Goal: Task Accomplishment & Management: Manage account settings

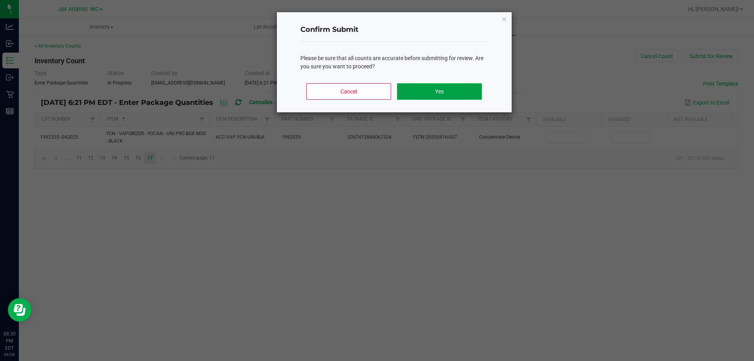
click at [426, 89] on button "Yes" at bounding box center [439, 91] width 84 height 16
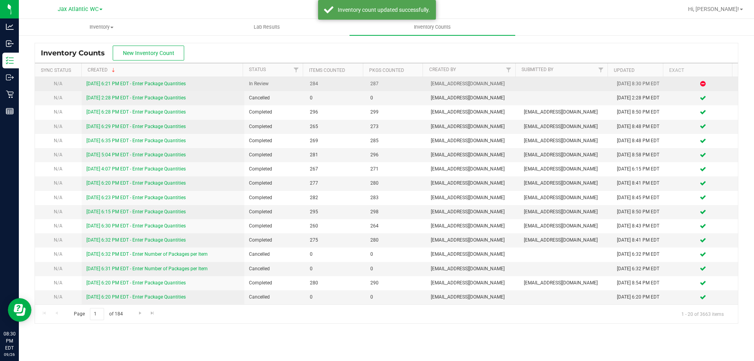
click at [123, 85] on link "[DATE] 6:21 PM EDT - Enter Package Quantities" at bounding box center [135, 83] width 99 height 5
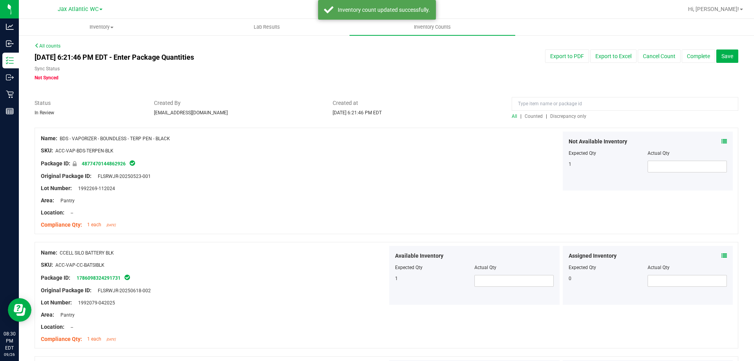
click at [560, 116] on span "Discrepancy only" at bounding box center [568, 115] width 36 height 5
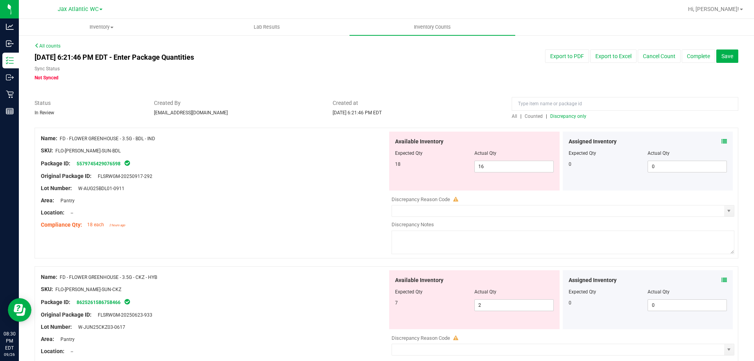
click at [716, 141] on div "Assigned Inventory" at bounding box center [647, 141] width 159 height 8
click at [721, 141] on icon at bounding box center [723, 141] width 5 height 5
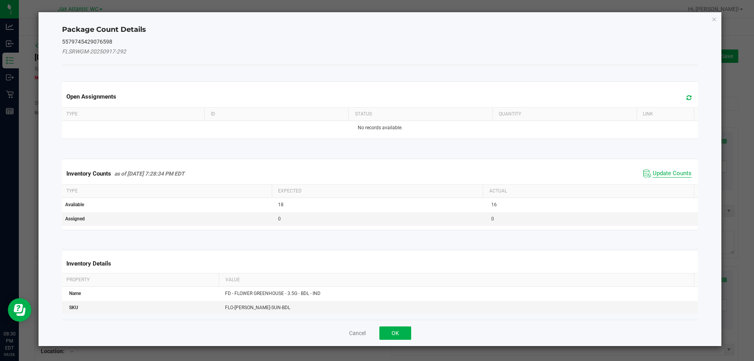
click at [685, 175] on span "Update Counts" at bounding box center [671, 174] width 39 height 8
click at [674, 172] on div "Inventory Counts as of [DATE] 7:28:34 PM EDT Update Counts" at bounding box center [379, 173] width 639 height 20
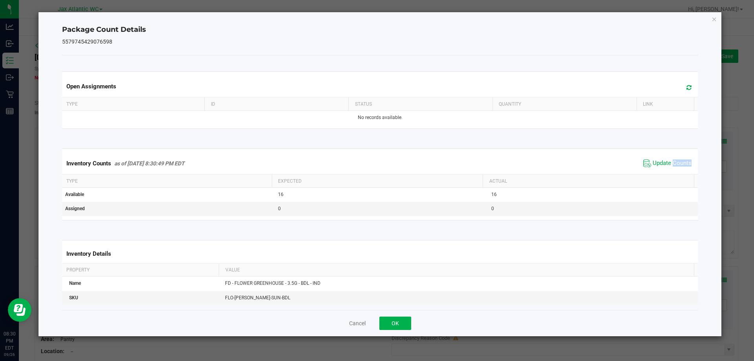
click at [674, 172] on div "Inventory Counts as of [DATE] 8:30:49 PM EDT Update Counts" at bounding box center [379, 163] width 639 height 21
click at [413, 319] on div "Cancel OK" at bounding box center [380, 323] width 636 height 26
drag, startPoint x: 405, startPoint y: 320, endPoint x: 481, endPoint y: 280, distance: 85.8
click at [407, 319] on button "OK" at bounding box center [395, 322] width 32 height 13
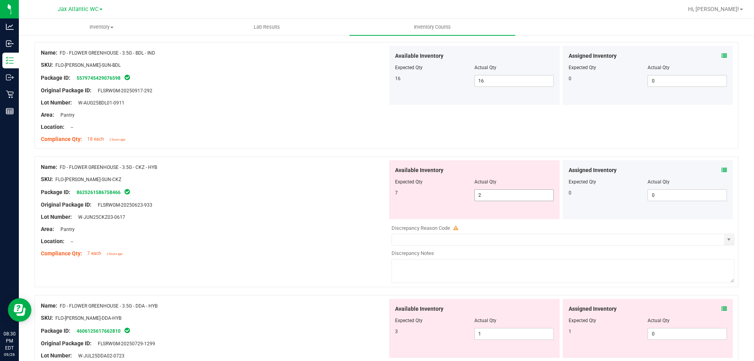
scroll to position [118, 0]
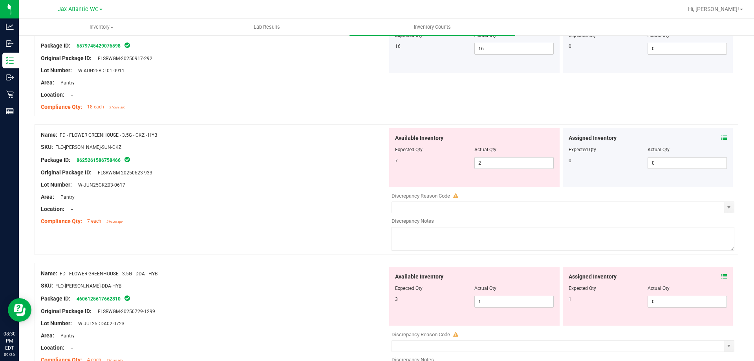
click at [713, 139] on div "Assigned Inventory" at bounding box center [647, 138] width 159 height 8
click at [721, 138] on icon at bounding box center [723, 137] width 5 height 5
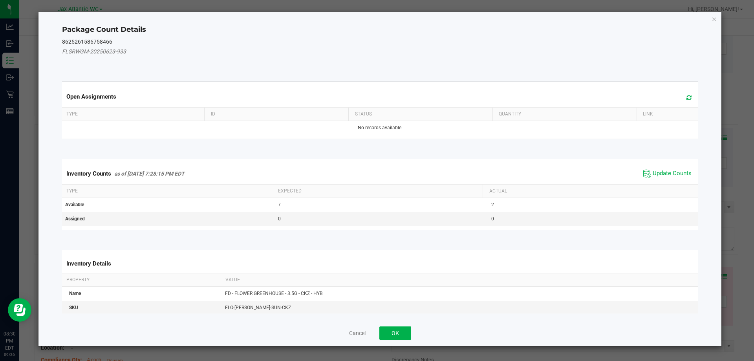
click at [629, 180] on div "Inventory Counts as of [DATE] 7:28:15 PM EDT Update Counts" at bounding box center [379, 173] width 639 height 21
click at [646, 171] on span "Update Counts" at bounding box center [667, 174] width 52 height 12
click at [646, 171] on div "Inventory Counts as of [DATE] 7:28:15 PM EDT Update Counts" at bounding box center [379, 173] width 639 height 20
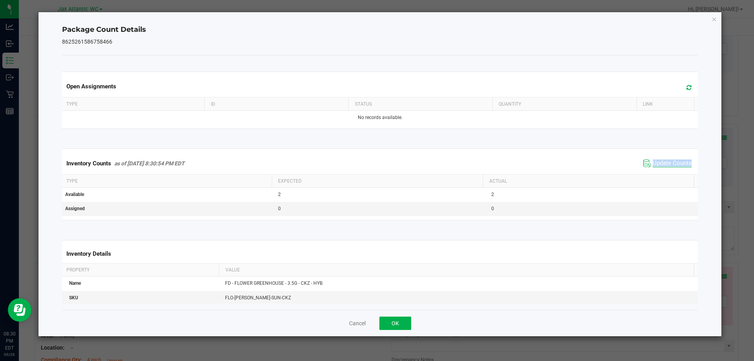
click at [651, 166] on span "Update Counts" at bounding box center [667, 163] width 52 height 12
drag, startPoint x: 653, startPoint y: 164, endPoint x: 656, endPoint y: 161, distance: 4.5
click at [654, 164] on span "Update Counts" at bounding box center [671, 162] width 39 height 7
click at [656, 161] on span "Update Counts" at bounding box center [671, 162] width 39 height 7
click at [410, 317] on div "Cancel OK" at bounding box center [380, 323] width 636 height 26
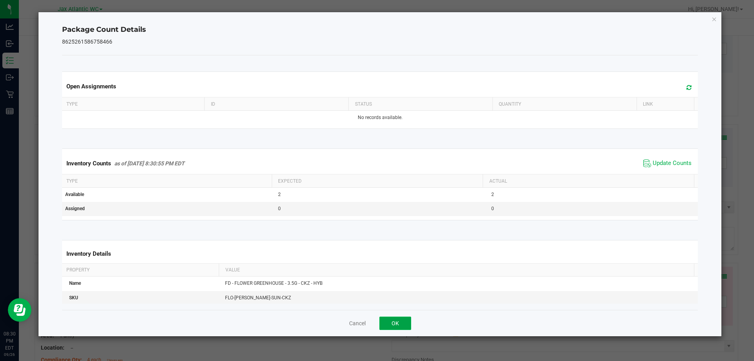
drag, startPoint x: 403, startPoint y: 326, endPoint x: 509, endPoint y: 252, distance: 129.3
click at [404, 325] on button "OK" at bounding box center [395, 322] width 32 height 13
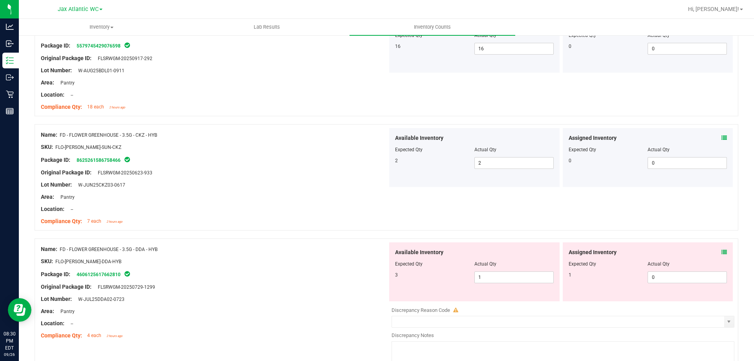
click at [722, 252] on div "Assigned Inventory Expected Qty Actual Qty 1 0 0" at bounding box center [647, 271] width 170 height 59
drag, startPoint x: 722, startPoint y: 252, endPoint x: 715, endPoint y: 252, distance: 6.7
click at [722, 252] on div "Assigned Inventory Expected Qty Actual Qty 1 0 0" at bounding box center [647, 271] width 170 height 59
click at [721, 252] on icon at bounding box center [723, 251] width 5 height 5
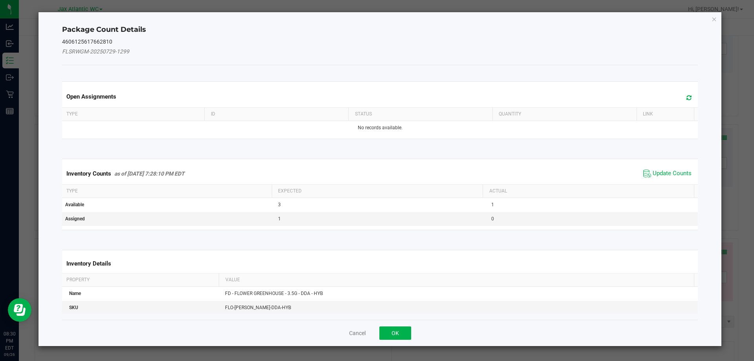
click at [674, 178] on span "Update Counts" at bounding box center [667, 174] width 52 height 12
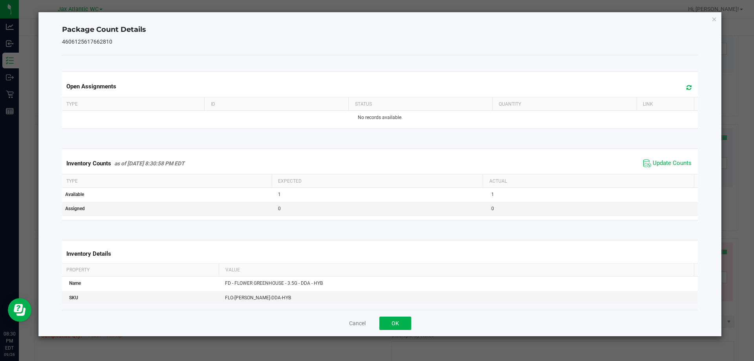
click at [671, 168] on span "Update Counts" at bounding box center [667, 163] width 52 height 12
click at [398, 320] on button "OK" at bounding box center [395, 322] width 32 height 13
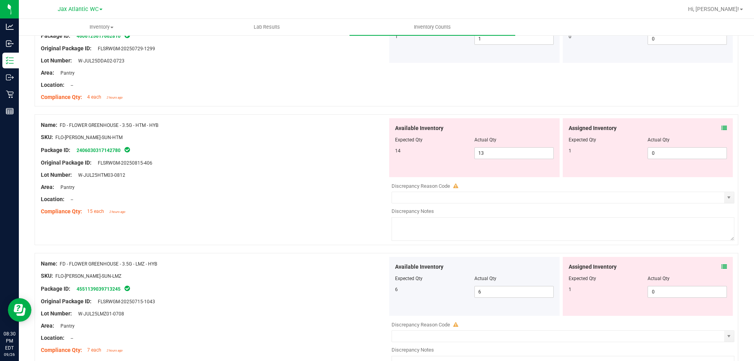
scroll to position [392, 0]
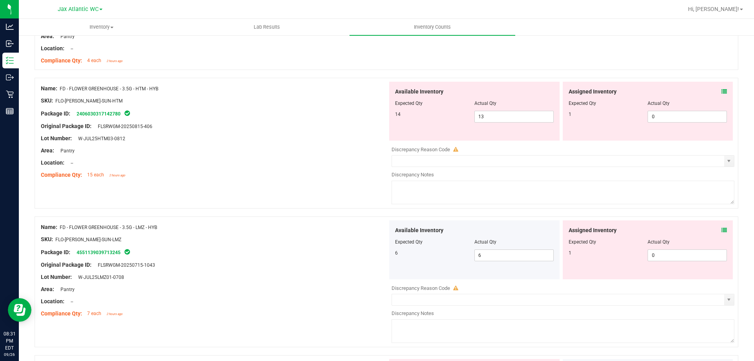
click at [715, 90] on div "Assigned Inventory" at bounding box center [647, 92] width 159 height 8
click at [721, 90] on icon at bounding box center [723, 91] width 5 height 5
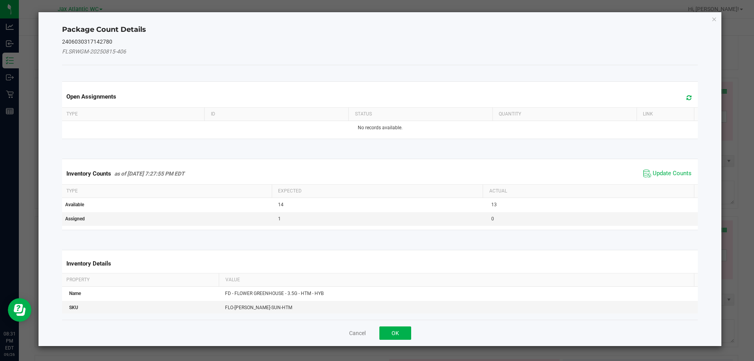
click at [658, 165] on div "Inventory Counts as of [DATE] 7:27:55 PM EDT Update Counts" at bounding box center [379, 173] width 639 height 21
click at [657, 170] on span "Update Counts" at bounding box center [671, 174] width 39 height 8
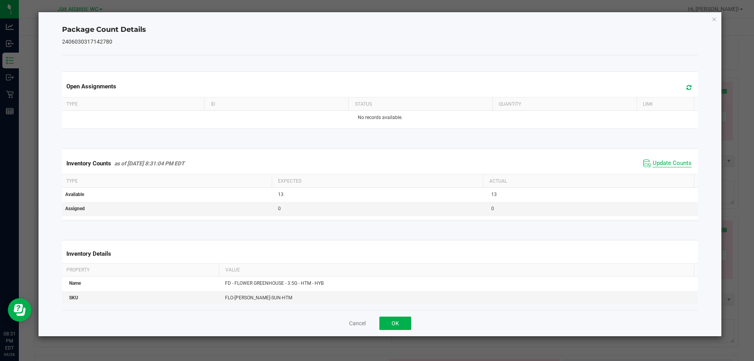
click at [662, 166] on span "Update Counts" at bounding box center [671, 163] width 39 height 8
click at [404, 318] on button "OK" at bounding box center [395, 322] width 32 height 13
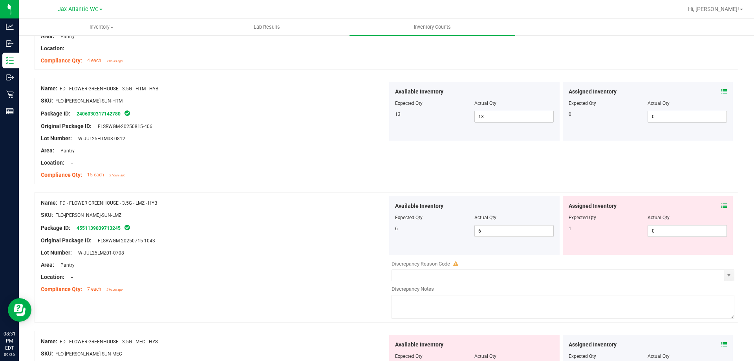
click at [721, 203] on icon at bounding box center [723, 205] width 5 height 5
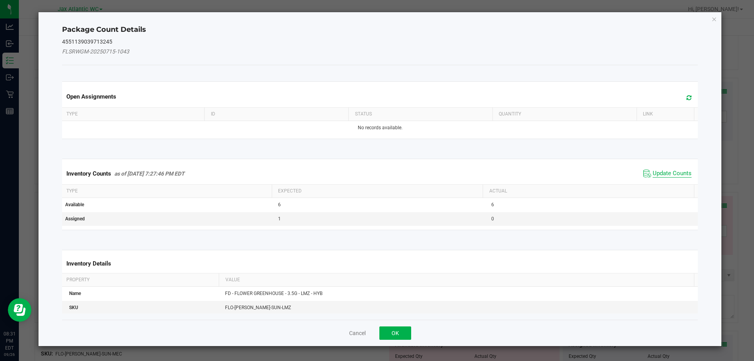
click at [656, 170] on span "Update Counts" at bounding box center [671, 174] width 39 height 8
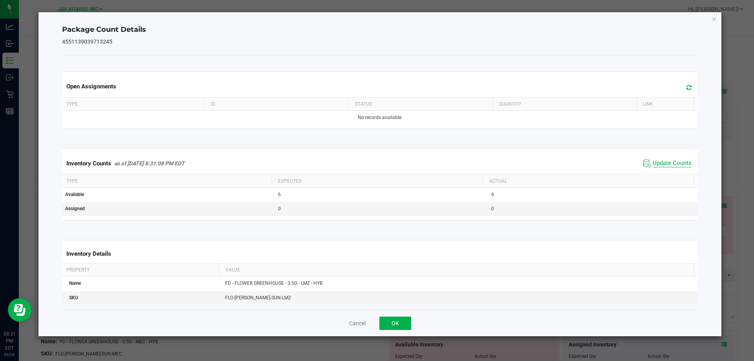
click at [659, 161] on span "Update Counts" at bounding box center [671, 163] width 39 height 8
click at [407, 326] on button "OK" at bounding box center [395, 322] width 32 height 13
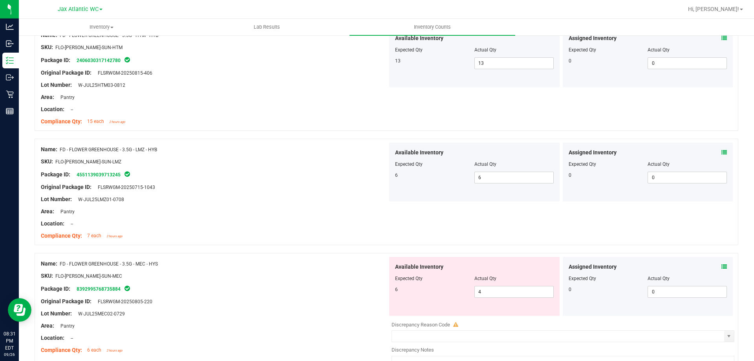
scroll to position [549, 0]
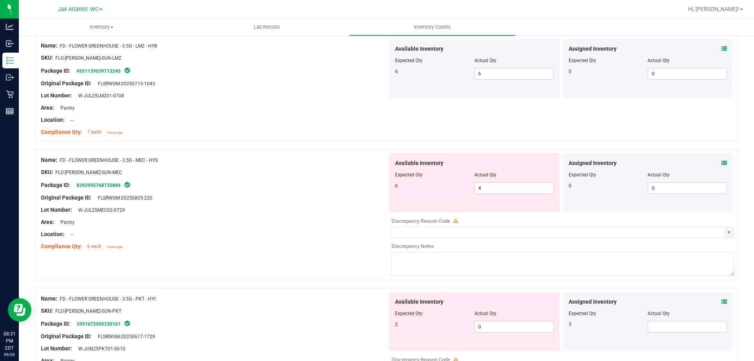
click at [721, 161] on icon at bounding box center [723, 162] width 5 height 5
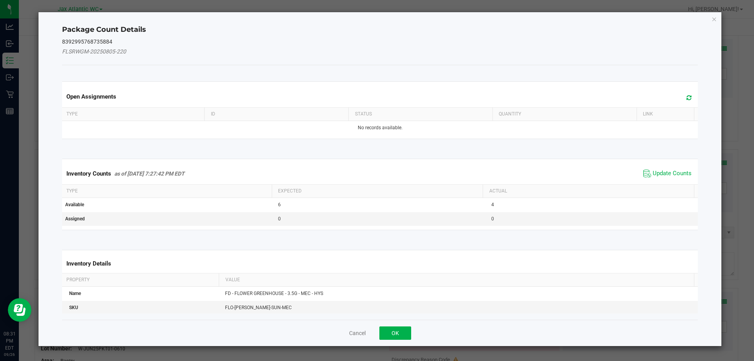
click at [659, 171] on span "Update Counts" at bounding box center [671, 174] width 39 height 8
click at [660, 168] on span "Update Counts" at bounding box center [668, 173] width 50 height 11
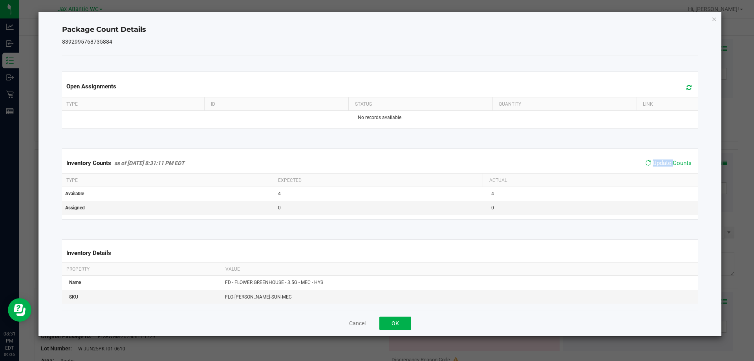
click at [660, 168] on span "Update Counts" at bounding box center [668, 162] width 50 height 11
drag, startPoint x: 405, startPoint y: 325, endPoint x: 422, endPoint y: 312, distance: 21.5
click at [406, 325] on button "OK" at bounding box center [395, 322] width 32 height 13
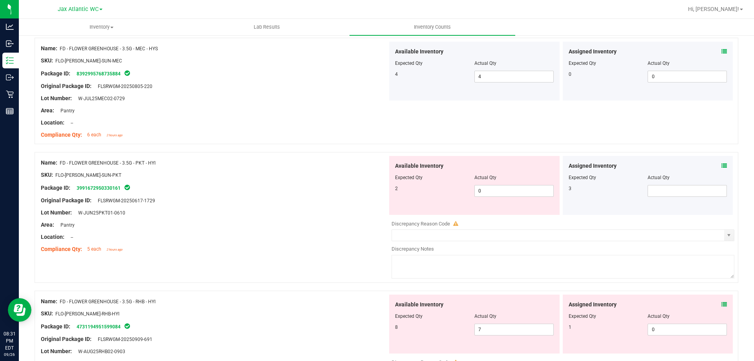
scroll to position [667, 0]
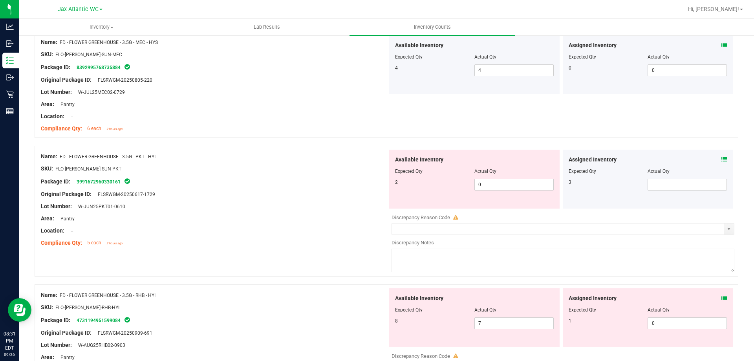
click at [721, 159] on icon at bounding box center [723, 159] width 5 height 5
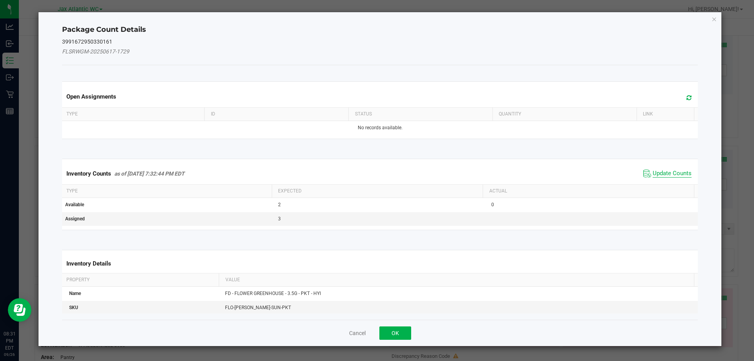
click at [659, 174] on span "Update Counts" at bounding box center [671, 174] width 39 height 8
drag, startPoint x: 659, startPoint y: 172, endPoint x: 667, endPoint y: 167, distance: 9.6
click at [662, 170] on div "Inventory Counts as of [DATE] 7:32:44 PM EDT Update Counts" at bounding box center [379, 173] width 639 height 20
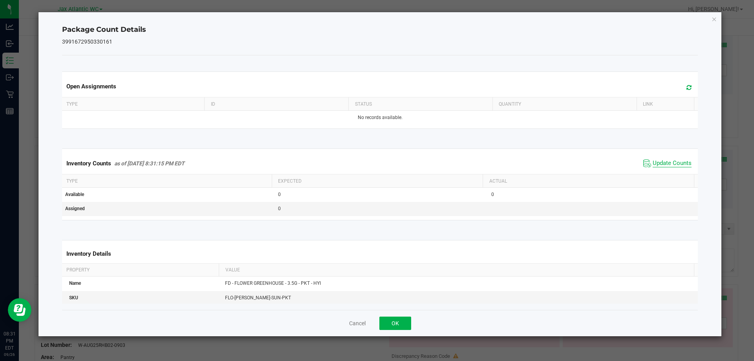
click at [667, 167] on span "Update Counts" at bounding box center [671, 163] width 39 height 8
drag, startPoint x: 405, startPoint y: 325, endPoint x: 422, endPoint y: 306, distance: 25.3
click at [405, 324] on button "OK" at bounding box center [395, 322] width 32 height 13
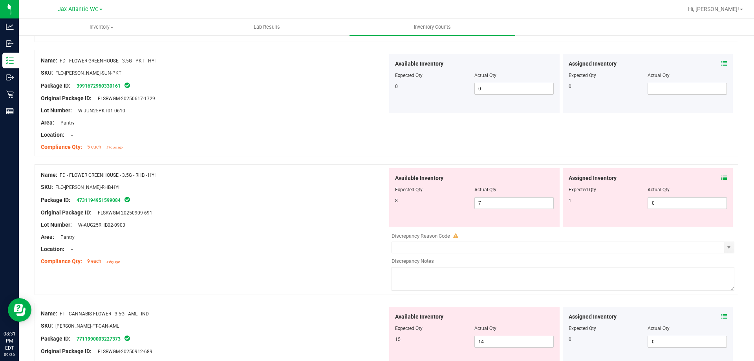
scroll to position [785, 0]
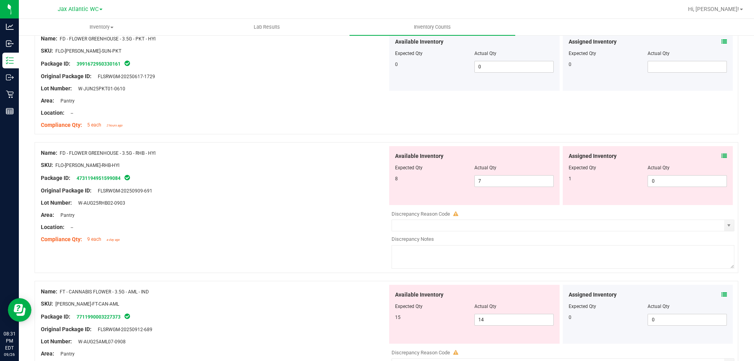
click at [717, 156] on div "Assigned Inventory" at bounding box center [647, 156] width 159 height 8
click at [721, 155] on icon at bounding box center [723, 155] width 5 height 5
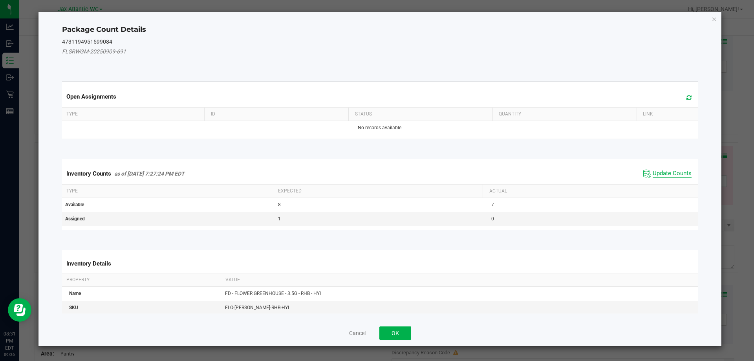
click at [662, 174] on span "Update Counts" at bounding box center [671, 174] width 39 height 8
click at [662, 173] on div "Inventory Counts as of [DATE] 7:27:24 PM EDT Update Counts" at bounding box center [379, 173] width 639 height 20
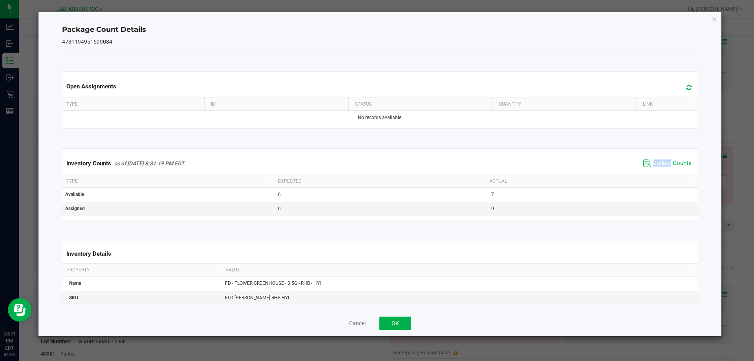
click at [663, 171] on div "Inventory Counts as of [DATE] 8:31:19 PM EDT Update Counts" at bounding box center [379, 163] width 639 height 21
click at [403, 320] on button "OK" at bounding box center [395, 322] width 32 height 13
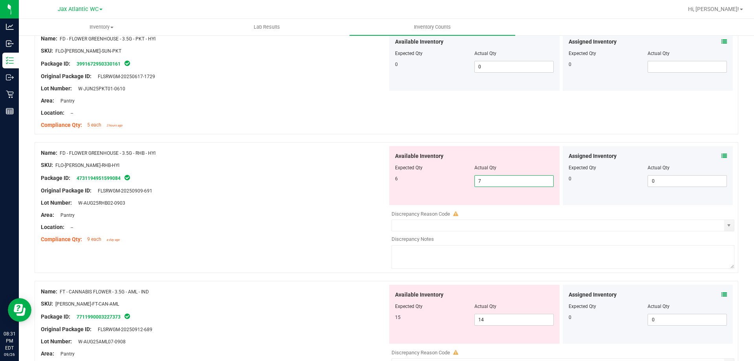
drag, startPoint x: 488, startPoint y: 179, endPoint x: 436, endPoint y: 188, distance: 53.0
click at [436, 188] on div "Available Inventory Expected Qty Actual Qty 6 7 7" at bounding box center [474, 175] width 170 height 59
type input "6"
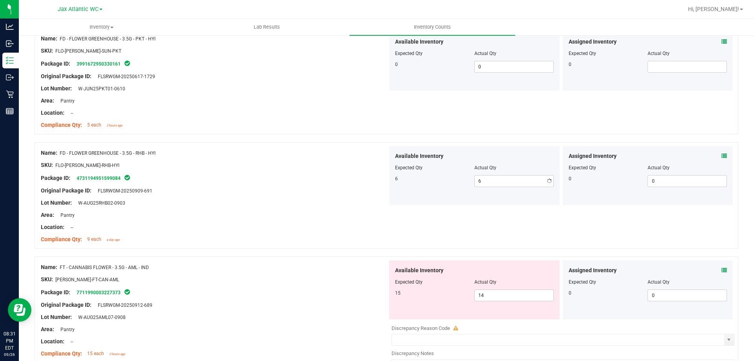
click at [383, 210] on div at bounding box center [214, 209] width 347 height 4
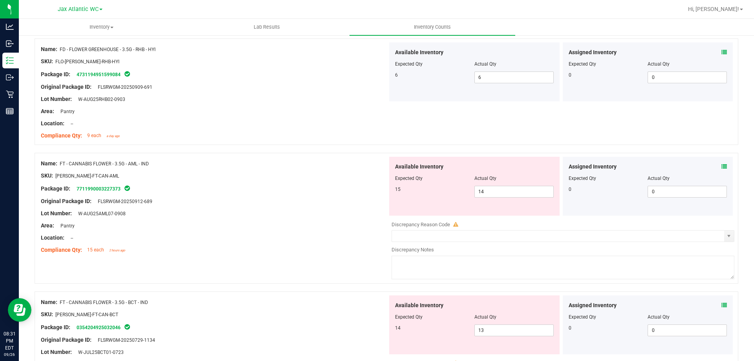
scroll to position [903, 0]
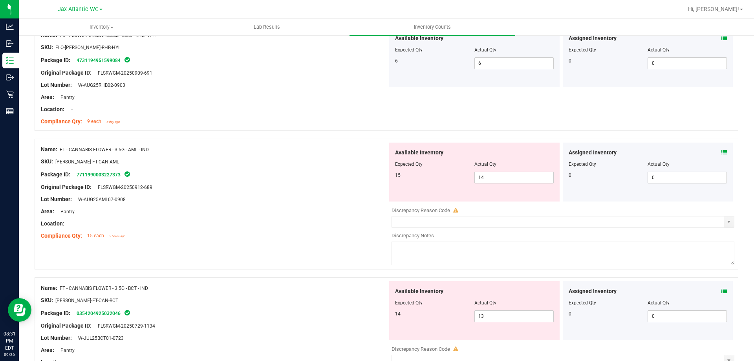
click at [715, 150] on div "Assigned Inventory" at bounding box center [647, 152] width 159 height 8
click at [721, 151] on icon at bounding box center [723, 152] width 5 height 5
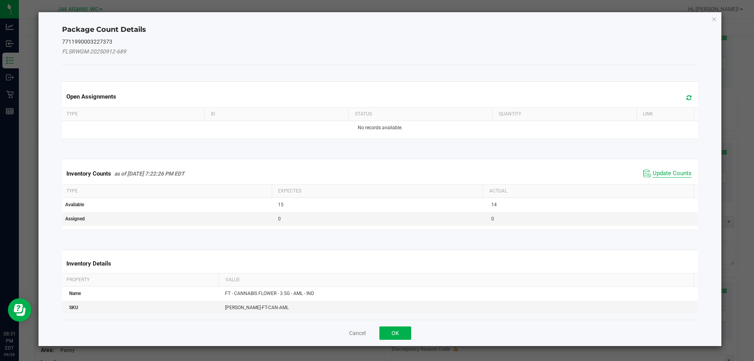
click at [665, 173] on span "Update Counts" at bounding box center [671, 174] width 39 height 8
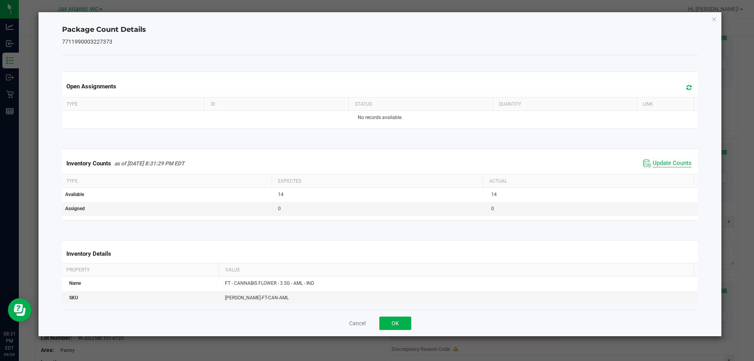
click at [668, 166] on span "Update Counts" at bounding box center [671, 163] width 39 height 8
click at [668, 162] on span "Update Counts" at bounding box center [671, 163] width 39 height 8
click at [398, 322] on button "OK" at bounding box center [395, 322] width 32 height 13
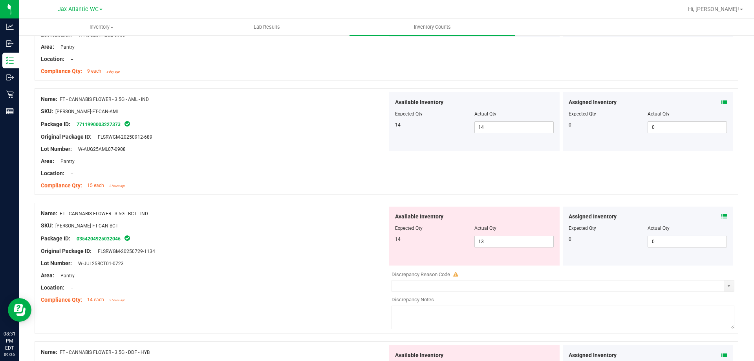
scroll to position [1060, 0]
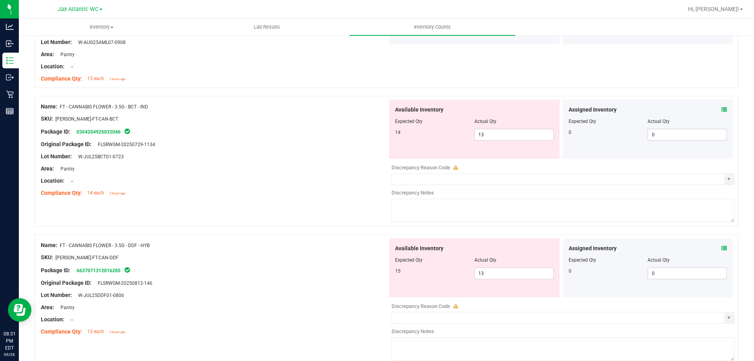
click at [721, 108] on icon at bounding box center [723, 109] width 5 height 5
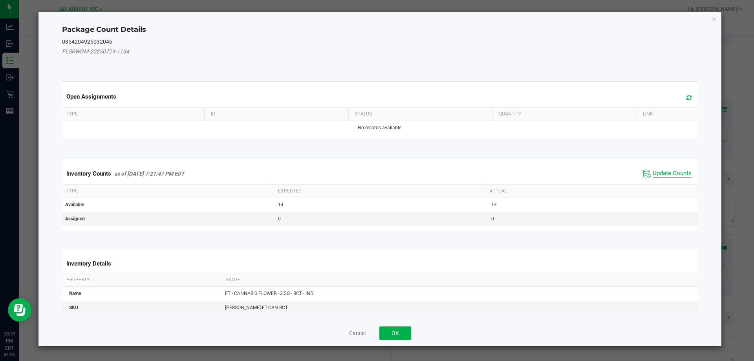
click at [655, 174] on span "Update Counts" at bounding box center [671, 174] width 39 height 8
drag, startPoint x: 657, startPoint y: 172, endPoint x: 662, endPoint y: 164, distance: 9.2
click at [659, 169] on span "Update Counts" at bounding box center [668, 173] width 50 height 11
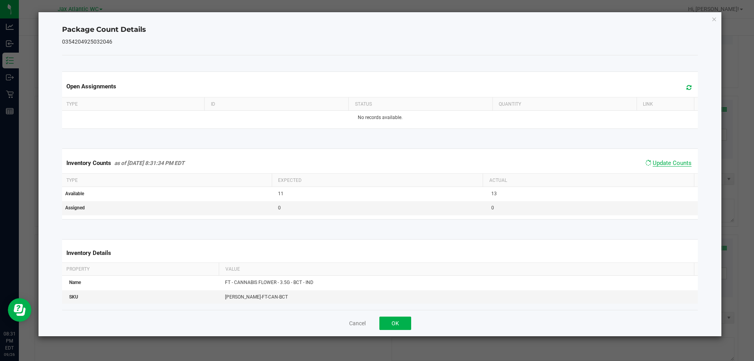
click at [662, 164] on span "Update Counts" at bounding box center [671, 162] width 39 height 7
click at [387, 321] on button "OK" at bounding box center [395, 322] width 32 height 13
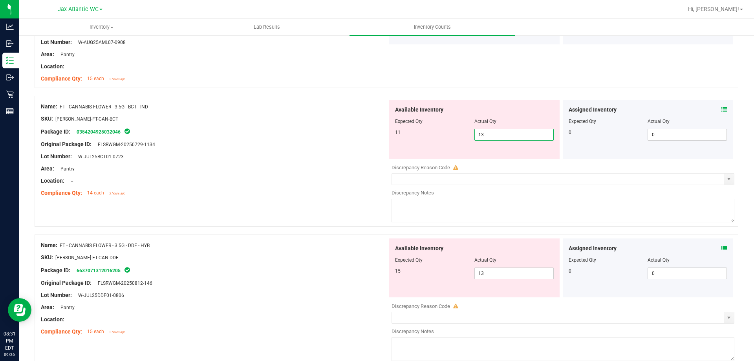
drag, startPoint x: 498, startPoint y: 131, endPoint x: 419, endPoint y: 142, distance: 79.2
click at [419, 142] on div "Available Inventory Expected Qty Actual Qty 11 13 13" at bounding box center [474, 129] width 170 height 59
type input "11"
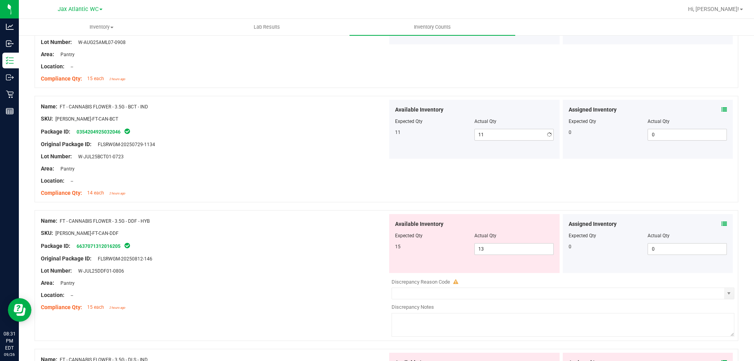
drag, startPoint x: 332, startPoint y: 162, endPoint x: 343, endPoint y: 157, distance: 12.6
click at [332, 162] on div at bounding box center [214, 163] width 347 height 4
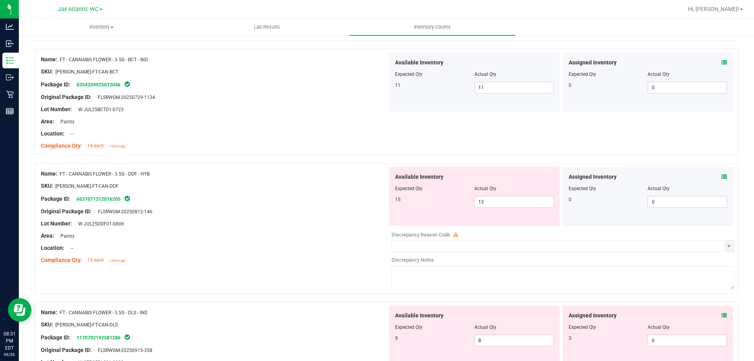
scroll to position [1099, 0]
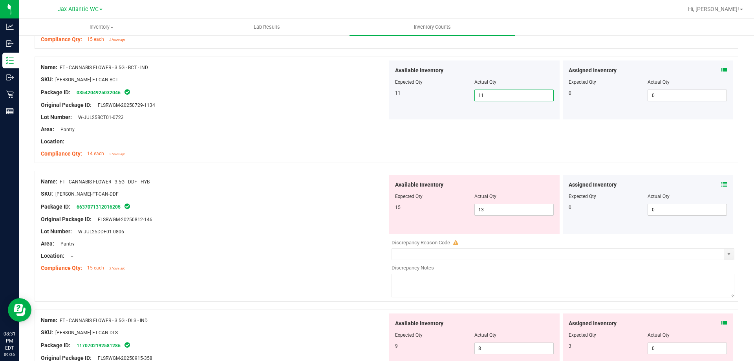
drag, startPoint x: 500, startPoint y: 95, endPoint x: 391, endPoint y: 108, distance: 110.2
click at [392, 108] on div "Available Inventory Expected Qty Actual Qty 11 11 11" at bounding box center [474, 89] width 170 height 59
type input "13"
click at [312, 109] on div at bounding box center [214, 111] width 347 height 4
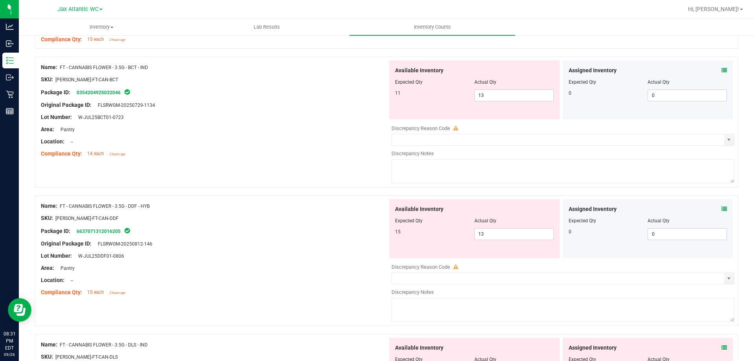
click at [721, 211] on span at bounding box center [723, 209] width 5 height 8
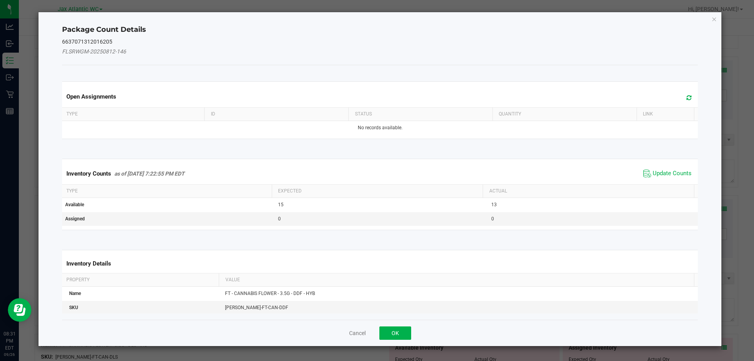
click at [661, 177] on span "Update Counts" at bounding box center [667, 174] width 52 height 12
click at [661, 170] on div "Inventory Counts as of [DATE] 7:22:55 PM EDT Update Counts" at bounding box center [379, 173] width 639 height 20
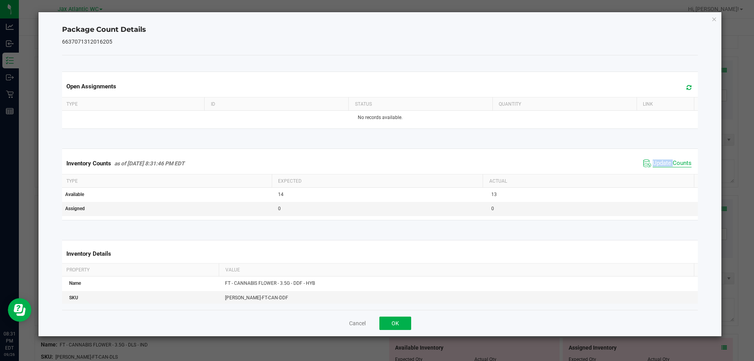
click at [661, 170] on div "Inventory Counts as of [DATE] 8:31:46 PM EDT Update Counts" at bounding box center [379, 163] width 639 height 21
click at [389, 321] on button "OK" at bounding box center [395, 322] width 32 height 13
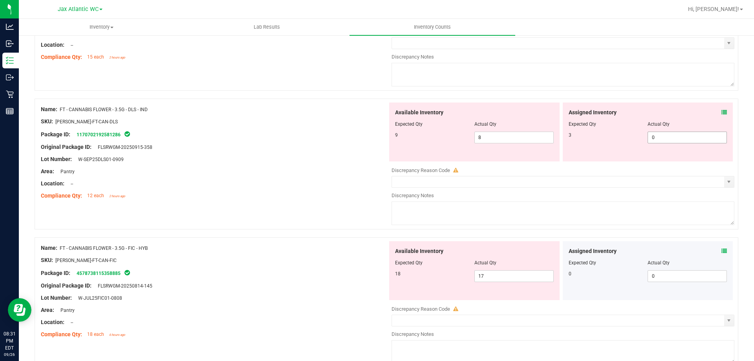
scroll to position [1334, 0]
click at [721, 112] on icon at bounding box center [723, 111] width 5 height 5
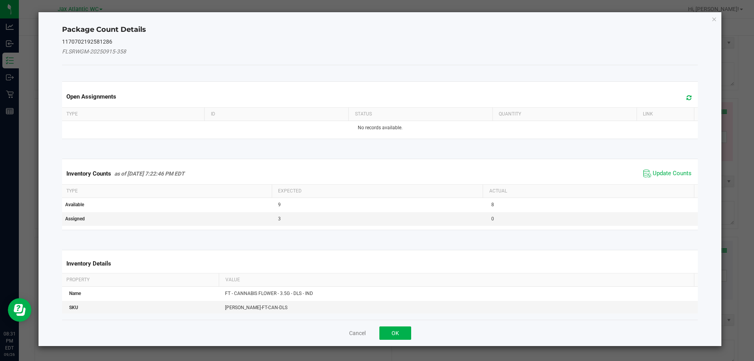
click at [660, 181] on div "Inventory Counts as of [DATE] 7:22:46 PM EDT Update Counts" at bounding box center [379, 173] width 639 height 21
click at [664, 174] on span "Update Counts" at bounding box center [671, 174] width 39 height 8
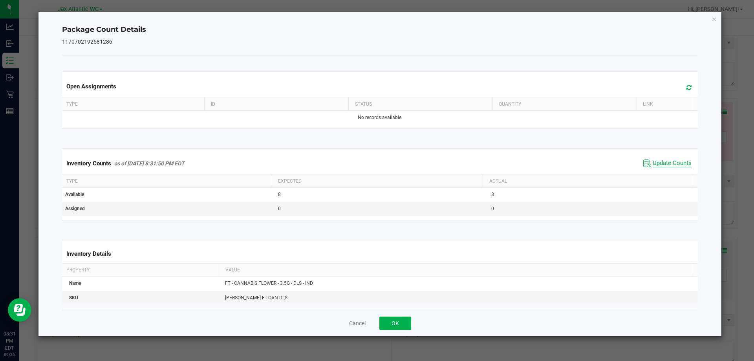
drag, startPoint x: 664, startPoint y: 172, endPoint x: 666, endPoint y: 167, distance: 5.2
click at [665, 172] on div "Inventory Counts as of [DATE] 8:31:50 PM EDT Update Counts" at bounding box center [379, 163] width 639 height 21
click at [666, 167] on span "Update Counts" at bounding box center [671, 163] width 39 height 8
click at [664, 166] on span "Update Counts" at bounding box center [671, 162] width 39 height 7
drag, startPoint x: 402, startPoint y: 312, endPoint x: 402, endPoint y: 318, distance: 5.1
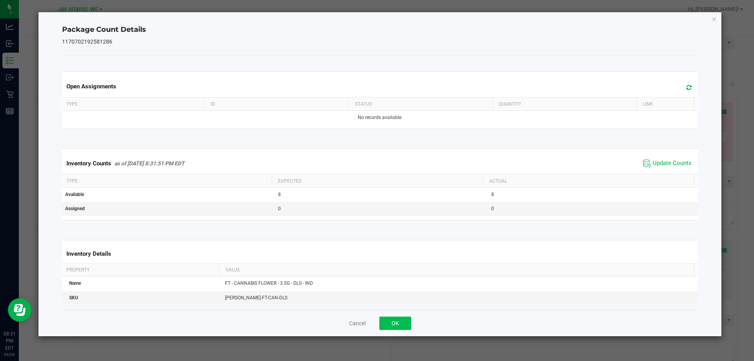
click at [402, 313] on div "Cancel OK" at bounding box center [380, 323] width 636 height 26
click at [402, 318] on button "OK" at bounding box center [395, 322] width 32 height 13
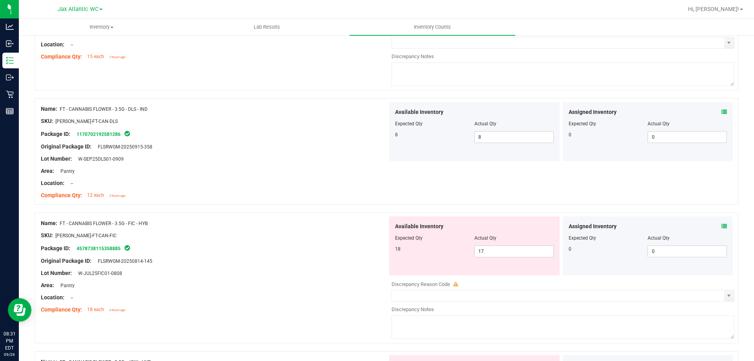
click at [721, 224] on icon at bounding box center [723, 225] width 5 height 5
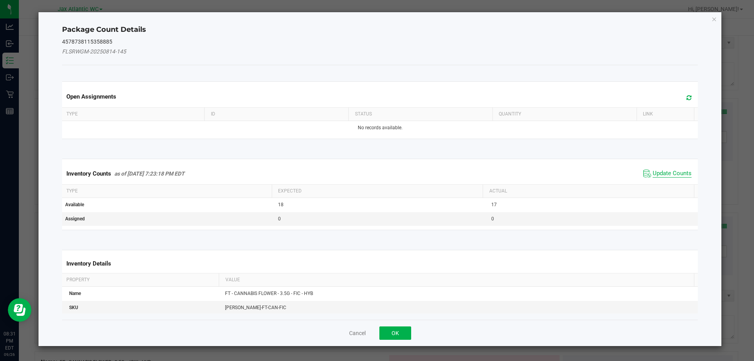
click at [672, 172] on span "Update Counts" at bounding box center [671, 174] width 39 height 8
click at [672, 172] on div "Inventory Counts as of [DATE] 7:23:18 PM EDT Update Counts" at bounding box center [379, 173] width 639 height 21
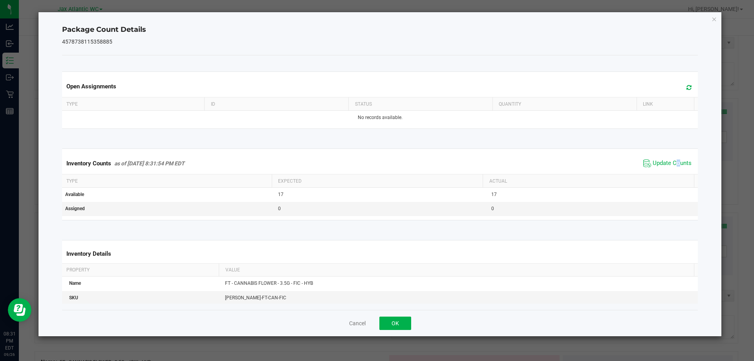
click at [670, 170] on div "Inventory Counts as of [DATE] 8:31:54 PM EDT Update Counts" at bounding box center [379, 163] width 639 height 21
click at [397, 325] on button "OK" at bounding box center [395, 322] width 32 height 13
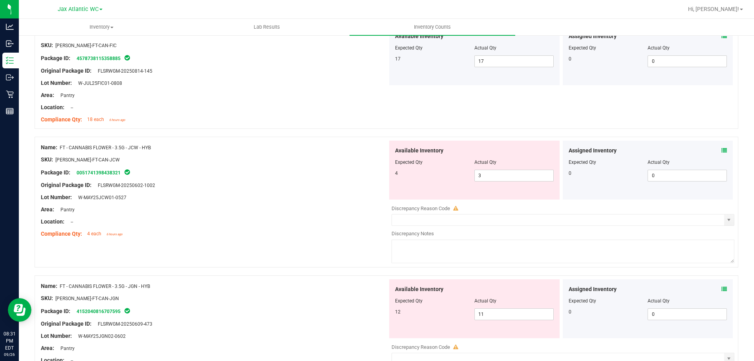
scroll to position [1570, 0]
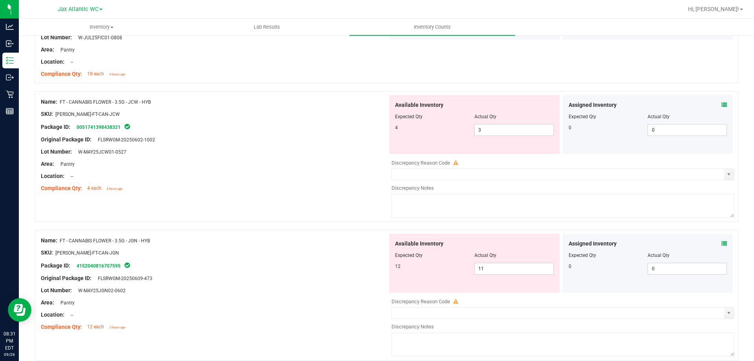
click at [721, 104] on icon at bounding box center [723, 104] width 5 height 5
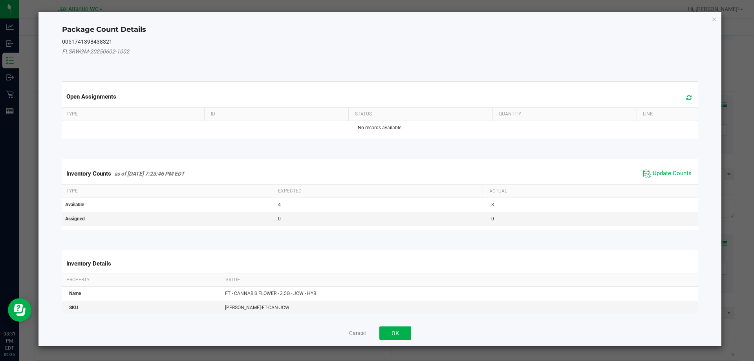
click at [649, 167] on div "Inventory Counts as of [DATE] 7:23:46 PM EDT Update Counts" at bounding box center [379, 173] width 639 height 21
drag, startPoint x: 656, startPoint y: 170, endPoint x: 659, endPoint y: 167, distance: 4.7
click at [657, 169] on span "Update Counts" at bounding box center [667, 174] width 52 height 12
click at [659, 167] on div "Inventory Counts as of [DATE] 7:23:46 PM EDT Update Counts" at bounding box center [379, 173] width 639 height 20
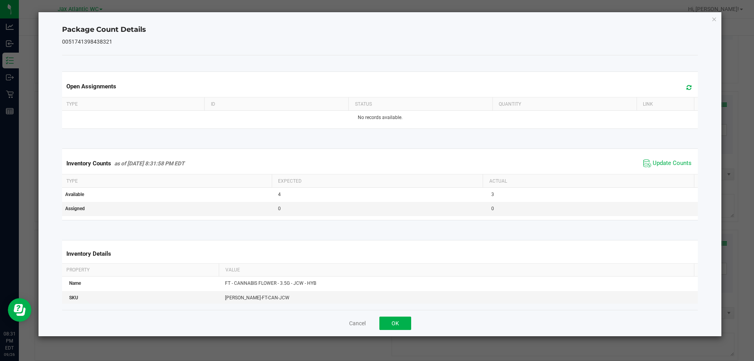
click at [659, 167] on span "Update Counts" at bounding box center [671, 163] width 39 height 8
click at [664, 160] on span "Update Counts" at bounding box center [671, 162] width 39 height 7
click at [666, 158] on span "Update Counts" at bounding box center [668, 162] width 50 height 11
click at [666, 158] on span "Update Counts" at bounding box center [667, 163] width 52 height 12
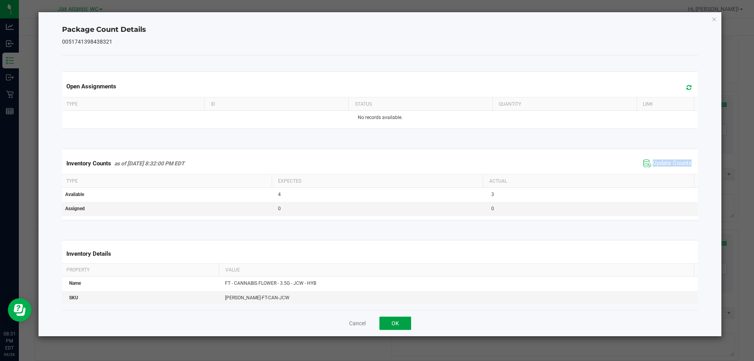
click at [409, 318] on button "OK" at bounding box center [395, 322] width 32 height 13
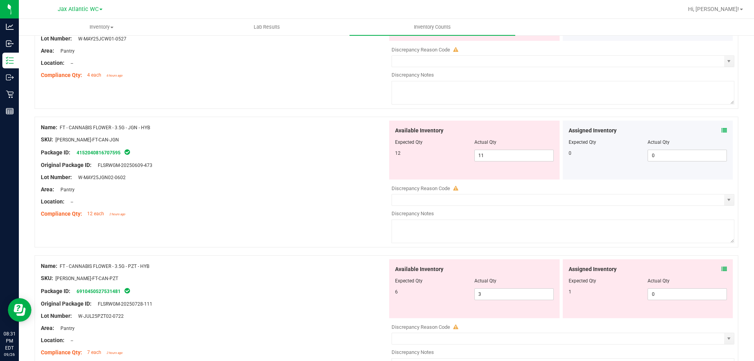
scroll to position [1688, 0]
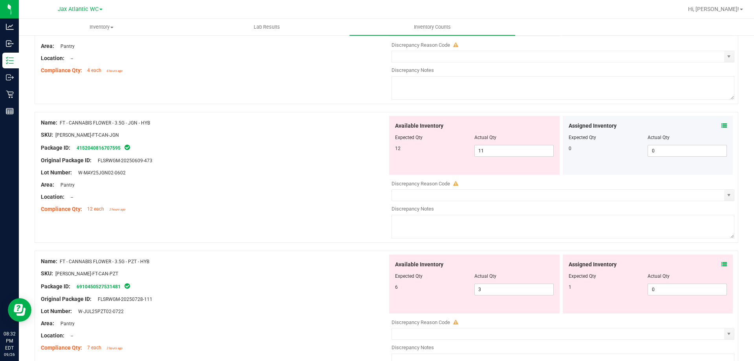
click at [722, 122] on div "Assigned Inventory Expected Qty Actual Qty 0 0 0" at bounding box center [647, 145] width 170 height 59
click at [721, 124] on icon at bounding box center [723, 125] width 5 height 5
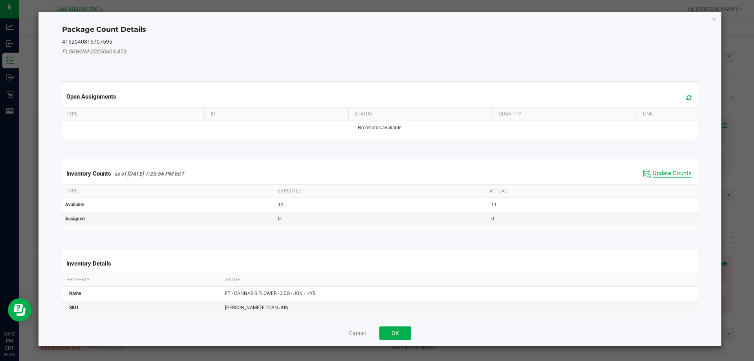
click at [662, 170] on span "Update Counts" at bounding box center [671, 174] width 39 height 8
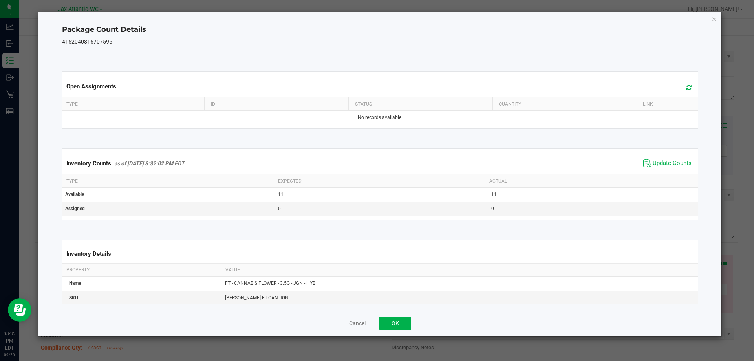
click at [665, 168] on span "Update Counts" at bounding box center [667, 163] width 52 height 12
click at [667, 163] on span "Update Counts" at bounding box center [671, 162] width 39 height 7
drag, startPoint x: 667, startPoint y: 163, endPoint x: 649, endPoint y: 179, distance: 24.4
click at [666, 163] on span "Update Counts" at bounding box center [671, 162] width 39 height 7
click at [396, 325] on button "OK" at bounding box center [395, 322] width 32 height 13
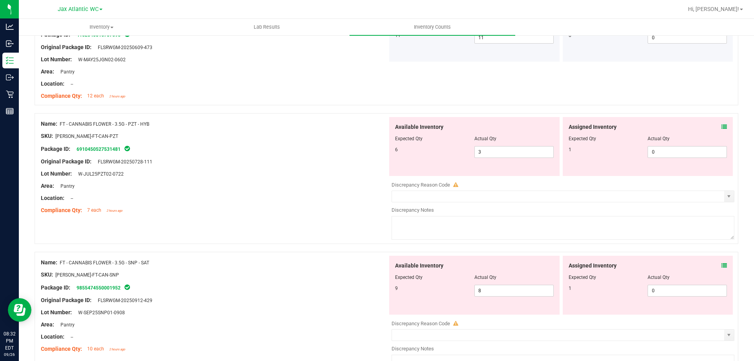
scroll to position [1805, 0]
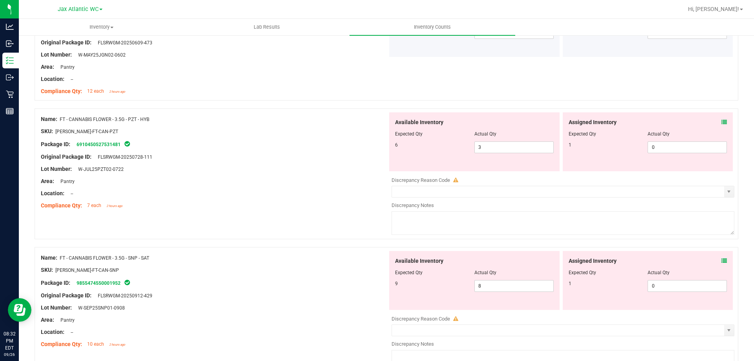
click at [721, 121] on icon at bounding box center [723, 121] width 5 height 5
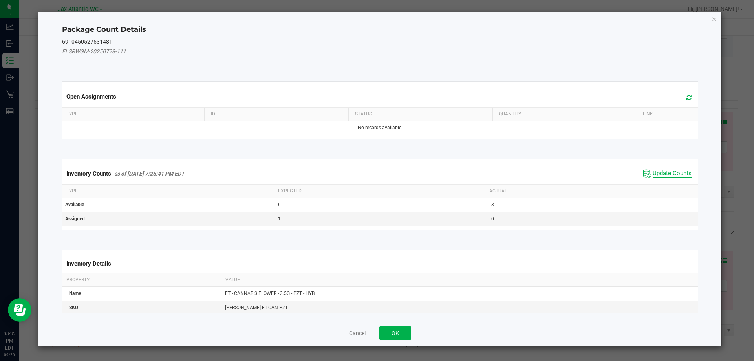
click at [652, 174] on span "Update Counts" at bounding box center [671, 174] width 39 height 8
drag, startPoint x: 655, startPoint y: 173, endPoint x: 659, endPoint y: 170, distance: 5.6
click at [656, 173] on div "Inventory Counts as of [DATE] 7:25:41 PM EDT Update Counts" at bounding box center [379, 173] width 639 height 20
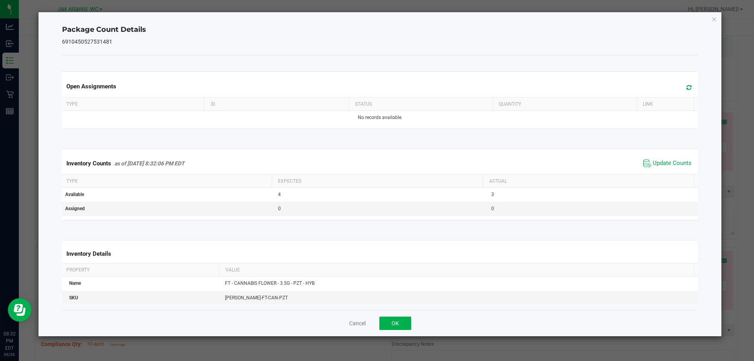
click at [659, 170] on div "Inventory Counts as of [DATE] 8:32:06 PM EDT Update Counts" at bounding box center [379, 163] width 639 height 21
drag, startPoint x: 659, startPoint y: 170, endPoint x: 652, endPoint y: 176, distance: 9.7
click at [659, 170] on div "Inventory Counts as of [DATE] 8:32:06 PM EDT Update Counts" at bounding box center [379, 163] width 639 height 21
click at [405, 315] on div "Cancel OK" at bounding box center [380, 323] width 636 height 26
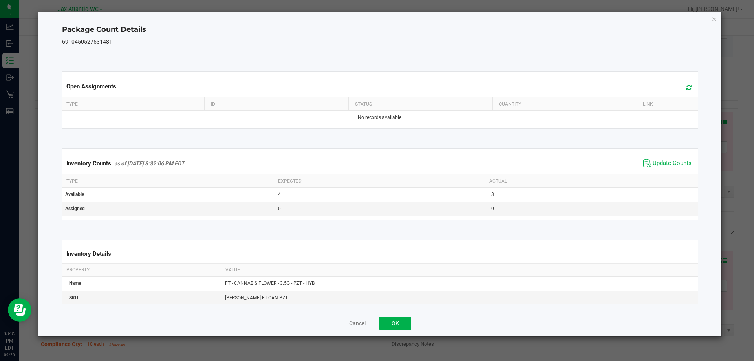
click at [405, 315] on div "Cancel OK" at bounding box center [380, 323] width 636 height 26
drag, startPoint x: 401, startPoint y: 321, endPoint x: 411, endPoint y: 316, distance: 10.5
click at [400, 321] on button "OK" at bounding box center [395, 322] width 32 height 13
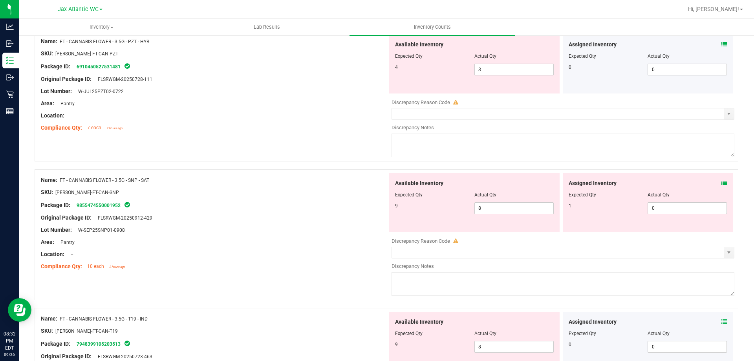
scroll to position [1884, 0]
click at [715, 181] on div "Assigned Inventory" at bounding box center [647, 182] width 159 height 8
click at [721, 183] on div "Assigned Inventory Expected Qty Actual Qty 1 0 0" at bounding box center [647, 201] width 170 height 59
click at [715, 184] on div "Assigned Inventory" at bounding box center [647, 182] width 159 height 8
click at [715, 183] on div "Assigned Inventory" at bounding box center [647, 182] width 159 height 8
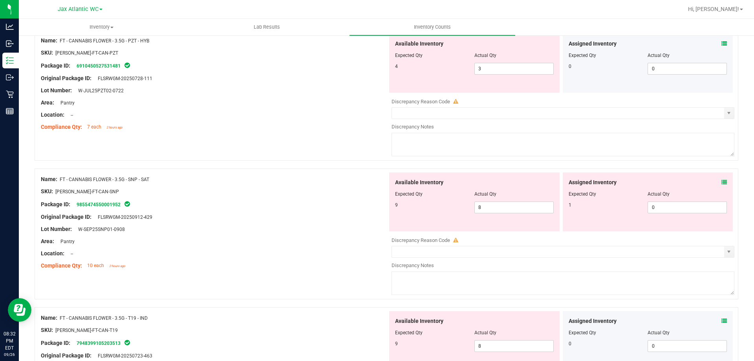
click at [714, 183] on div "Assigned Inventory" at bounding box center [647, 182] width 159 height 8
click at [721, 182] on icon at bounding box center [723, 181] width 5 height 5
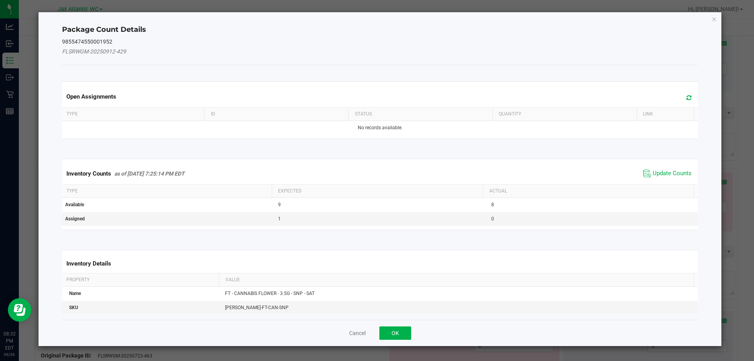
click at [661, 177] on span "Update Counts" at bounding box center [671, 174] width 39 height 8
click at [667, 170] on div "Inventory Counts as of [DATE] 7:25:14 PM EDT Update Counts" at bounding box center [379, 173] width 639 height 20
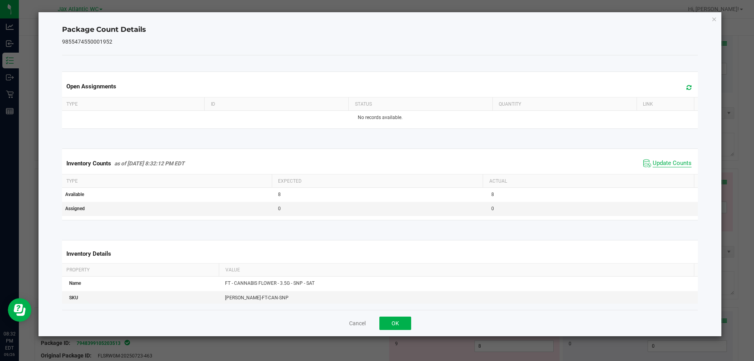
click at [667, 159] on span "Update Counts" at bounding box center [671, 163] width 39 height 8
click at [396, 313] on div "Cancel OK" at bounding box center [380, 323] width 636 height 26
drag, startPoint x: 402, startPoint y: 322, endPoint x: 408, endPoint y: 316, distance: 8.9
click at [403, 321] on button "OK" at bounding box center [395, 322] width 32 height 13
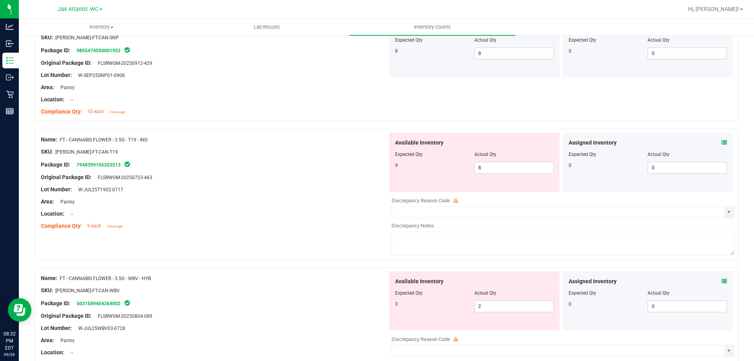
scroll to position [2080, 0]
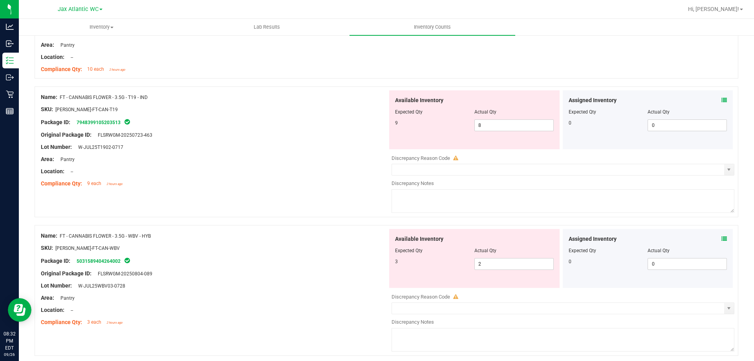
click at [721, 98] on icon at bounding box center [723, 99] width 5 height 5
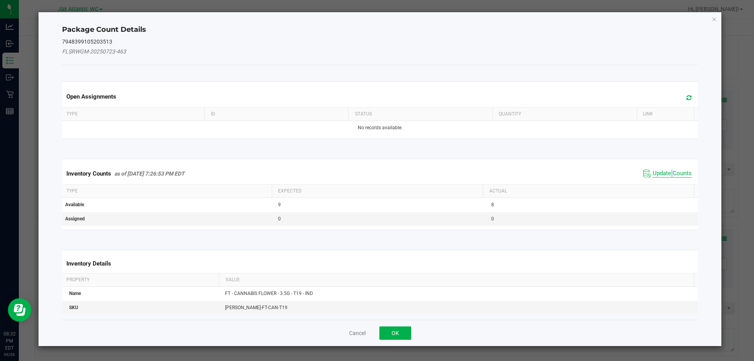
click at [665, 175] on span "Update Counts" at bounding box center [671, 174] width 39 height 8
click at [665, 173] on div "Inventory Counts as of [DATE] 7:26:53 PM EDT Update Counts" at bounding box center [379, 173] width 639 height 20
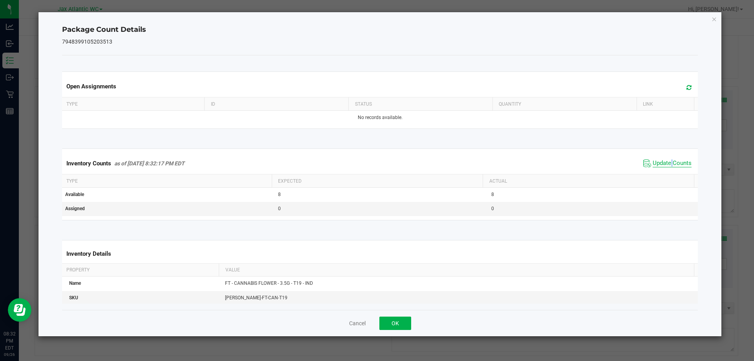
drag, startPoint x: 666, startPoint y: 168, endPoint x: 666, endPoint y: 163, distance: 5.5
click at [666, 168] on span "Update Counts" at bounding box center [667, 163] width 52 height 12
click at [666, 163] on span "Update Counts" at bounding box center [671, 162] width 39 height 7
click at [399, 323] on button "OK" at bounding box center [395, 322] width 32 height 13
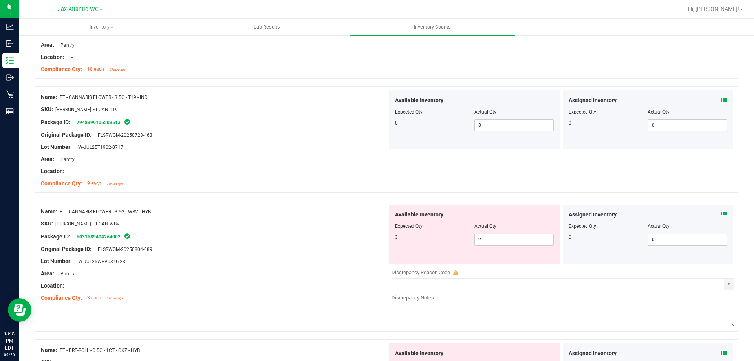
click at [721, 214] on icon at bounding box center [723, 214] width 5 height 5
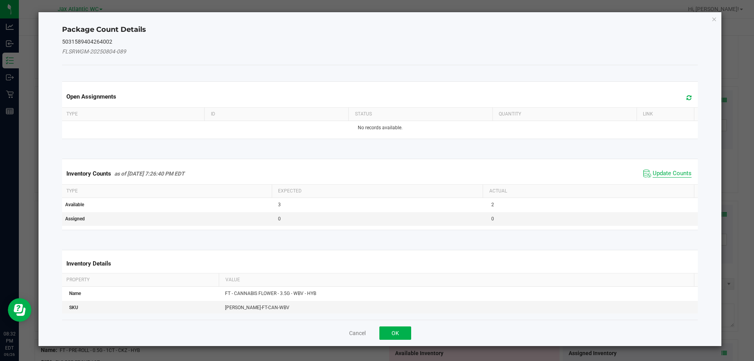
drag, startPoint x: 654, startPoint y: 176, endPoint x: 655, endPoint y: 172, distance: 4.0
click at [654, 176] on span "Update Counts" at bounding box center [671, 174] width 39 height 8
click at [655, 171] on div "Inventory Counts as of [DATE] 7:26:40 PM EDT Update Counts" at bounding box center [379, 173] width 639 height 20
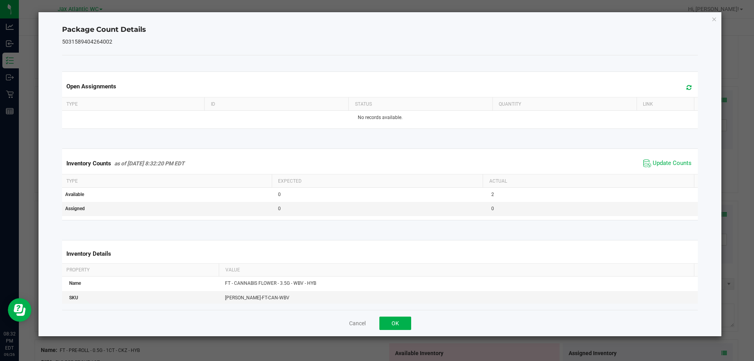
click at [655, 170] on div "Inventory Counts as of [DATE] 8:32:20 PM EDT Update Counts" at bounding box center [379, 163] width 639 height 21
click at [653, 170] on div "Inventory Counts as of [DATE] 8:32:20 PM EDT Update Counts" at bounding box center [379, 163] width 639 height 21
click at [390, 319] on button "OK" at bounding box center [395, 322] width 32 height 13
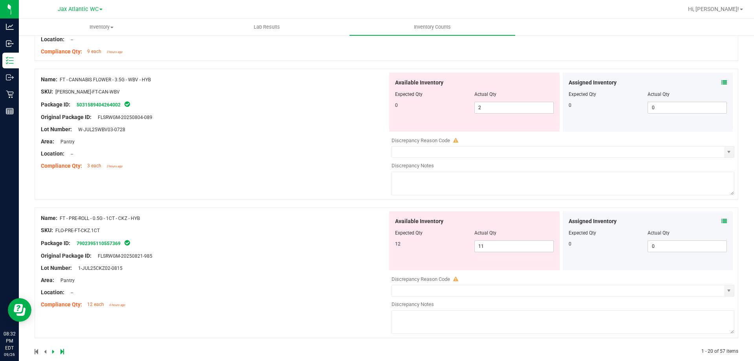
scroll to position [2224, 0]
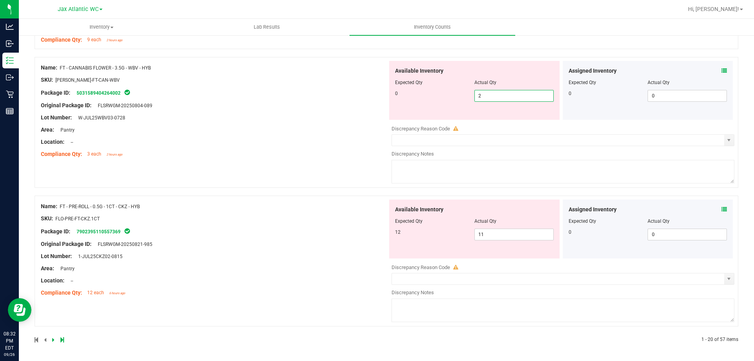
drag, startPoint x: 493, startPoint y: 99, endPoint x: 338, endPoint y: 105, distance: 155.5
click at [367, 101] on div "Name: FT - CANNABIS FLOWER - 3.5G - WBV - HYB SKU: [PERSON_NAME]-FT-CAN-WBV Pac…" at bounding box center [386, 122] width 703 height 131
type input "0"
click at [324, 118] on div "Name: FT - CANNABIS FLOWER - 3.5G - WBV - HYB SKU: [PERSON_NAME]-FT-CAN-WBV Pac…" at bounding box center [214, 111] width 347 height 100
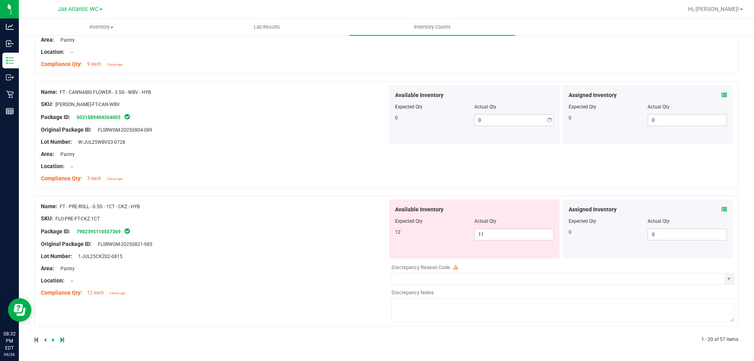
scroll to position [2199, 0]
click at [721, 209] on icon at bounding box center [723, 208] width 5 height 5
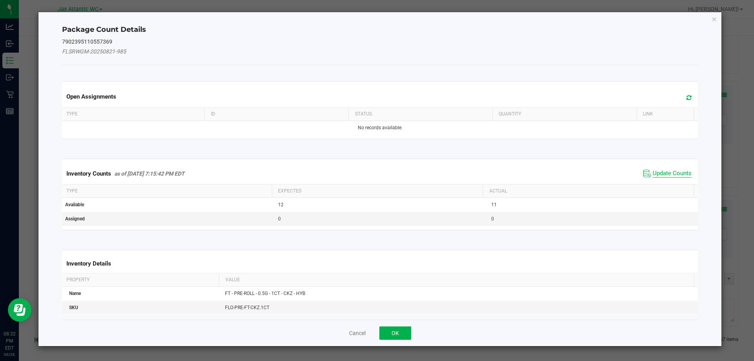
click at [657, 173] on span "Update Counts" at bounding box center [671, 174] width 39 height 8
click at [657, 172] on div "Inventory Counts as of [DATE] 7:15:42 PM EDT Update Counts" at bounding box center [379, 173] width 639 height 20
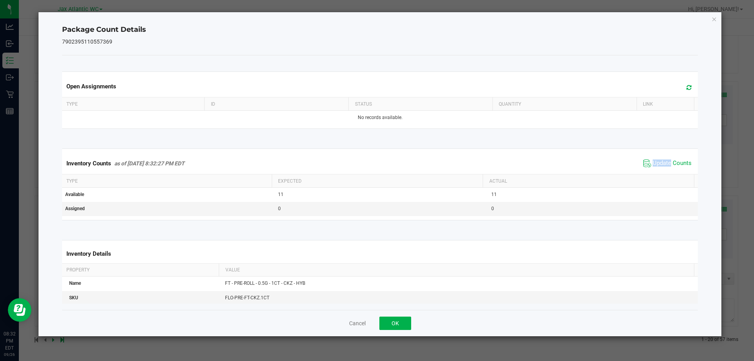
click at [658, 171] on div "Inventory Counts as of [DATE] 8:32:27 PM EDT Update Counts" at bounding box center [379, 163] width 639 height 21
drag, startPoint x: 658, startPoint y: 171, endPoint x: 566, endPoint y: 213, distance: 100.8
click at [639, 179] on kendo-grid "Inventory Counts as of [DATE] 8:32:27 PM EDT Update Counts Type Expected Actual…" at bounding box center [380, 183] width 648 height 71
click at [402, 325] on button "OK" at bounding box center [395, 322] width 32 height 13
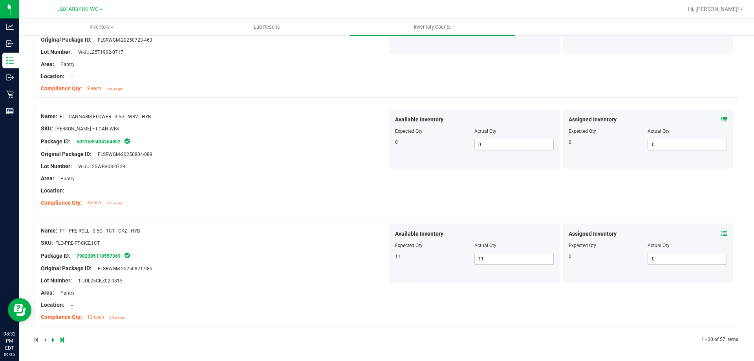
scroll to position [2175, 0]
click at [53, 340] on div at bounding box center [211, 339] width 352 height 7
click at [52, 339] on icon at bounding box center [53, 339] width 2 height 5
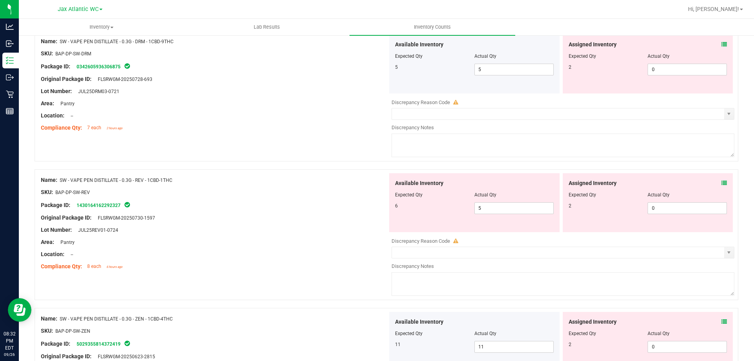
scroll to position [0, 0]
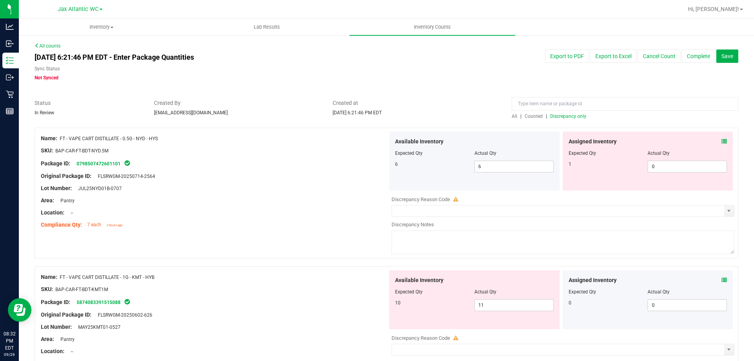
click at [721, 141] on icon at bounding box center [723, 141] width 5 height 5
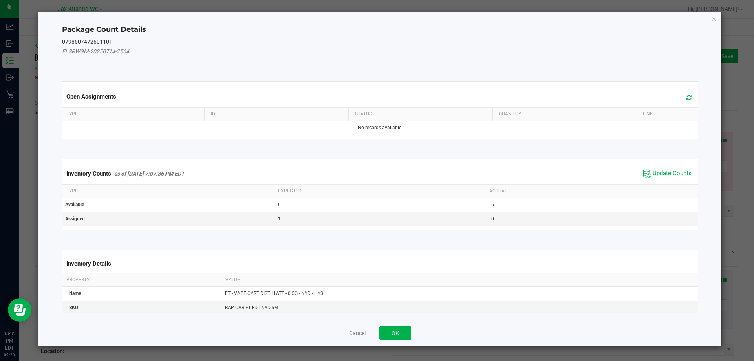
click at [645, 172] on span "Update Counts" at bounding box center [667, 174] width 52 height 12
click at [645, 172] on div "Inventory Counts as of [DATE] 7:07:36 PM EDT Update Counts" at bounding box center [379, 173] width 639 height 20
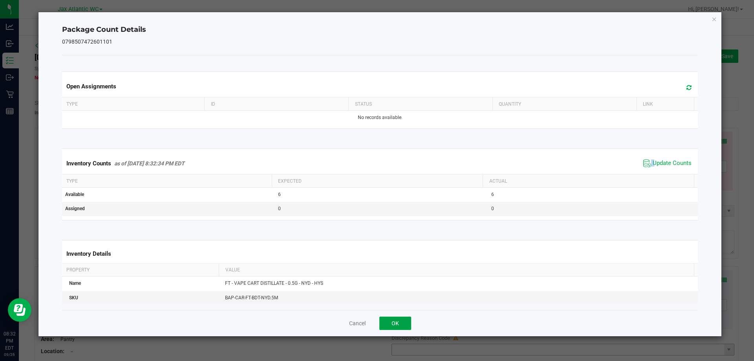
drag, startPoint x: 390, startPoint y: 320, endPoint x: 401, endPoint y: 320, distance: 11.0
click at [390, 322] on button "OK" at bounding box center [395, 322] width 32 height 13
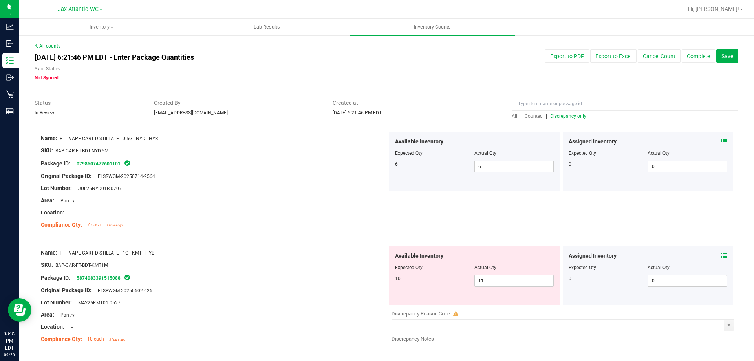
click at [721, 257] on icon at bounding box center [723, 255] width 5 height 5
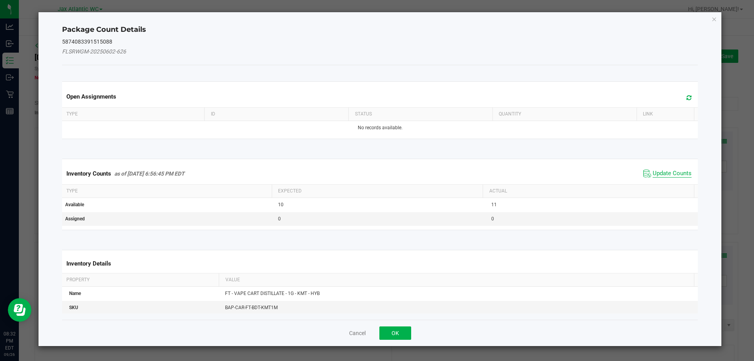
click at [665, 172] on span "Update Counts" at bounding box center [671, 174] width 39 height 8
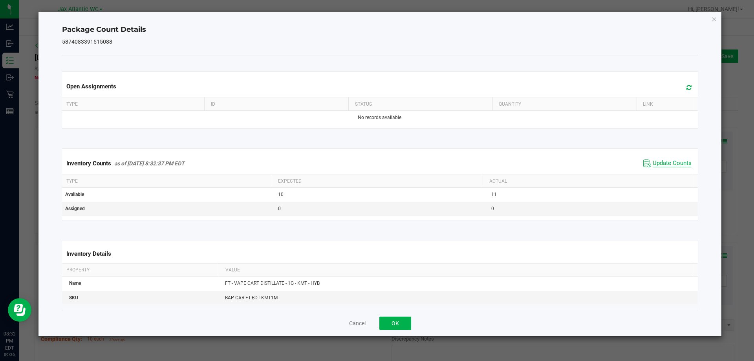
drag, startPoint x: 675, startPoint y: 150, endPoint x: 669, endPoint y: 160, distance: 11.4
click at [672, 154] on kendo-grid "Inventory Counts as of [DATE] 8:32:37 PM EDT Update Counts Type Expected Actual…" at bounding box center [380, 183] width 648 height 71
click at [669, 160] on span "Update Counts" at bounding box center [671, 163] width 39 height 8
click at [669, 159] on span "Update Counts" at bounding box center [671, 163] width 39 height 8
click at [669, 159] on span "Update Counts" at bounding box center [671, 162] width 39 height 7
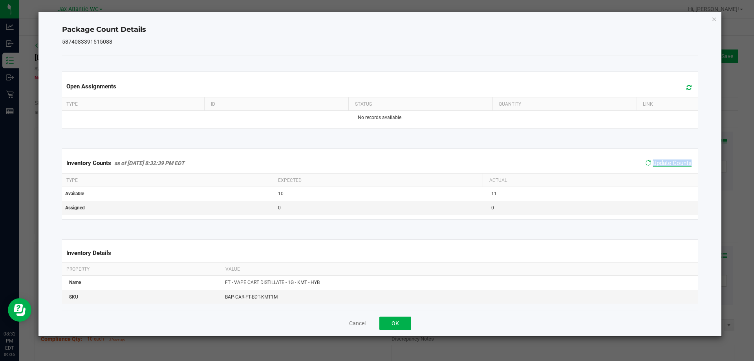
click at [667, 159] on span "Update Counts" at bounding box center [668, 162] width 50 height 11
click at [397, 321] on button "OK" at bounding box center [395, 322] width 32 height 13
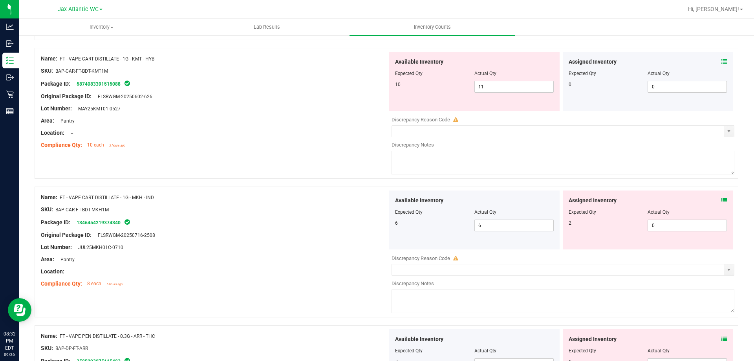
scroll to position [196, 0]
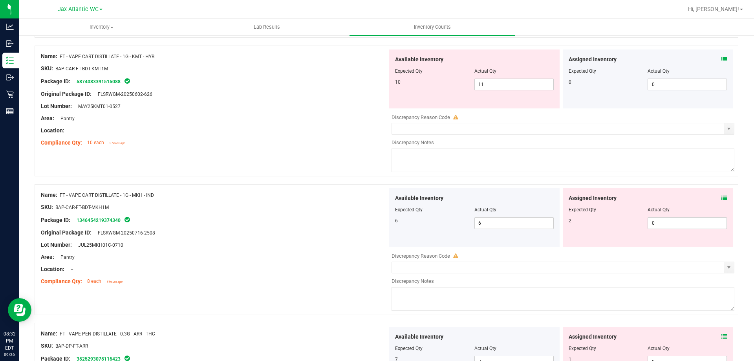
click at [721, 197] on div "Assigned Inventory Expected Qty Actual Qty 2 0 0" at bounding box center [647, 217] width 170 height 59
click at [721, 198] on icon at bounding box center [723, 197] width 5 height 5
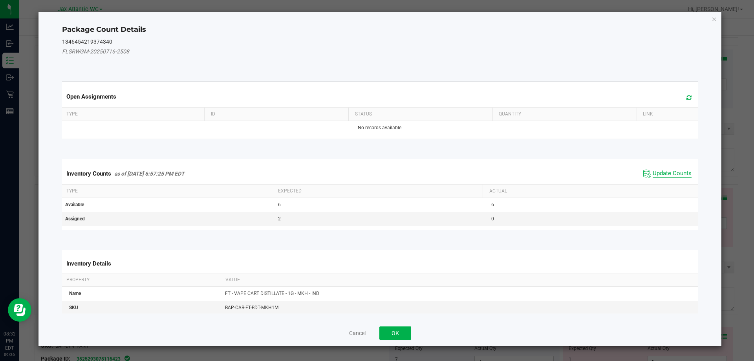
click at [669, 171] on span "Update Counts" at bounding box center [671, 174] width 39 height 8
click at [669, 171] on div "Inventory Counts as of [DATE] 6:57:25 PM EDT Update Counts" at bounding box center [379, 173] width 639 height 20
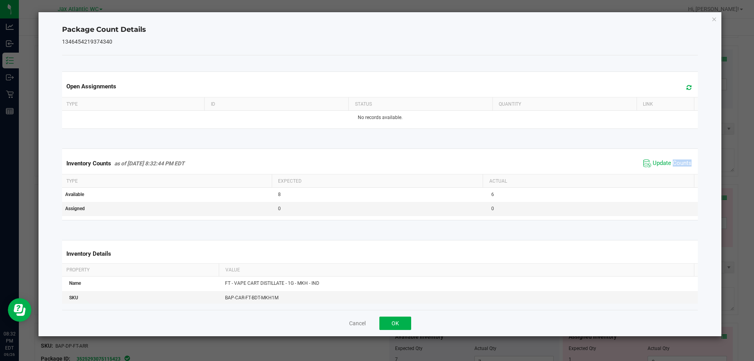
click at [668, 169] on span "Update Counts" at bounding box center [667, 163] width 52 height 12
click at [668, 168] on span "Update Counts" at bounding box center [667, 163] width 52 height 12
drag, startPoint x: 384, startPoint y: 332, endPoint x: 396, endPoint y: 323, distance: 14.6
click at [386, 329] on div "Cancel OK" at bounding box center [380, 323] width 636 height 26
click at [398, 322] on button "OK" at bounding box center [395, 322] width 32 height 13
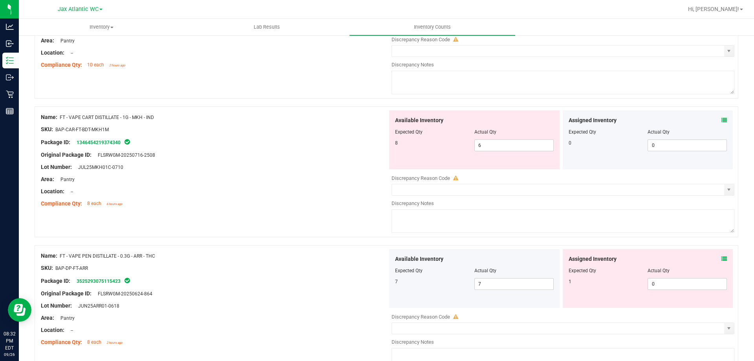
scroll to position [275, 0]
drag, startPoint x: 460, startPoint y: 145, endPoint x: 407, endPoint y: 144, distance: 53.0
click at [412, 147] on div "8 6 6" at bounding box center [474, 145] width 159 height 12
type input "8"
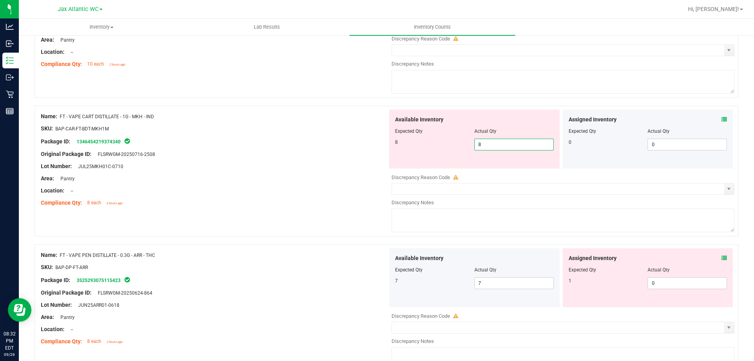
click at [361, 156] on div "Original Package ID: FLSRWGM-20250716-2508" at bounding box center [214, 154] width 347 height 8
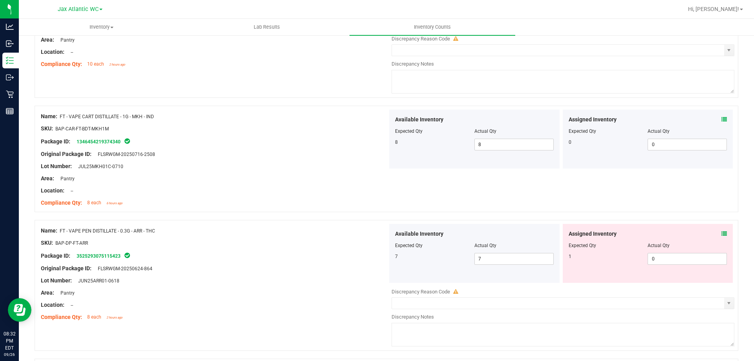
click at [721, 233] on icon at bounding box center [723, 233] width 5 height 5
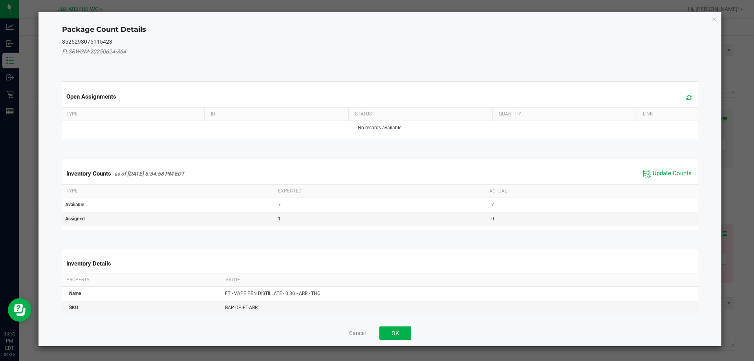
click at [666, 165] on div "Inventory Counts as of [DATE] 6:34:58 PM EDT Update Counts" at bounding box center [379, 173] width 639 height 21
click at [666, 168] on span "Update Counts" at bounding box center [667, 174] width 52 height 12
click at [665, 170] on div "Inventory Counts as of [DATE] 6:34:58 PM EDT Update Counts" at bounding box center [379, 173] width 639 height 20
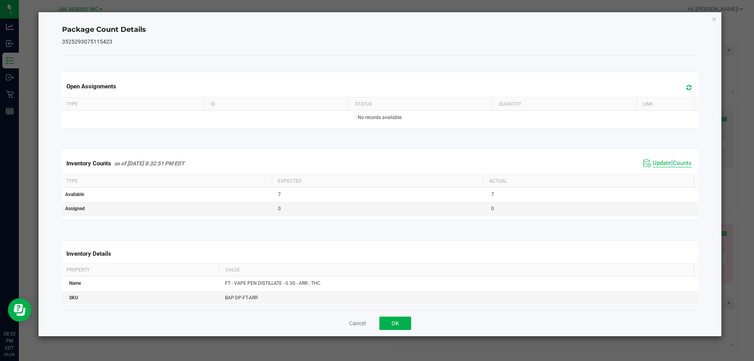
click at [665, 170] on div "Inventory Counts as of [DATE] 8:32:51 PM EDT Update Counts" at bounding box center [379, 163] width 639 height 21
drag, startPoint x: 665, startPoint y: 170, endPoint x: 473, endPoint y: 245, distance: 207.1
click at [665, 170] on div "Inventory Counts as of [DATE] 8:32:51 PM EDT Update Counts" at bounding box center [379, 163] width 639 height 21
drag, startPoint x: 393, startPoint y: 326, endPoint x: 399, endPoint y: 319, distance: 9.5
click at [393, 325] on button "OK" at bounding box center [395, 322] width 32 height 13
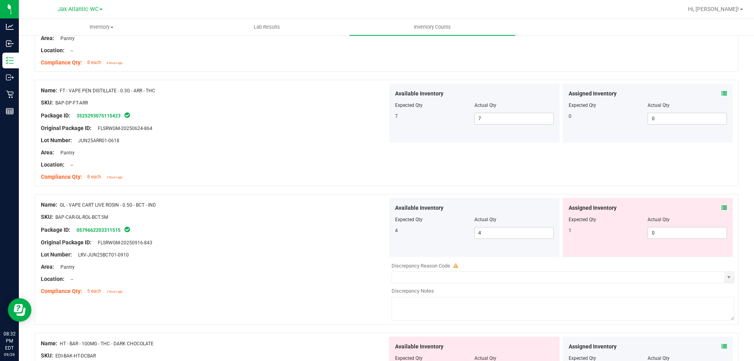
scroll to position [432, 0]
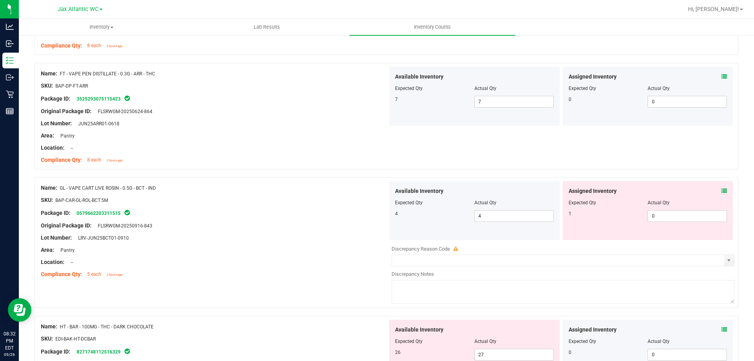
click at [721, 188] on div "Assigned Inventory Expected Qty Actual Qty 1 0 0" at bounding box center [647, 210] width 170 height 59
click at [721, 191] on icon at bounding box center [723, 190] width 5 height 5
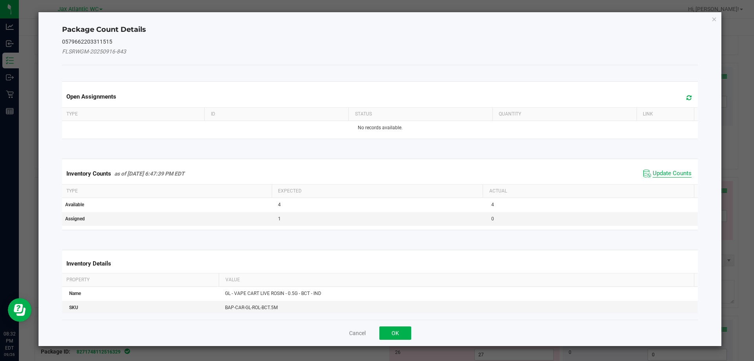
click at [664, 173] on span "Update Counts" at bounding box center [671, 174] width 39 height 8
click at [664, 173] on div "Inventory Counts as of [DATE] 6:47:39 PM EDT Update Counts" at bounding box center [379, 173] width 639 height 21
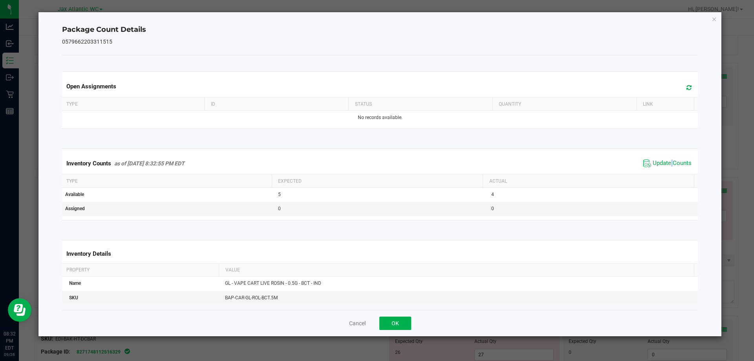
click at [664, 172] on div "Inventory Counts as of [DATE] 8:32:55 PM EDT Update Counts" at bounding box center [379, 163] width 639 height 21
click at [664, 171] on div "Inventory Counts as of [DATE] 8:32:55 PM EDT Update Counts" at bounding box center [379, 163] width 639 height 21
drag, startPoint x: 403, startPoint y: 320, endPoint x: 416, endPoint y: 312, distance: 14.9
click at [402, 319] on button "OK" at bounding box center [395, 322] width 32 height 13
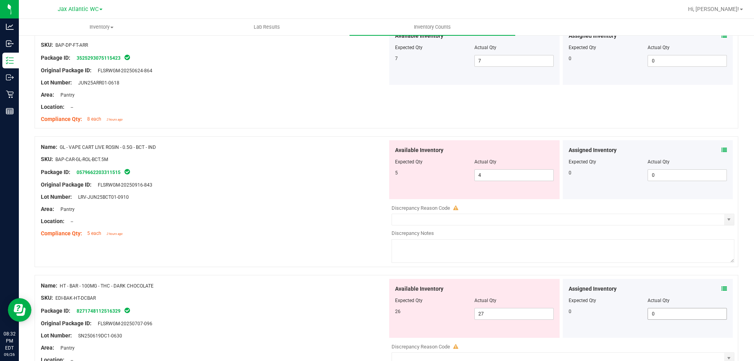
scroll to position [589, 0]
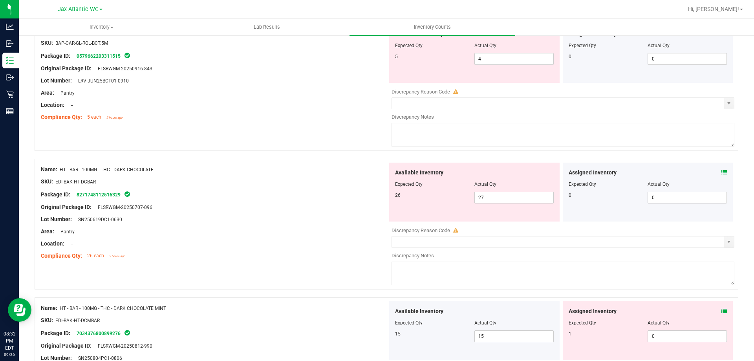
click at [721, 172] on icon at bounding box center [723, 172] width 5 height 5
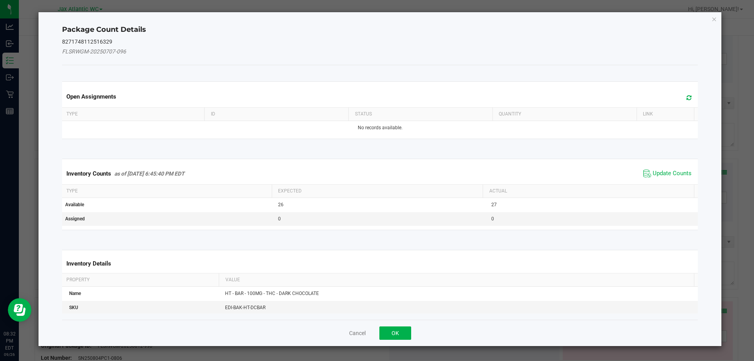
click at [665, 168] on span "Update Counts" at bounding box center [667, 174] width 52 height 12
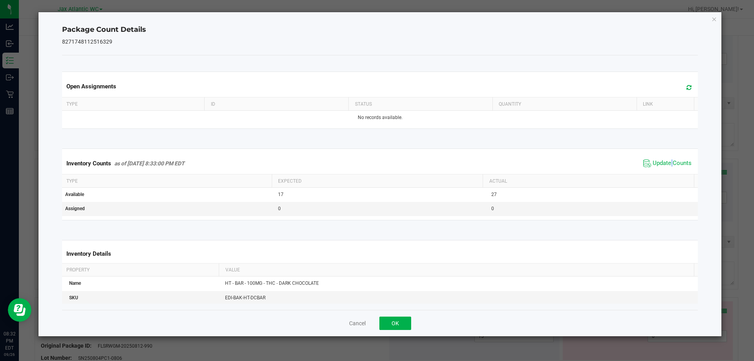
click at [665, 168] on span "Update Counts" at bounding box center [667, 163] width 52 height 12
click at [398, 322] on button "OK" at bounding box center [395, 322] width 32 height 13
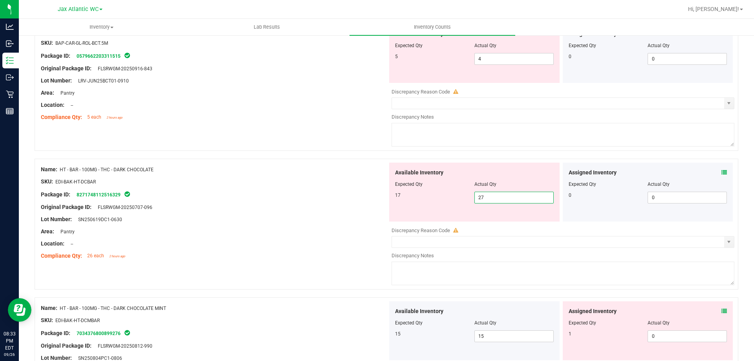
drag, startPoint x: 496, startPoint y: 195, endPoint x: 389, endPoint y: 197, distance: 106.8
click at [389, 198] on div "Available Inventory Expected Qty Actual Qty 17 27 27" at bounding box center [474, 191] width 170 height 59
click at [372, 211] on div at bounding box center [214, 213] width 347 height 4
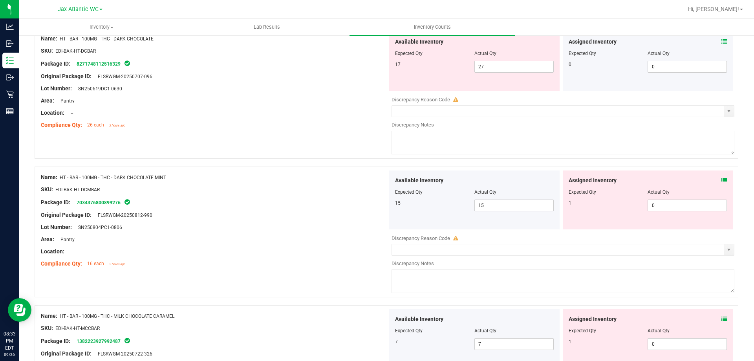
scroll to position [706, 0]
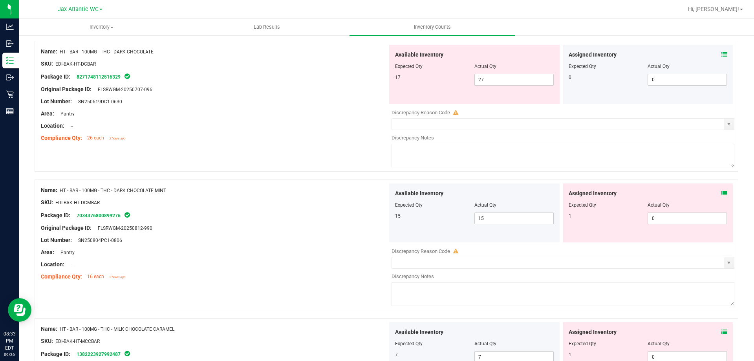
click at [721, 193] on icon at bounding box center [723, 192] width 5 height 5
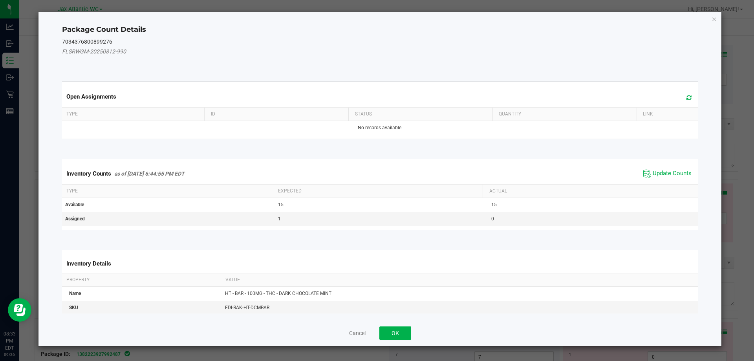
click at [679, 168] on span "Update Counts" at bounding box center [667, 174] width 52 height 12
click at [677, 170] on span "Update Counts" at bounding box center [671, 173] width 39 height 7
click at [674, 168] on span "Update Counts" at bounding box center [668, 173] width 50 height 11
click at [672, 167] on div "Inventory Counts as of [DATE] 6:44:55 PM EDT Update Counts" at bounding box center [379, 173] width 639 height 20
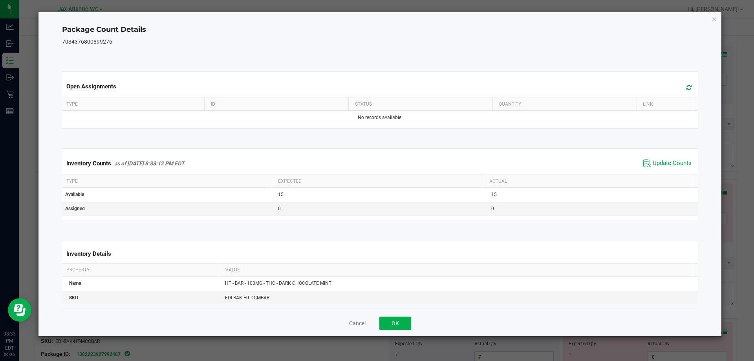
click at [672, 167] on span "Update Counts" at bounding box center [671, 163] width 39 height 8
click at [407, 323] on button "OK" at bounding box center [395, 322] width 32 height 13
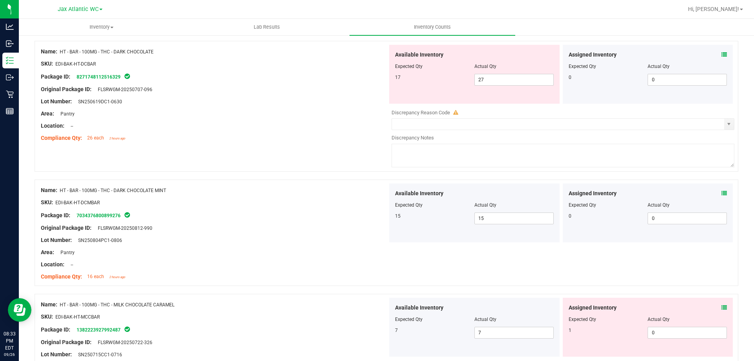
click at [721, 307] on icon at bounding box center [723, 307] width 5 height 5
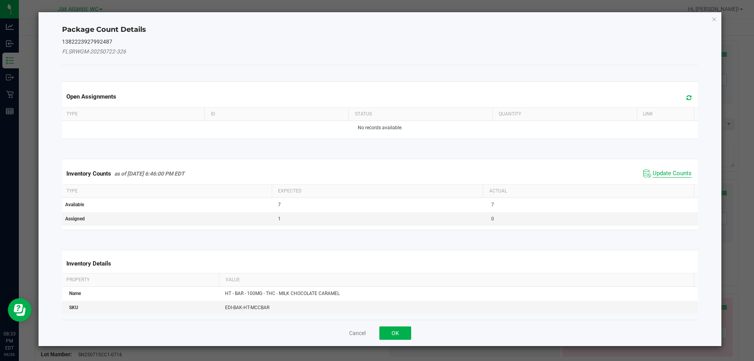
click at [663, 176] on span "Update Counts" at bounding box center [671, 174] width 39 height 8
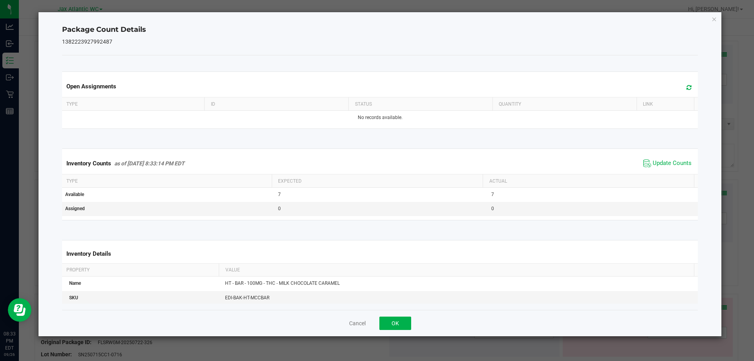
click at [663, 174] on div "Inventory Counts as of [DATE] 8:33:14 PM EDT Update Counts" at bounding box center [379, 163] width 639 height 21
click at [662, 173] on div "Inventory Counts as of [DATE] 8:33:14 PM EDT Update Counts" at bounding box center [379, 163] width 639 height 21
drag, startPoint x: 407, startPoint y: 325, endPoint x: 414, endPoint y: 318, distance: 10.3
click at [407, 324] on button "OK" at bounding box center [395, 322] width 32 height 13
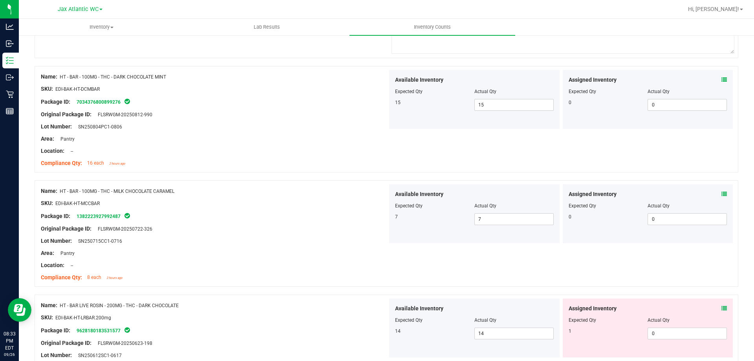
scroll to position [824, 0]
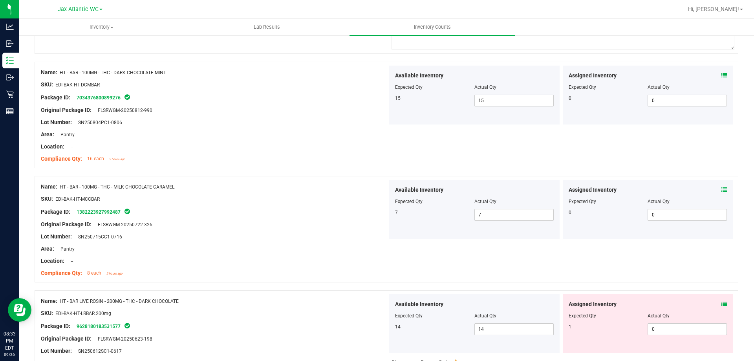
drag, startPoint x: 721, startPoint y: 305, endPoint x: 711, endPoint y: 305, distance: 10.2
click at [719, 305] on div "Assigned Inventory Expected Qty Actual Qty 1 0 0" at bounding box center [647, 323] width 170 height 59
click at [711, 305] on div "Assigned Inventory" at bounding box center [647, 304] width 159 height 8
click at [721, 304] on icon at bounding box center [723, 303] width 5 height 5
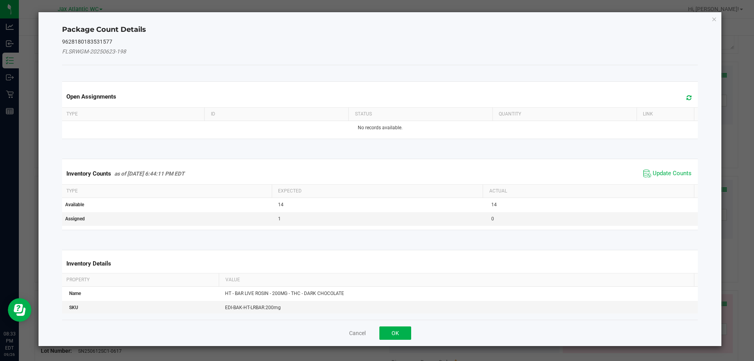
click at [664, 166] on div "Inventory Counts as of [DATE] 6:44:11 PM EDT Update Counts" at bounding box center [379, 173] width 639 height 21
click at [661, 171] on span "Update Counts" at bounding box center [671, 174] width 39 height 8
click at [661, 171] on div "Inventory Counts as of [DATE] 6:44:11 PM EDT Update Counts" at bounding box center [379, 173] width 639 height 20
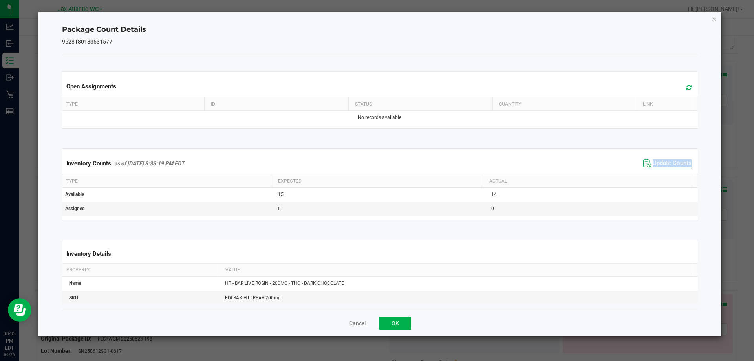
click at [661, 171] on div "Inventory Counts as of [DATE] 8:33:19 PM EDT Update Counts" at bounding box center [379, 163] width 639 height 21
click at [387, 322] on button "OK" at bounding box center [395, 322] width 32 height 13
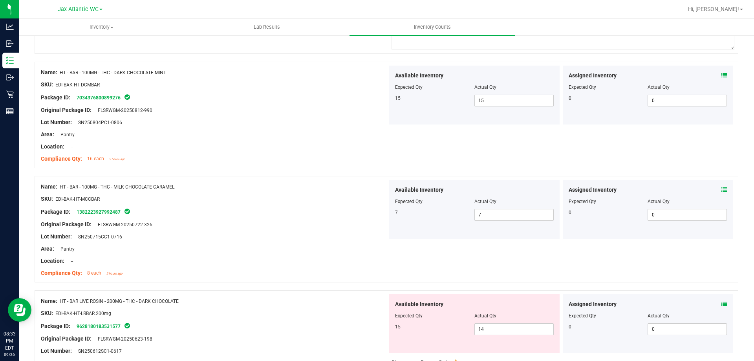
scroll to position [628, 0]
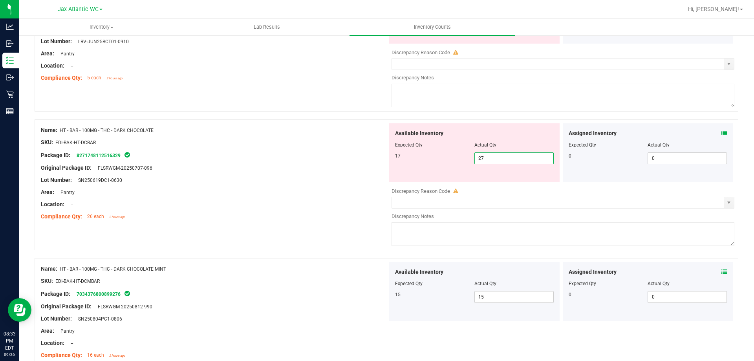
drag, startPoint x: 495, startPoint y: 160, endPoint x: 389, endPoint y: 167, distance: 106.2
click at [393, 164] on div "Available Inventory Expected Qty Actual Qty 17 27 27" at bounding box center [474, 152] width 170 height 59
type input "1"
drag, startPoint x: 491, startPoint y: 159, endPoint x: 472, endPoint y: 165, distance: 20.2
click at [491, 159] on input "1" at bounding box center [513, 158] width 78 height 11
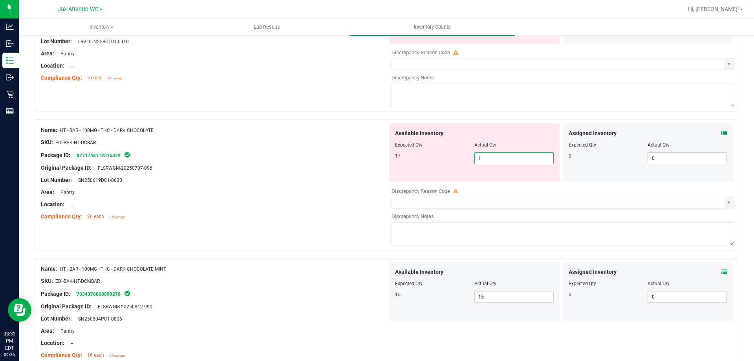
type input "1"
click at [493, 151] on div at bounding box center [474, 150] width 159 height 4
drag, startPoint x: 464, startPoint y: 165, endPoint x: 453, endPoint y: 166, distance: 11.4
click at [449, 168] on div "Available Inventory Expected Qty Actual Qty 17 1 1" at bounding box center [474, 152] width 170 height 59
drag, startPoint x: 493, startPoint y: 161, endPoint x: 453, endPoint y: 171, distance: 40.7
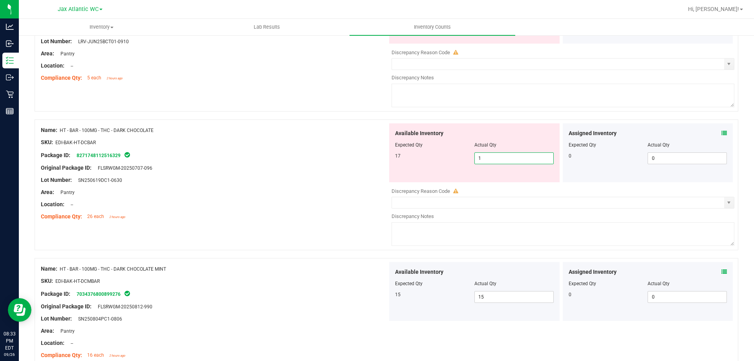
click at [454, 170] on div "Available Inventory Expected Qty Actual Qty 17 1 1" at bounding box center [474, 152] width 170 height 59
click at [490, 157] on input "1" at bounding box center [513, 158] width 78 height 11
drag, startPoint x: 478, startPoint y: 164, endPoint x: 502, endPoint y: 150, distance: 27.4
click at [480, 161] on span "1 1" at bounding box center [513, 158] width 79 height 12
drag, startPoint x: 457, startPoint y: 164, endPoint x: 442, endPoint y: 166, distance: 14.7
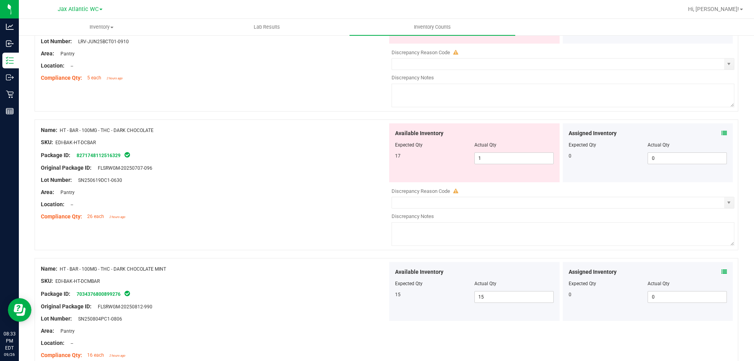
click at [442, 166] on div "Available Inventory Expected Qty Actual Qty 17 1 1" at bounding box center [474, 152] width 170 height 59
drag, startPoint x: 486, startPoint y: 159, endPoint x: 454, endPoint y: 165, distance: 32.4
click at [454, 165] on div "Available Inventory Expected Qty Actual Qty 17 1 1" at bounding box center [474, 152] width 170 height 59
drag, startPoint x: 481, startPoint y: 159, endPoint x: 416, endPoint y: 165, distance: 64.7
click at [417, 166] on div "Available Inventory Expected Qty Actual Qty 17 1" at bounding box center [474, 152] width 170 height 59
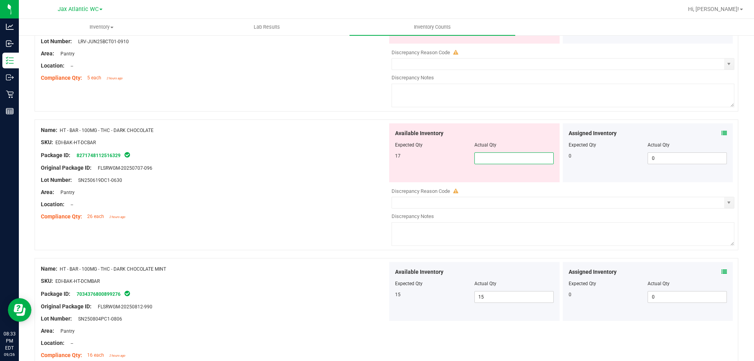
drag, startPoint x: 324, startPoint y: 175, endPoint x: 339, endPoint y: 173, distance: 15.0
click at [330, 174] on div "Name: HT - BAR - 100MG - THC - DARK CHOCOLATE SKU: EDI-BAK-HT-DCBAR Package ID:…" at bounding box center [214, 173] width 347 height 100
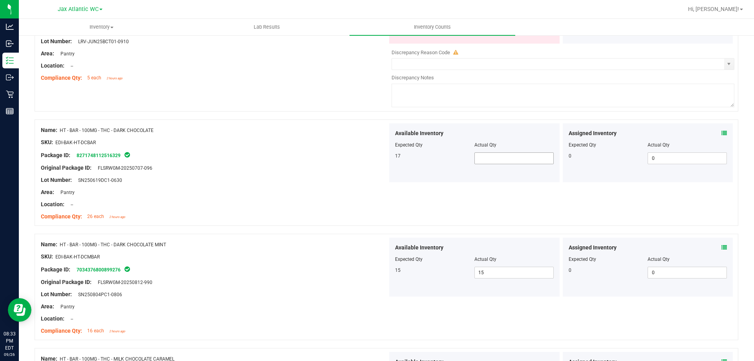
click at [483, 158] on span at bounding box center [513, 158] width 79 height 12
click at [483, 157] on input "text" at bounding box center [513, 158] width 78 height 11
drag, startPoint x: 367, startPoint y: 169, endPoint x: 373, endPoint y: 166, distance: 6.9
click at [367, 169] on div "Original Package ID: FLSRWGM-20250707-096" at bounding box center [214, 168] width 347 height 8
click at [712, 132] on div "Assigned Inventory" at bounding box center [647, 133] width 159 height 8
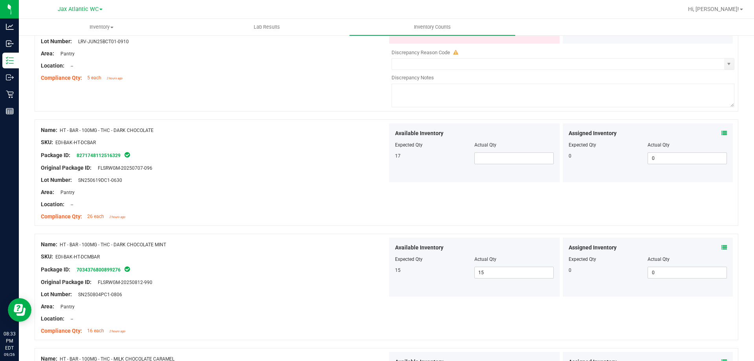
click at [714, 132] on div "Assigned Inventory" at bounding box center [647, 133] width 159 height 8
click at [721, 132] on icon at bounding box center [723, 132] width 5 height 5
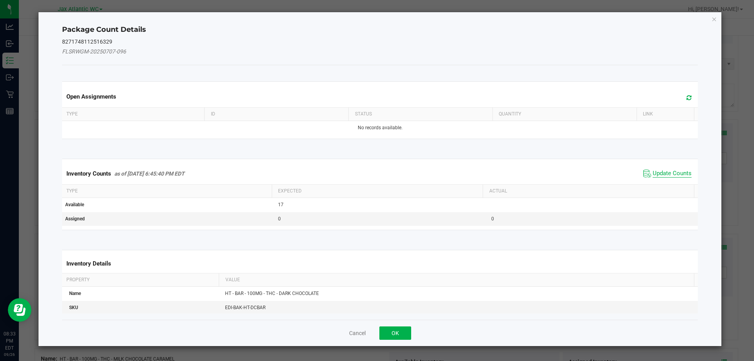
click at [652, 171] on span "Update Counts" at bounding box center [671, 174] width 39 height 8
click at [652, 169] on span "Update Counts" at bounding box center [668, 173] width 50 height 11
click at [652, 170] on span "Update Counts" at bounding box center [671, 173] width 39 height 7
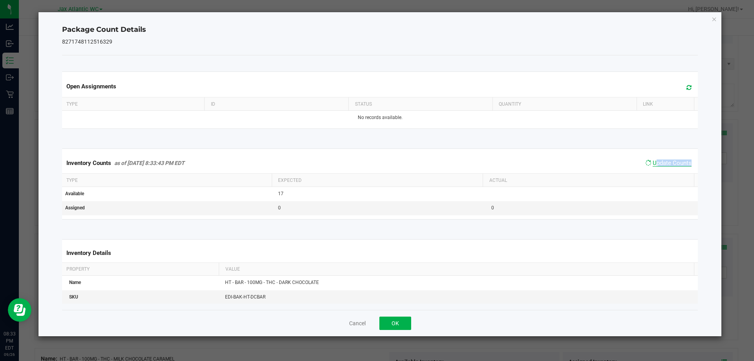
click at [652, 165] on span "Update Counts" at bounding box center [671, 162] width 39 height 7
drag, startPoint x: 396, startPoint y: 322, endPoint x: 411, endPoint y: 297, distance: 29.4
click at [396, 320] on button "OK" at bounding box center [395, 322] width 32 height 13
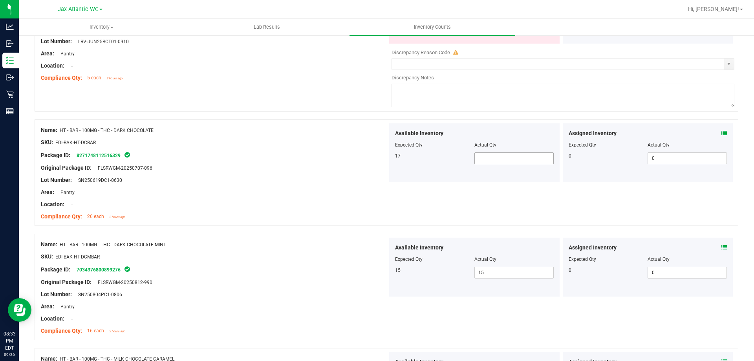
click at [516, 162] on span at bounding box center [513, 158] width 79 height 12
type input "17"
drag, startPoint x: 358, startPoint y: 135, endPoint x: 363, endPoint y: 138, distance: 4.9
click at [358, 136] on div "Name: HT - BAR - 100MG - THC - DARK CHOCOLATE SKU: EDI-BAK-HT-DCBAR Package ID:…" at bounding box center [214, 173] width 347 height 100
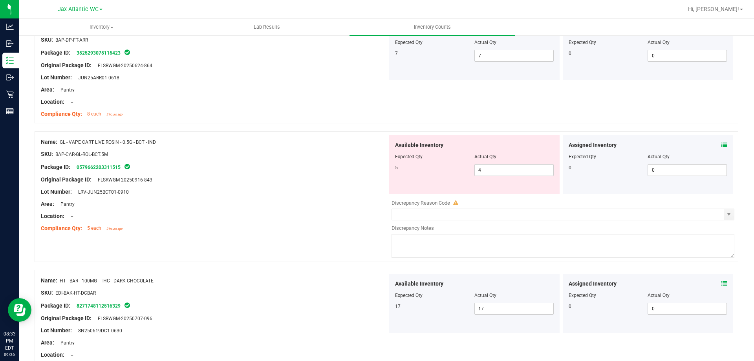
scroll to position [471, 0]
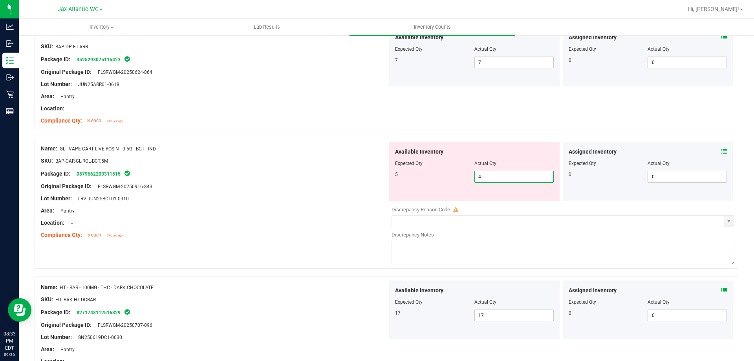
drag, startPoint x: 509, startPoint y: 180, endPoint x: 423, endPoint y: 185, distance: 86.1
click at [423, 185] on div "Available Inventory Expected Qty Actual Qty 5 4 4" at bounding box center [474, 171] width 170 height 59
type input "5"
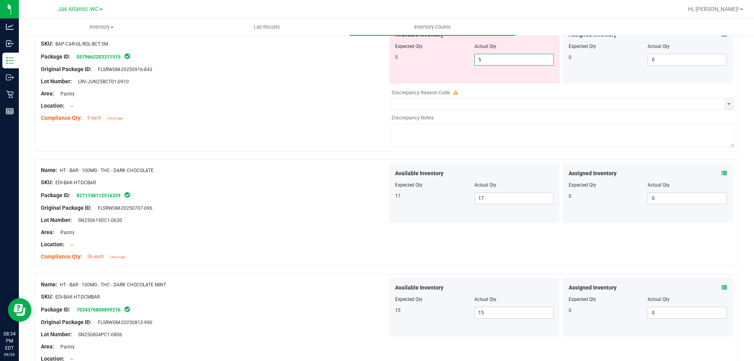
scroll to position [589, 0]
type input "5"
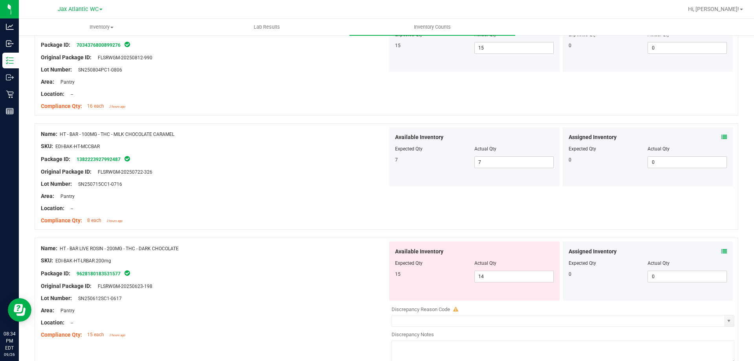
scroll to position [903, 0]
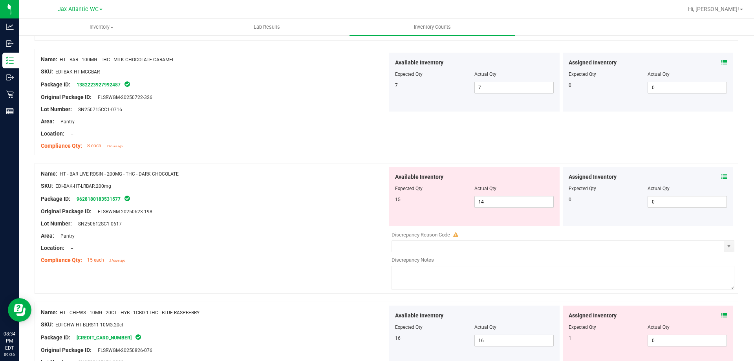
click at [721, 175] on icon at bounding box center [723, 176] width 5 height 5
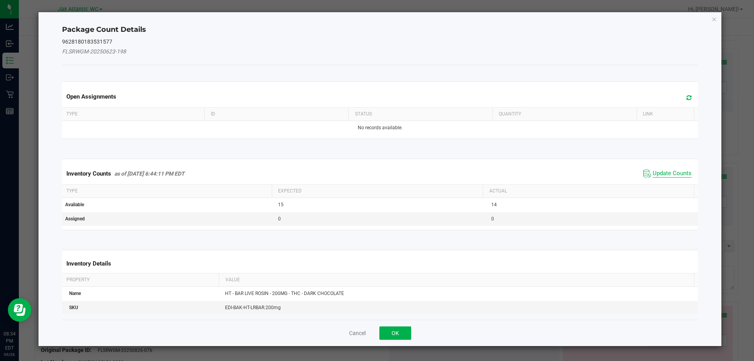
click at [678, 173] on span "Update Counts" at bounding box center [671, 174] width 39 height 8
click at [676, 173] on div "Inventory Counts as of [DATE] 6:44:11 PM EDT Update Counts" at bounding box center [379, 173] width 639 height 20
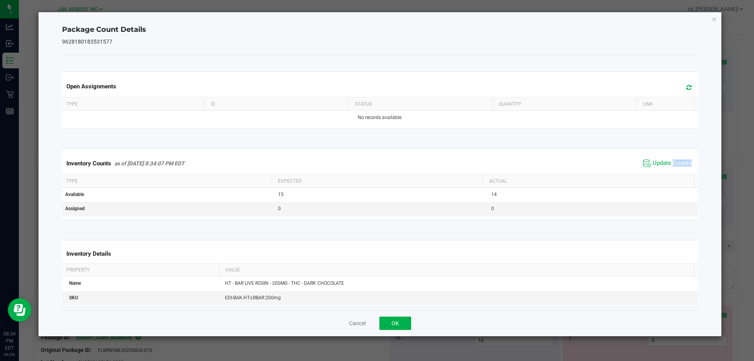
click at [672, 173] on div "Inventory Counts as of [DATE] 8:34:07 PM EDT Update Counts" at bounding box center [379, 163] width 639 height 21
click at [670, 172] on div "Inventory Counts as of [DATE] 8:34:07 PM EDT Update Counts" at bounding box center [379, 163] width 639 height 21
drag, startPoint x: 397, startPoint y: 328, endPoint x: 401, endPoint y: 325, distance: 5.0
click at [398, 328] on button "OK" at bounding box center [395, 322] width 32 height 13
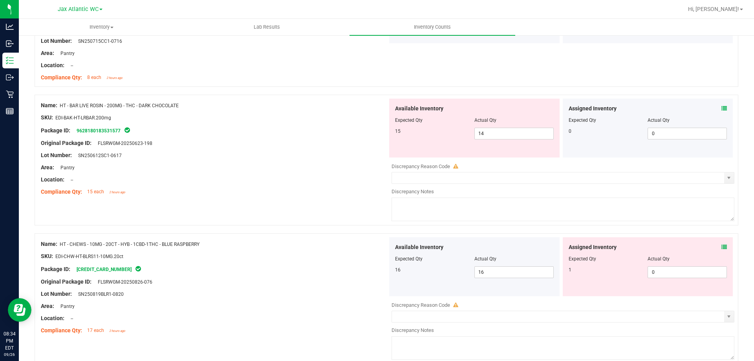
scroll to position [981, 0]
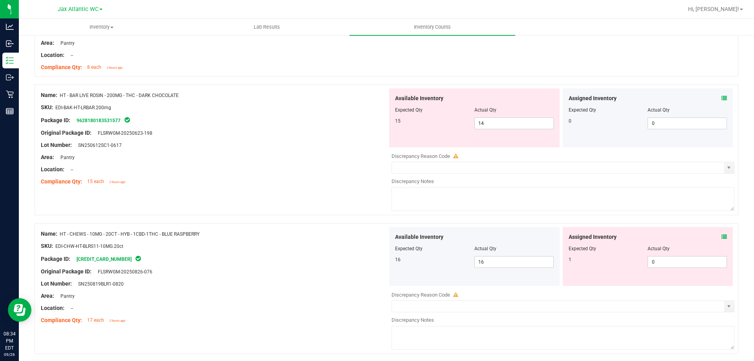
click at [721, 239] on icon at bounding box center [723, 236] width 5 height 5
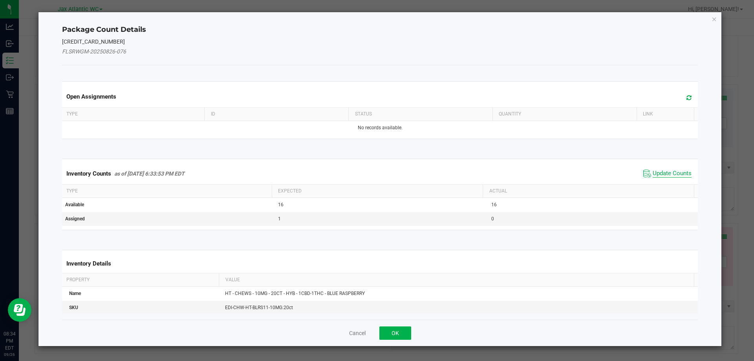
click at [652, 177] on span "Update Counts" at bounding box center [671, 174] width 39 height 8
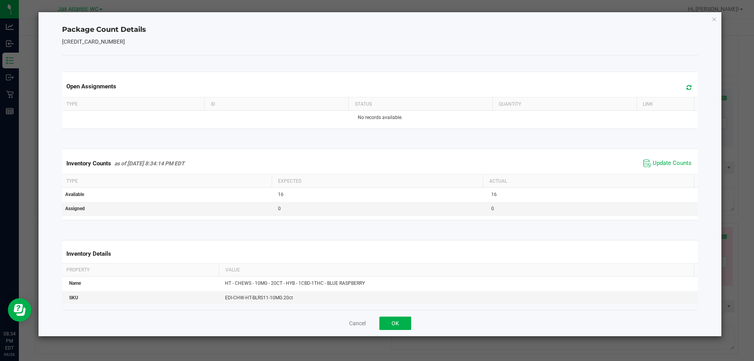
click at [654, 172] on div "Inventory Counts as of [DATE] 8:34:14 PM EDT Update Counts" at bounding box center [379, 163] width 639 height 21
click at [653, 172] on div "Inventory Counts as of [DATE] 8:34:14 PM EDT Update Counts" at bounding box center [379, 163] width 639 height 21
drag, startPoint x: 400, startPoint y: 318, endPoint x: 421, endPoint y: 310, distance: 22.2
click at [401, 318] on button "OK" at bounding box center [395, 322] width 32 height 13
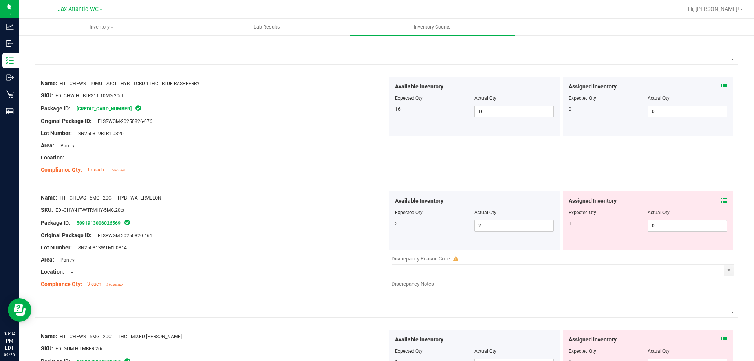
scroll to position [1138, 0]
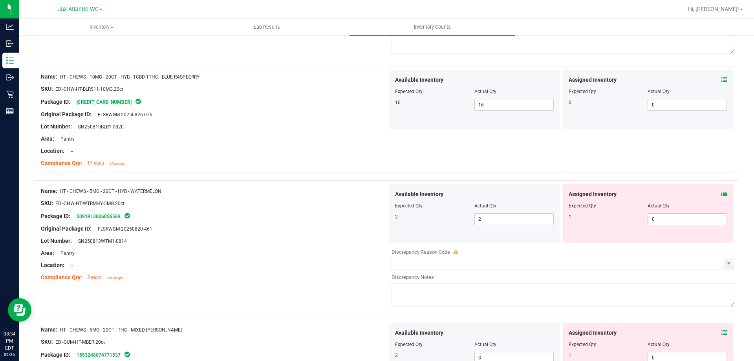
click at [721, 193] on icon at bounding box center [723, 193] width 5 height 5
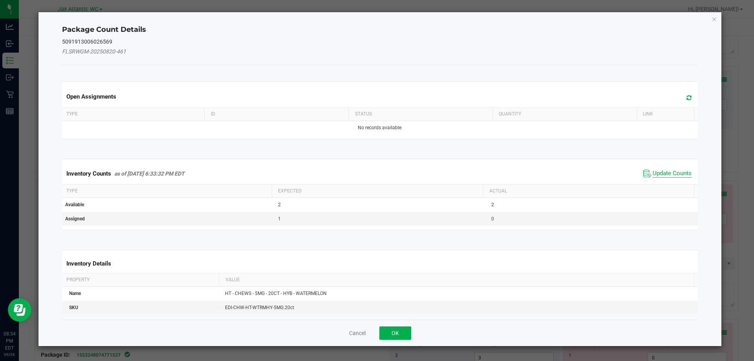
click at [659, 175] on span "Update Counts" at bounding box center [671, 174] width 39 height 8
click at [659, 173] on div "Inventory Counts as of [DATE] 6:33:32 PM EDT Update Counts" at bounding box center [379, 173] width 639 height 21
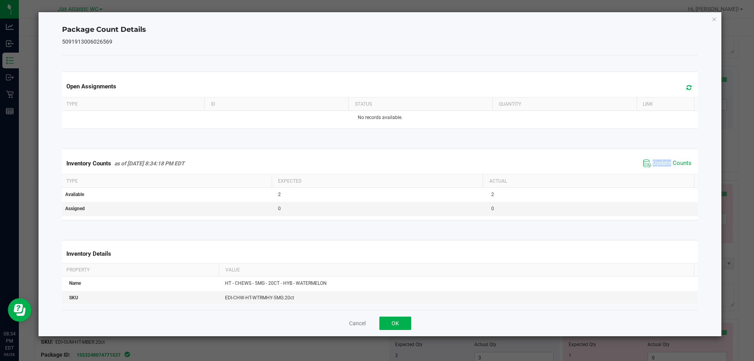
click at [659, 172] on div "Inventory Counts as of [DATE] 8:34:18 PM EDT Update Counts" at bounding box center [379, 163] width 639 height 21
click at [396, 324] on button "OK" at bounding box center [395, 322] width 32 height 13
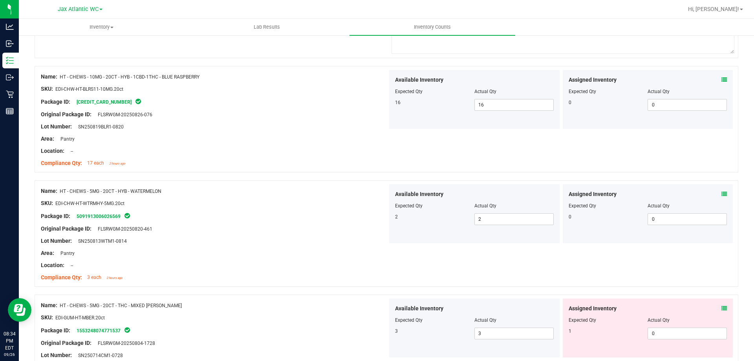
click at [721, 305] on div "Assigned Inventory Expected Qty Actual Qty 1 0 0" at bounding box center [647, 327] width 170 height 59
click at [721, 306] on icon at bounding box center [723, 307] width 5 height 5
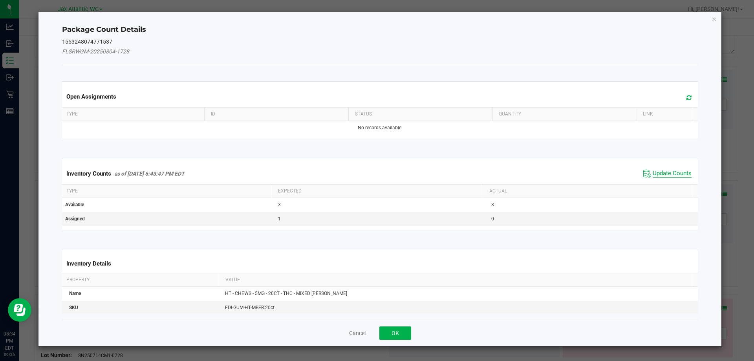
click at [662, 172] on span "Update Counts" at bounding box center [671, 174] width 39 height 8
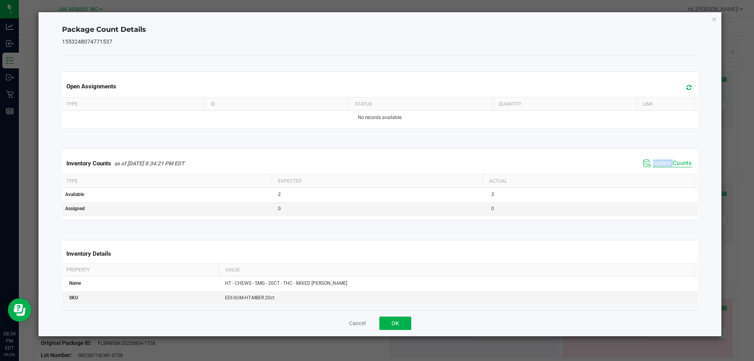
click at [662, 172] on div "Inventory Counts as of [DATE] 8:34:21 PM EDT Update Counts" at bounding box center [379, 163] width 639 height 21
click at [661, 170] on div "Inventory Counts as of [DATE] 8:34:21 PM EDT Update Counts" at bounding box center [379, 163] width 639 height 21
click at [401, 321] on button "OK" at bounding box center [395, 322] width 32 height 13
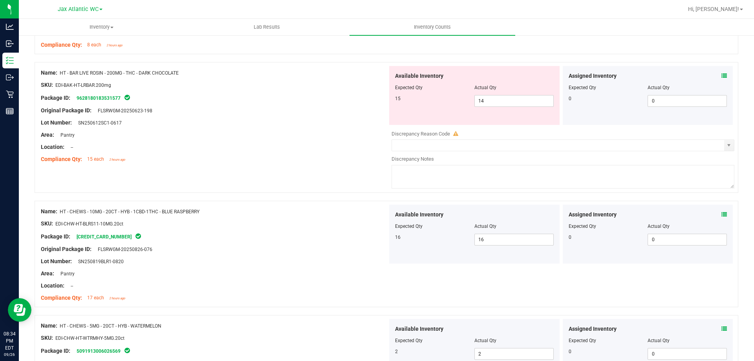
scroll to position [942, 0]
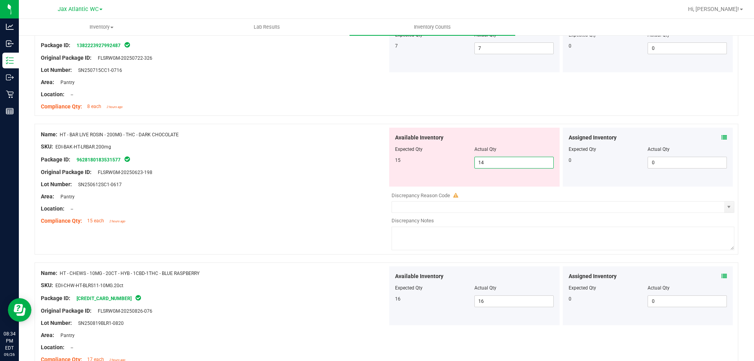
drag, startPoint x: 498, startPoint y: 160, endPoint x: 407, endPoint y: 172, distance: 91.8
click at [407, 170] on div "Available Inventory Expected Qty Actual Qty 15 14 14" at bounding box center [474, 157] width 170 height 59
type input "15"
click at [319, 201] on div at bounding box center [214, 203] width 347 height 4
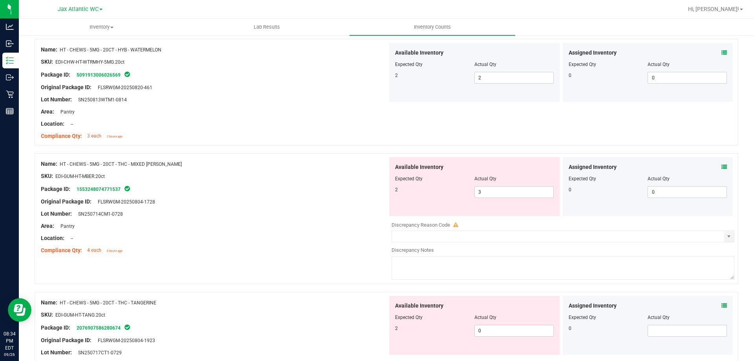
scroll to position [1256, 0]
click at [714, 164] on div "Assigned Inventory" at bounding box center [647, 166] width 159 height 8
click at [721, 163] on div "Assigned Inventory Expected Qty Actual Qty 0 0 0" at bounding box center [647, 185] width 170 height 59
click at [721, 167] on icon at bounding box center [723, 165] width 5 height 5
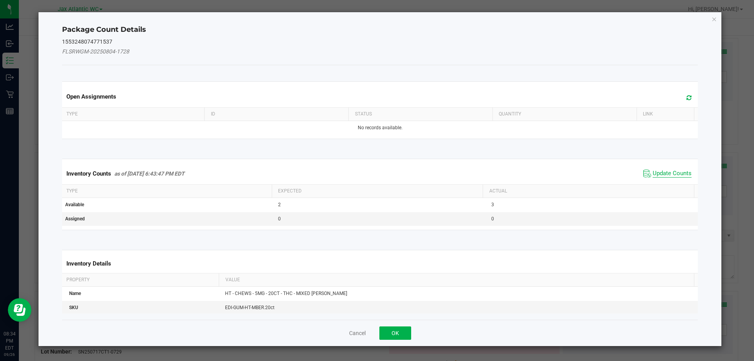
click at [662, 174] on span "Update Counts" at bounding box center [671, 174] width 39 height 8
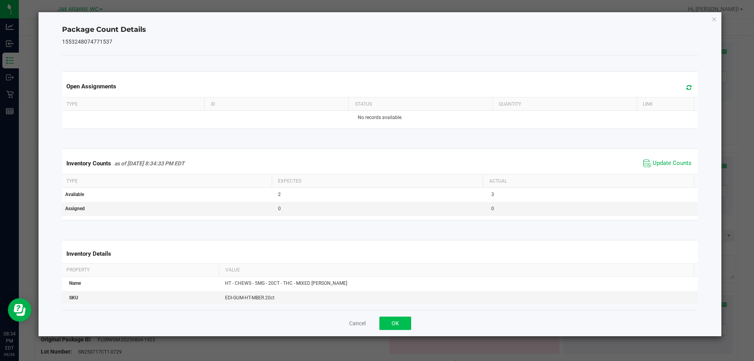
drag, startPoint x: 408, startPoint y: 316, endPoint x: 404, endPoint y: 318, distance: 4.4
click at [404, 318] on div "Cancel OK" at bounding box center [380, 323] width 636 height 26
click at [404, 317] on button "OK" at bounding box center [395, 322] width 32 height 13
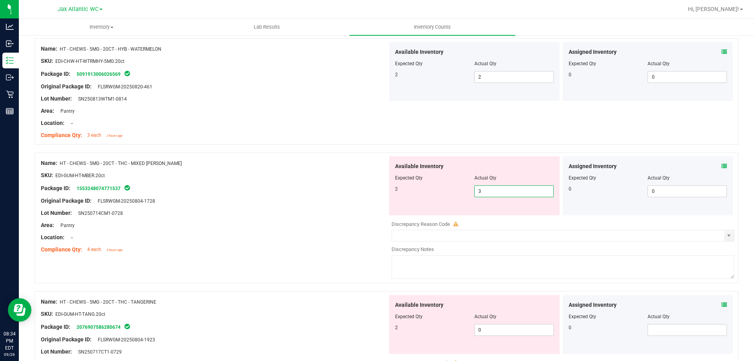
drag, startPoint x: 501, startPoint y: 193, endPoint x: 421, endPoint y: 202, distance: 80.5
click at [421, 202] on div "Available Inventory Expected Qty Actual Qty 2 3 3" at bounding box center [474, 185] width 170 height 59
type input "2"
click at [357, 216] on div "Lot Number: SN250714CM1-0728" at bounding box center [214, 213] width 347 height 8
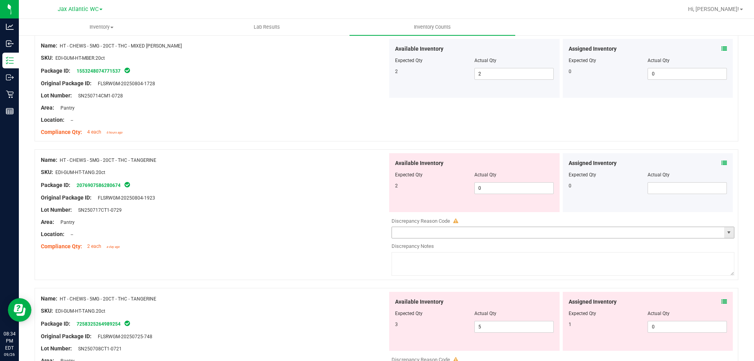
scroll to position [1374, 0]
click at [721, 161] on icon at bounding box center [723, 162] width 5 height 5
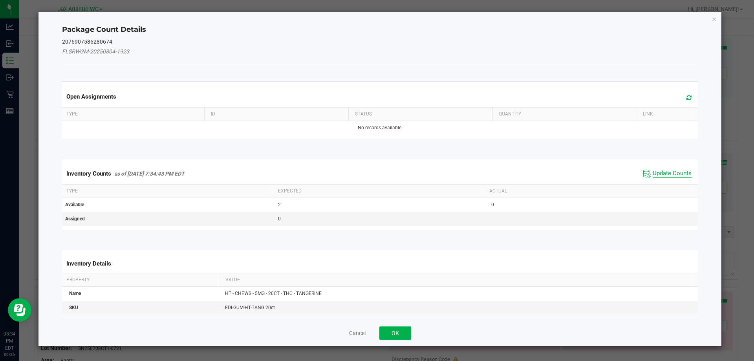
click at [649, 169] on span "Update Counts" at bounding box center [667, 174] width 52 height 12
click at [649, 169] on span "Update Counts" at bounding box center [668, 173] width 50 height 11
click at [649, 169] on div "Inventory Counts as of [DATE] 7:34:43 PM EDT Update Counts" at bounding box center [379, 173] width 639 height 20
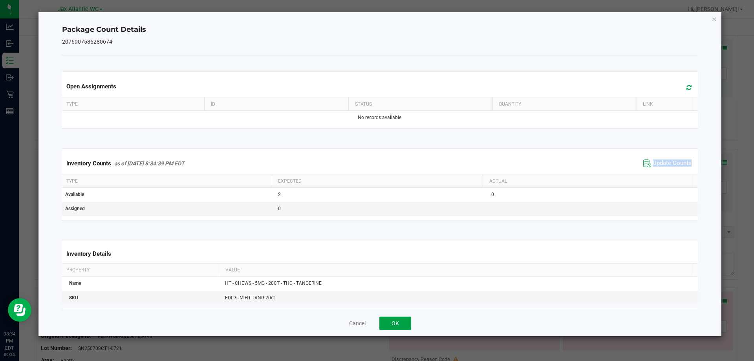
drag, startPoint x: 401, startPoint y: 321, endPoint x: 405, endPoint y: 315, distance: 7.7
click at [401, 320] on button "OK" at bounding box center [395, 322] width 32 height 13
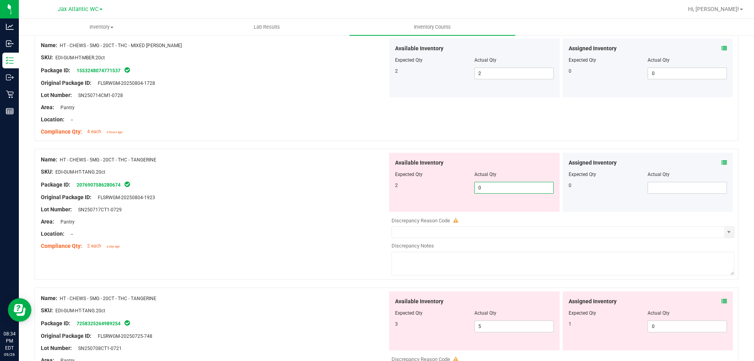
drag, startPoint x: 496, startPoint y: 190, endPoint x: 416, endPoint y: 199, distance: 81.0
click at [417, 199] on div "Available Inventory Expected Qty Actual Qty 2 0 0" at bounding box center [474, 182] width 170 height 59
type input "2"
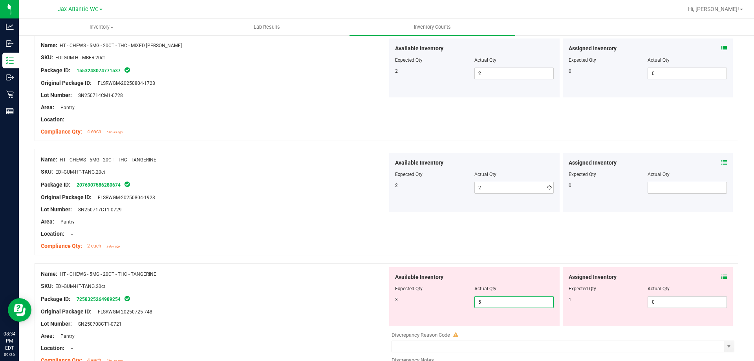
drag, startPoint x: 498, startPoint y: 327, endPoint x: 429, endPoint y: 325, distance: 68.7
click at [430, 326] on div "Available Inventory Expected Qty Actual Qty 3 5 5" at bounding box center [560, 329] width 347 height 124
type input "3"
click at [354, 266] on div "Name: HT - CHEWS - 5MG - 20CT - THC - TANGERINE SKU: EDI-GUM-HT-TANG.20ct Packa…" at bounding box center [386, 328] width 703 height 131
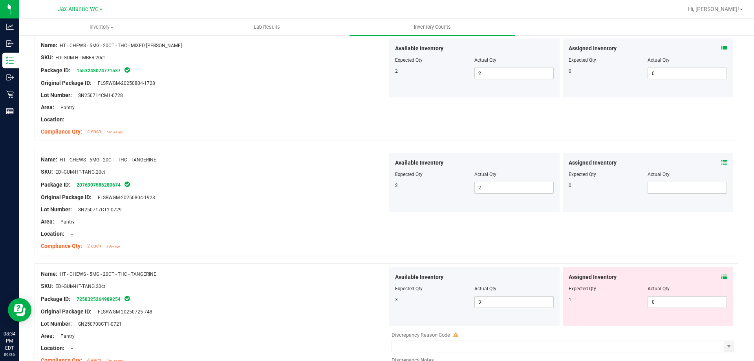
click at [714, 278] on div "Assigned Inventory" at bounding box center [647, 277] width 159 height 8
click at [721, 278] on icon at bounding box center [723, 276] width 5 height 5
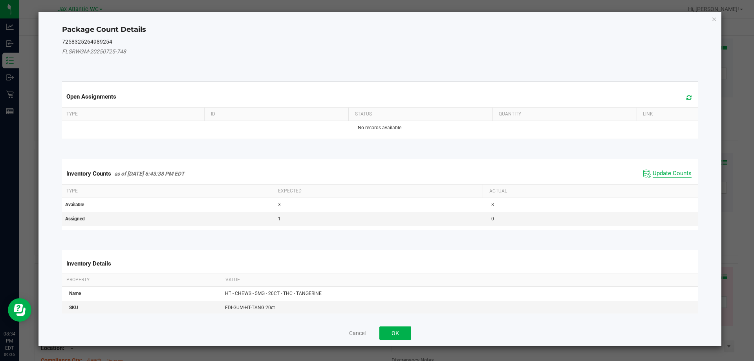
click at [656, 170] on span "Update Counts" at bounding box center [671, 174] width 39 height 8
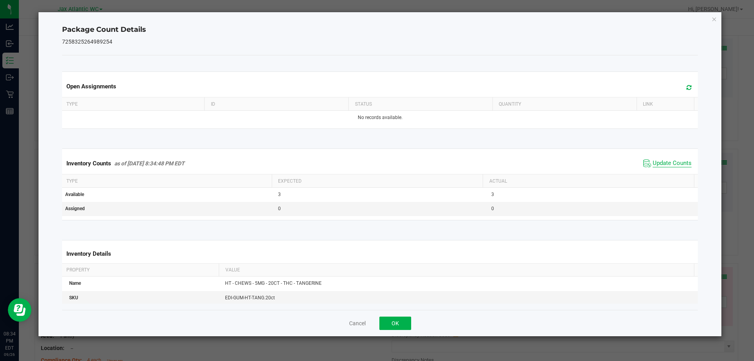
click at [656, 169] on span "Update Counts" at bounding box center [667, 163] width 52 height 12
click at [656, 169] on div "Inventory Counts as of [DATE] 8:34:48 PM EDT Update Counts" at bounding box center [379, 163] width 639 height 21
click at [656, 169] on span "Update Counts" at bounding box center [667, 163] width 52 height 12
click at [399, 318] on button "OK" at bounding box center [395, 322] width 32 height 13
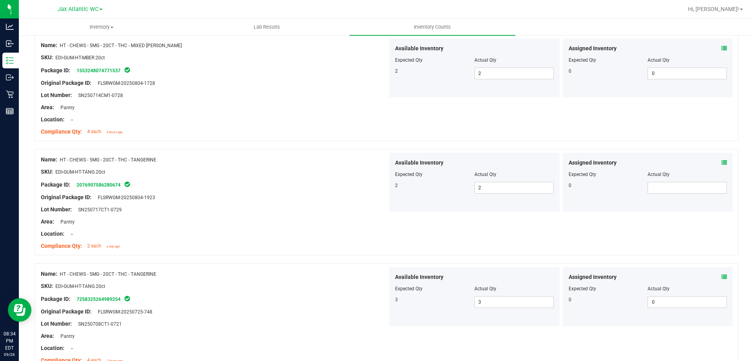
click at [721, 162] on icon at bounding box center [723, 162] width 5 height 5
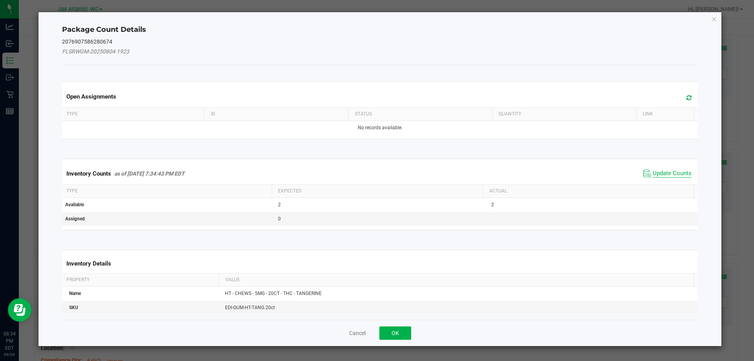
click at [677, 173] on span "Update Counts" at bounding box center [671, 174] width 39 height 8
click at [677, 173] on div "Inventory Counts as of [DATE] 7:34:43 PM EDT Update Counts" at bounding box center [379, 173] width 639 height 21
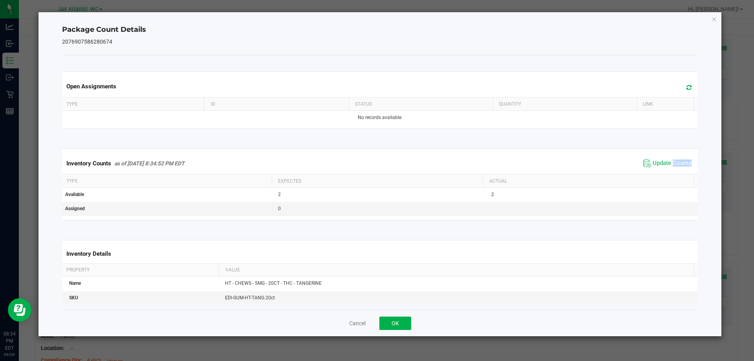
click at [676, 172] on div "Inventory Counts as of [DATE] 8:34:52 PM EDT Update Counts" at bounding box center [379, 163] width 639 height 21
click at [394, 320] on button "OK" at bounding box center [395, 322] width 32 height 13
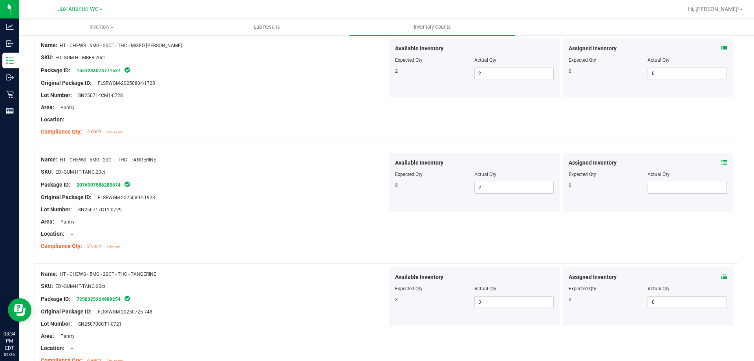
drag, startPoint x: 395, startPoint y: 320, endPoint x: 401, endPoint y: 317, distance: 7.5
click at [395, 320] on div "Available Inventory Expected Qty Actual Qty 3 3 3" at bounding box center [474, 296] width 170 height 59
drag, startPoint x: 484, startPoint y: 303, endPoint x: 440, endPoint y: 304, distance: 44.4
click at [440, 304] on div "3 3 3" at bounding box center [474, 302] width 159 height 12
type input "2"
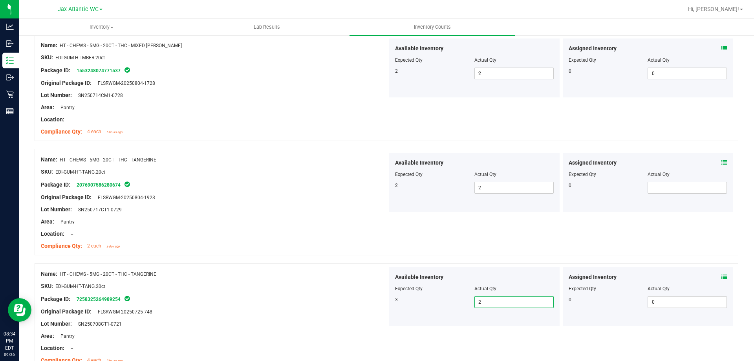
type input "2"
click at [361, 259] on div at bounding box center [386, 259] width 703 height 8
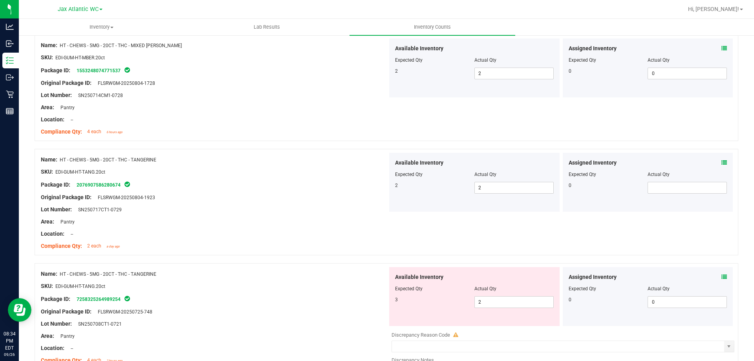
click at [721, 276] on icon at bounding box center [723, 276] width 5 height 5
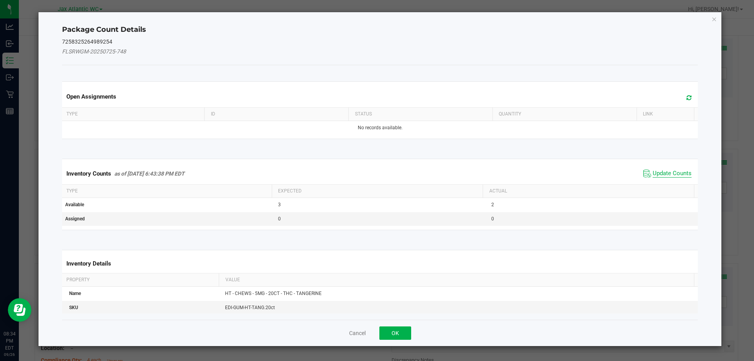
click at [652, 175] on span "Update Counts" at bounding box center [671, 174] width 39 height 8
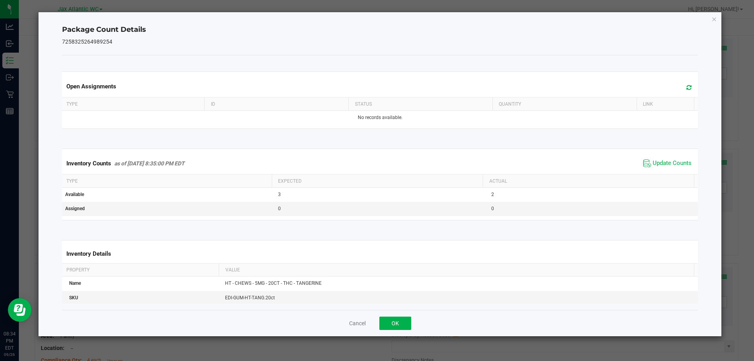
click at [657, 171] on div "Inventory Counts as of [DATE] 8:35:00 PM EDT Update Counts" at bounding box center [379, 163] width 639 height 21
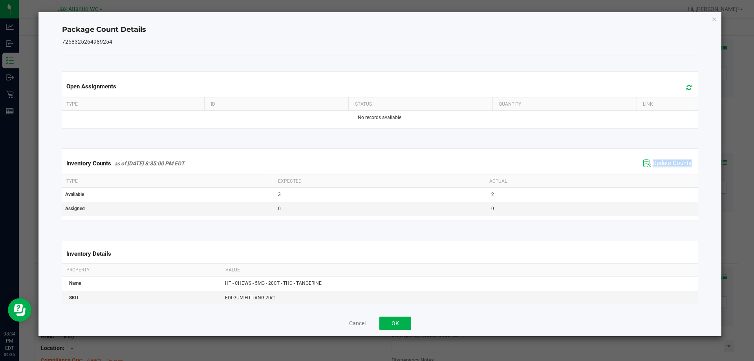
click at [660, 166] on span "Update Counts" at bounding box center [671, 163] width 39 height 8
click at [660, 166] on span "Update Counts" at bounding box center [671, 162] width 39 height 7
click at [385, 322] on button "OK" at bounding box center [395, 322] width 32 height 13
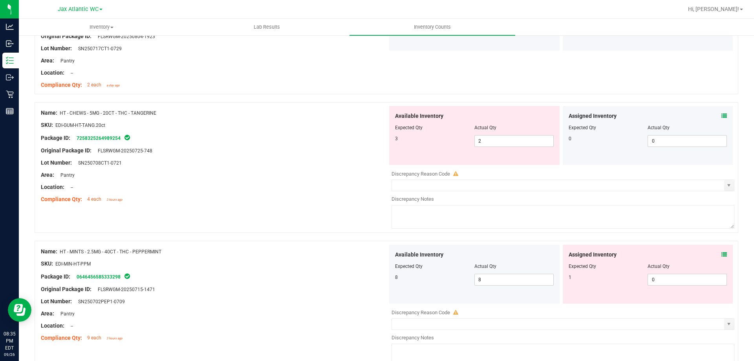
scroll to position [1609, 0]
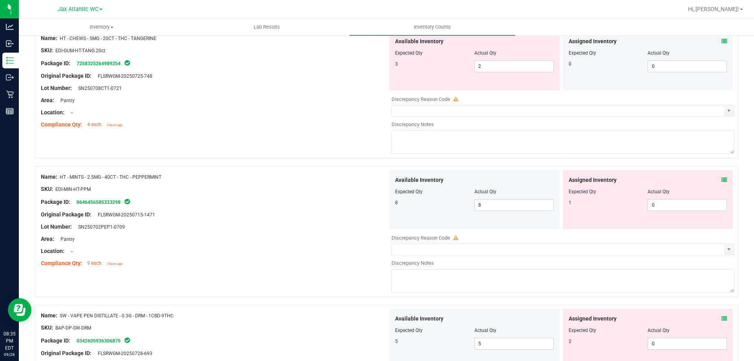
click at [721, 177] on icon at bounding box center [723, 179] width 5 height 5
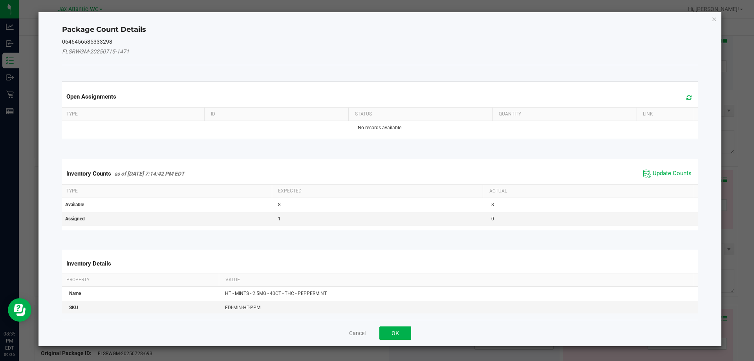
click at [666, 164] on div "Inventory Counts as of [DATE] 7:14:42 PM EDT Update Counts" at bounding box center [379, 173] width 639 height 21
click at [666, 168] on span "Update Counts" at bounding box center [667, 174] width 52 height 12
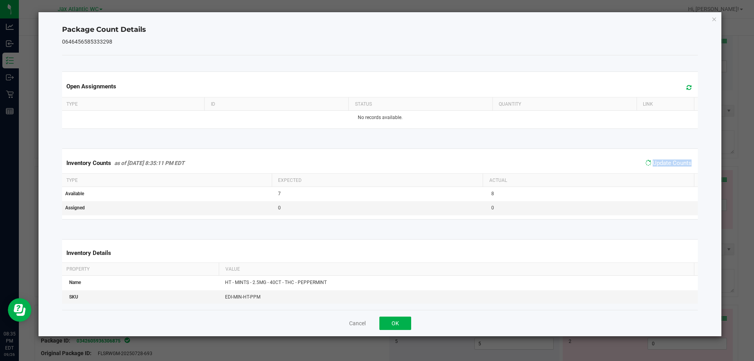
click at [666, 168] on span "Update Counts" at bounding box center [668, 162] width 50 height 11
drag, startPoint x: 666, startPoint y: 168, endPoint x: 630, endPoint y: 182, distance: 38.9
click at [666, 168] on span "Update Counts" at bounding box center [668, 162] width 50 height 11
click at [389, 319] on button "OK" at bounding box center [395, 322] width 32 height 13
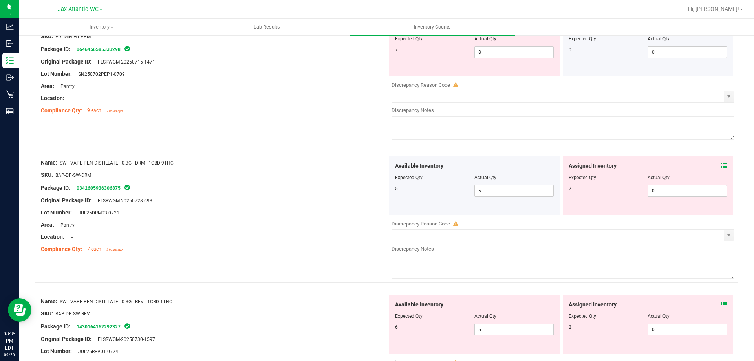
scroll to position [1766, 0]
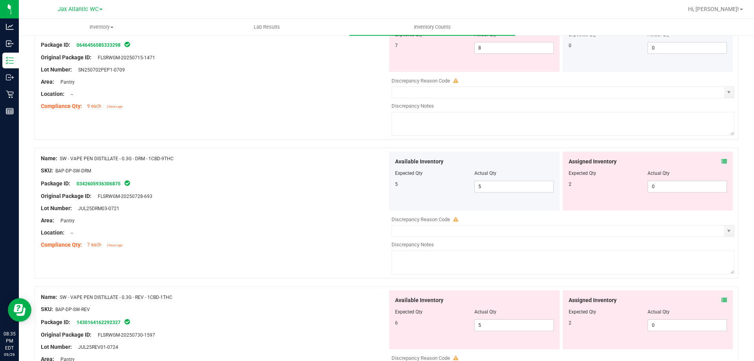
click at [722, 160] on div "Assigned Inventory Expected Qty Actual Qty 2 0 0" at bounding box center [647, 180] width 170 height 59
click at [721, 161] on icon at bounding box center [723, 161] width 5 height 5
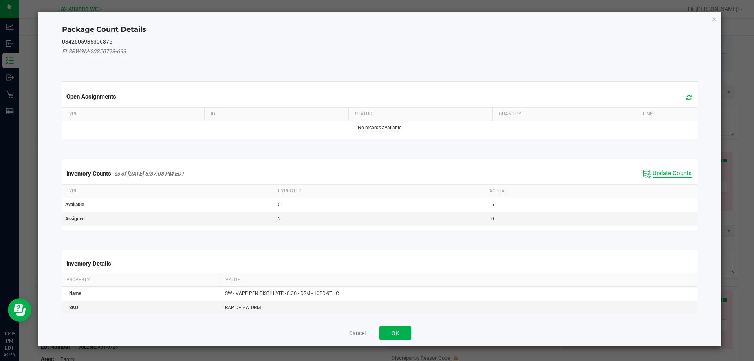
click at [653, 175] on span "Update Counts" at bounding box center [671, 174] width 39 height 8
click at [653, 174] on div "Inventory Counts as of [DATE] 6:37:08 PM EDT Update Counts" at bounding box center [379, 173] width 639 height 20
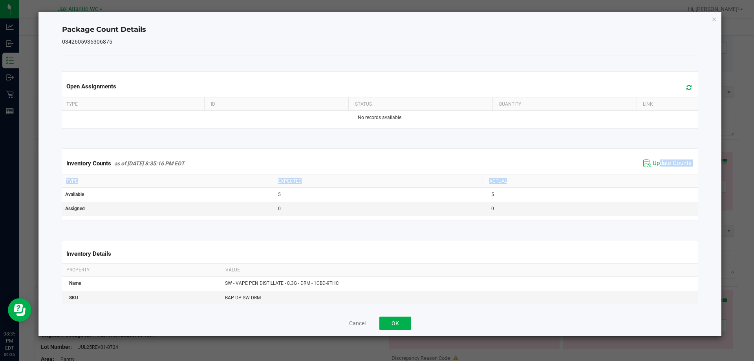
click at [655, 173] on div "Inventory Counts as of [DATE] 8:35:16 PM EDT Update Counts" at bounding box center [379, 163] width 639 height 21
click at [396, 324] on button "OK" at bounding box center [395, 322] width 32 height 13
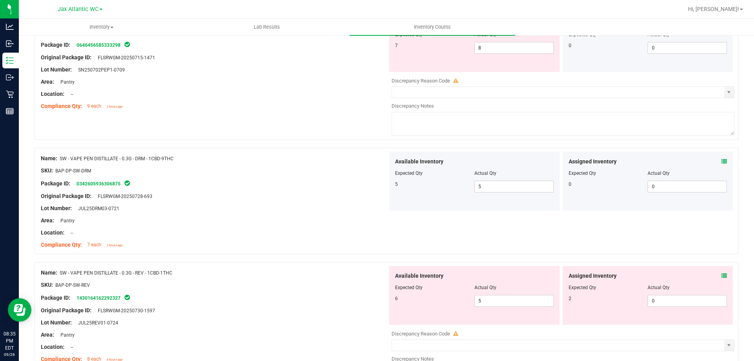
click at [721, 274] on icon at bounding box center [723, 275] width 5 height 5
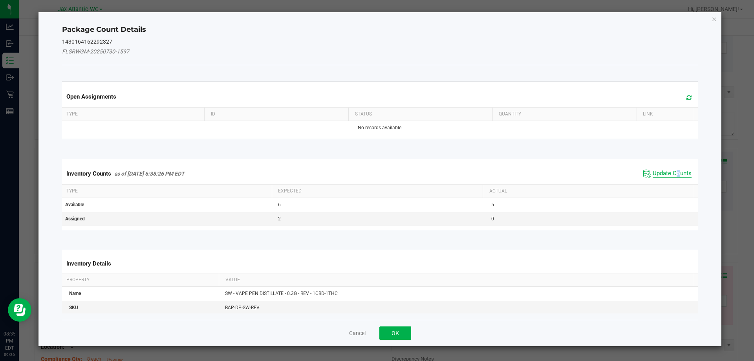
click at [672, 170] on span "Update Counts" at bounding box center [671, 174] width 39 height 8
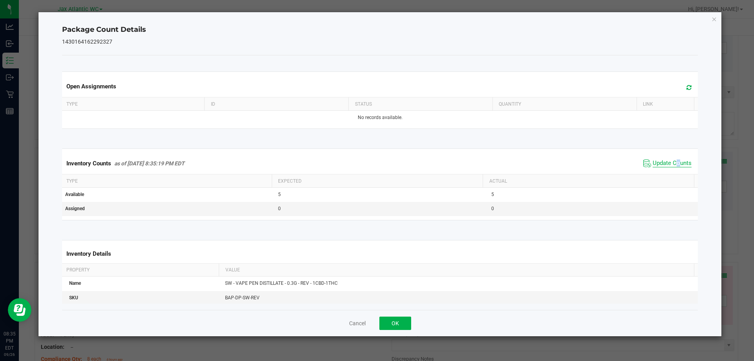
click at [671, 170] on div "Inventory Counts as of [DATE] 8:35:19 PM EDT Update Counts" at bounding box center [379, 163] width 639 height 21
drag, startPoint x: 403, startPoint y: 320, endPoint x: 410, endPoint y: 316, distance: 8.6
click at [401, 321] on button "OK" at bounding box center [395, 322] width 32 height 13
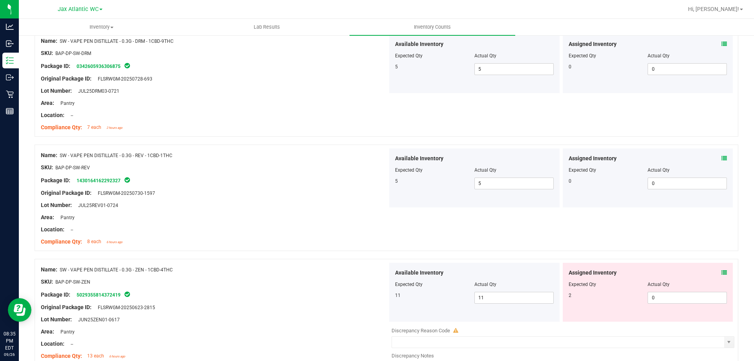
scroll to position [1884, 0]
click at [714, 270] on div "Assigned Inventory" at bounding box center [647, 272] width 159 height 8
click at [721, 270] on icon at bounding box center [723, 271] width 5 height 5
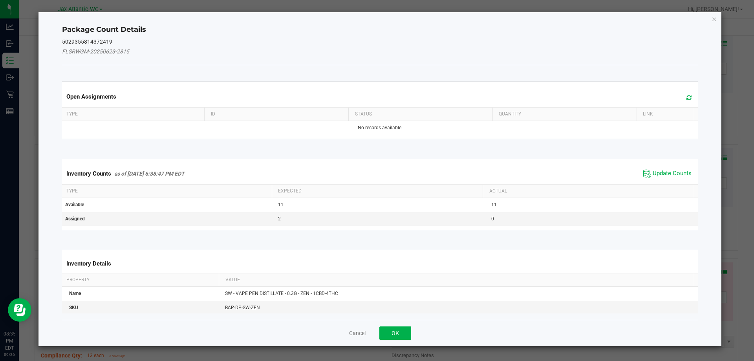
click at [659, 161] on kendo-grid "Inventory Counts as of [DATE] 6:38:47 PM EDT Update Counts Type Expected Actual…" at bounding box center [380, 194] width 648 height 71
click at [658, 167] on div "Inventory Counts as of [DATE] 6:38:47 PM EDT Update Counts" at bounding box center [379, 173] width 639 height 21
click at [658, 168] on span "Update Counts" at bounding box center [667, 174] width 52 height 12
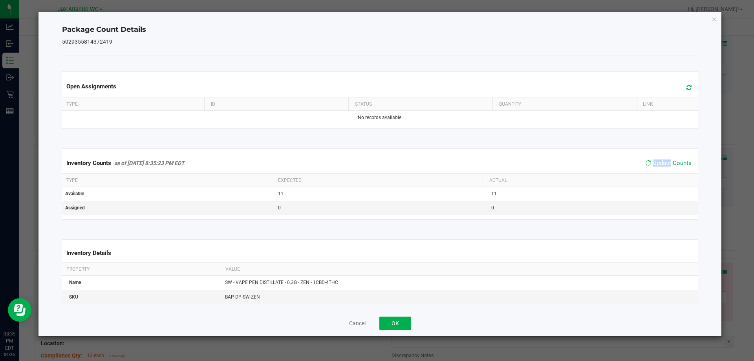
click at [657, 168] on span "Update Counts" at bounding box center [668, 162] width 50 height 11
click at [409, 323] on button "OK" at bounding box center [395, 322] width 32 height 13
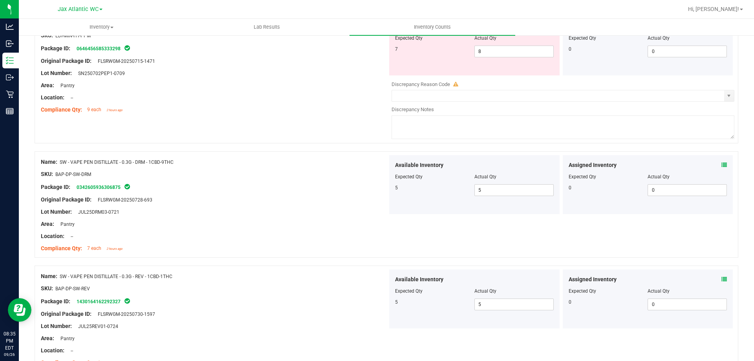
scroll to position [1648, 0]
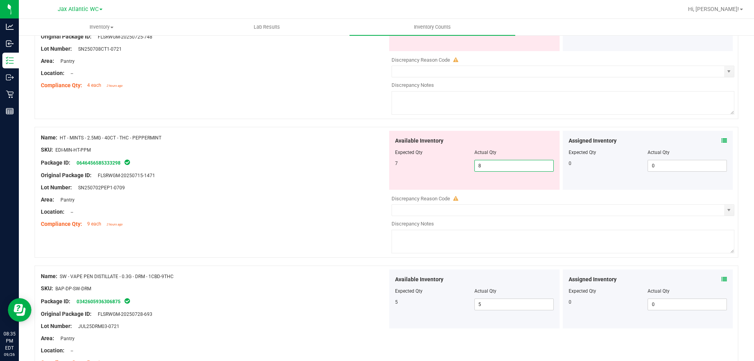
drag, startPoint x: 497, startPoint y: 167, endPoint x: 367, endPoint y: 191, distance: 131.7
click at [373, 190] on div "Name: HT - MINTS - 2.5MG - 40CT - THC - PEPPERMINT SKU: EDI-MIN-HT-PPM Package …" at bounding box center [386, 192] width 703 height 131
type input "7"
click at [325, 208] on div "Location: --" at bounding box center [214, 212] width 347 height 8
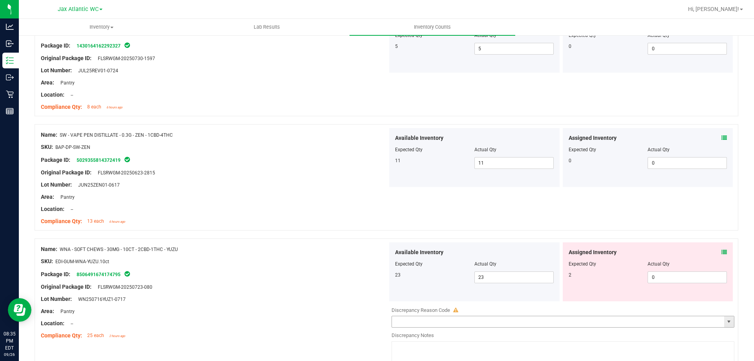
scroll to position [2080, 0]
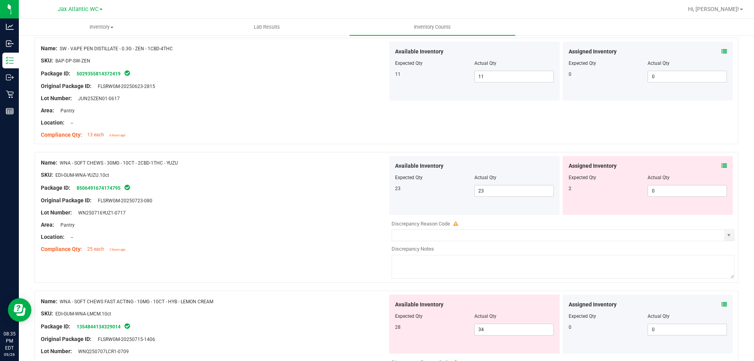
click at [721, 167] on icon at bounding box center [723, 165] width 5 height 5
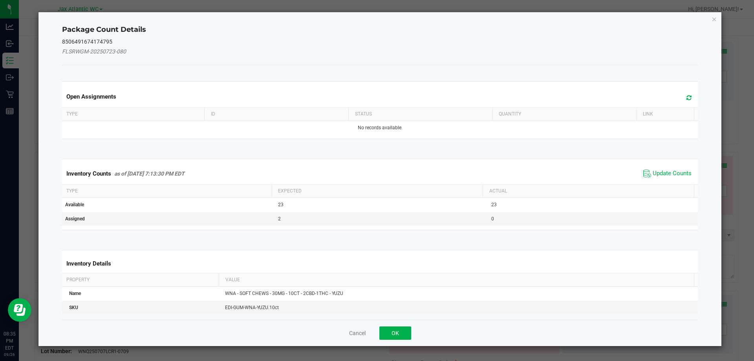
click at [666, 166] on div "Inventory Counts as of [DATE] 7:13:30 PM EDT Update Counts" at bounding box center [379, 173] width 639 height 21
click at [666, 168] on span "Update Counts" at bounding box center [667, 174] width 52 height 12
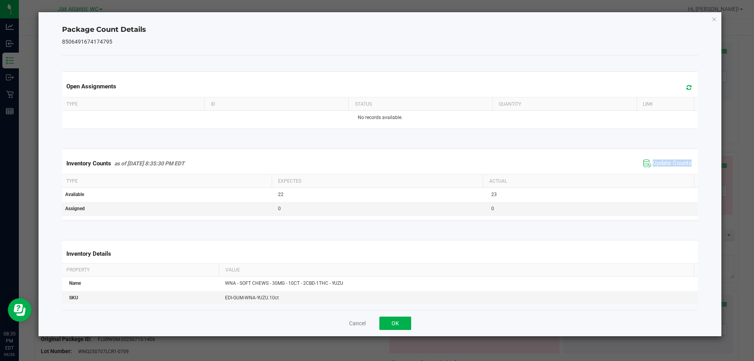
click at [666, 168] on span "Update Counts" at bounding box center [667, 163] width 52 height 12
click at [394, 320] on button "OK" at bounding box center [395, 322] width 32 height 13
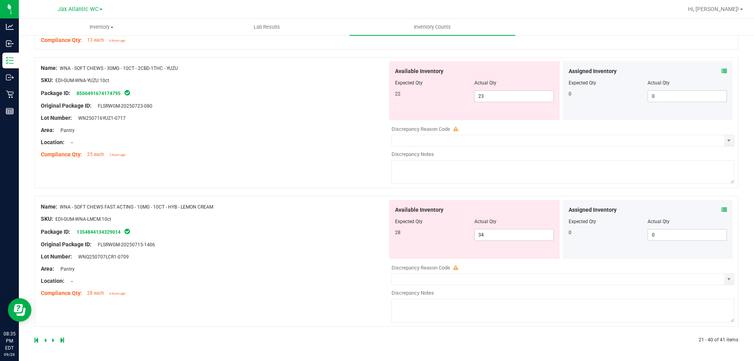
scroll to position [2175, 0]
click at [721, 207] on span at bounding box center [723, 209] width 5 height 8
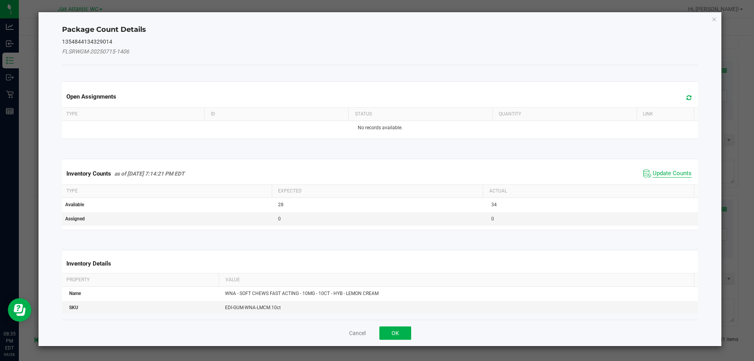
click at [654, 173] on span "Update Counts" at bounding box center [671, 174] width 39 height 8
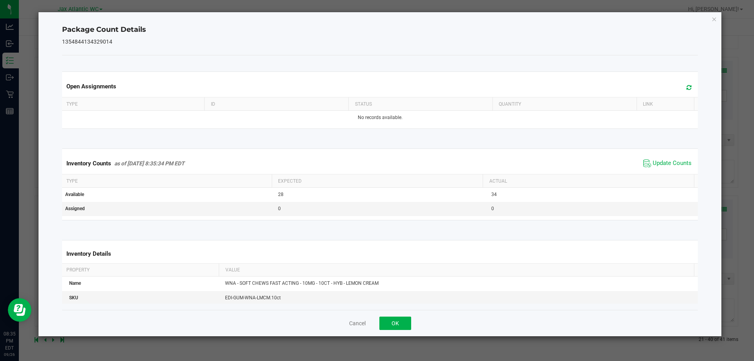
click at [655, 170] on div "Inventory Counts as of [DATE] 8:35:34 PM EDT Update Counts" at bounding box center [379, 163] width 639 height 21
click at [653, 171] on div "Inventory Counts as of [DATE] 8:35:34 PM EDT Update Counts" at bounding box center [379, 163] width 639 height 21
click at [659, 166] on span "Update Counts" at bounding box center [671, 163] width 39 height 8
click at [659, 164] on span "Update Counts" at bounding box center [671, 162] width 39 height 7
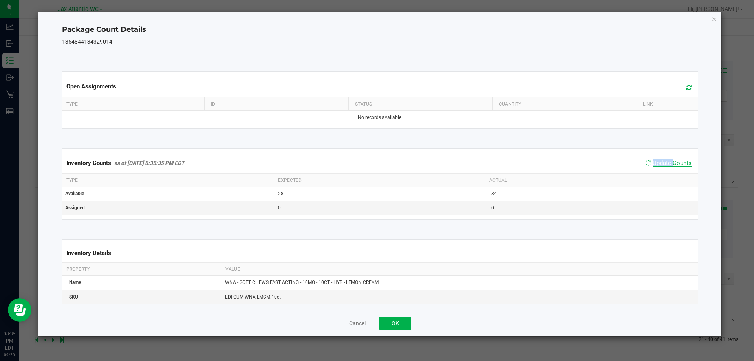
click at [659, 164] on span "Update Counts" at bounding box center [671, 162] width 39 height 7
click at [391, 324] on button "OK" at bounding box center [395, 322] width 32 height 13
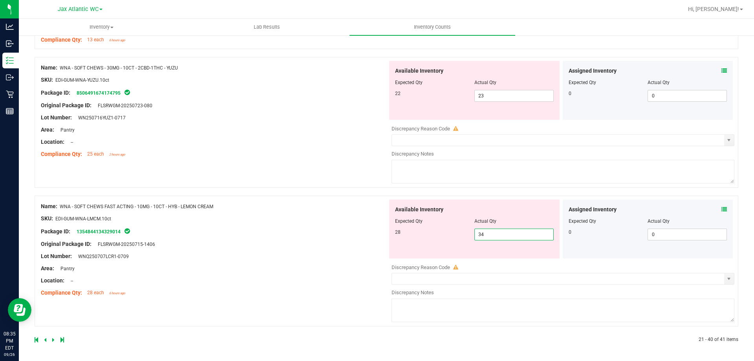
drag, startPoint x: 501, startPoint y: 236, endPoint x: 431, endPoint y: 244, distance: 69.9
click at [429, 245] on div "Available Inventory Expected Qty Actual Qty 28 34 34" at bounding box center [474, 228] width 170 height 59
type input "3"
type input "28"
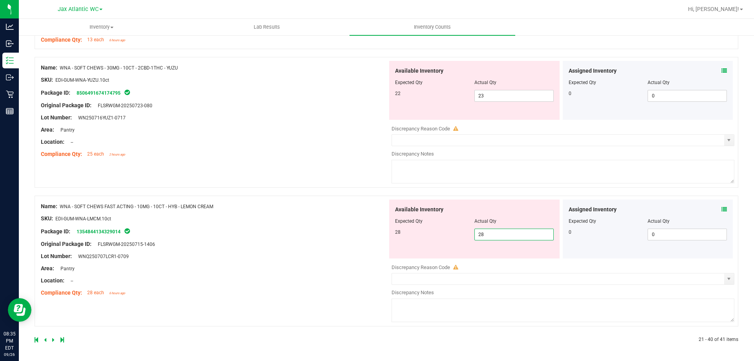
drag, startPoint x: 324, startPoint y: 236, endPoint x: 332, endPoint y: 231, distance: 8.8
click at [326, 235] on div "Name: WNA - SOFT CHEWS FAST ACTING - 10MG - 10CT - HYB - LEMON CREAM SKU: EDI-G…" at bounding box center [214, 249] width 347 height 100
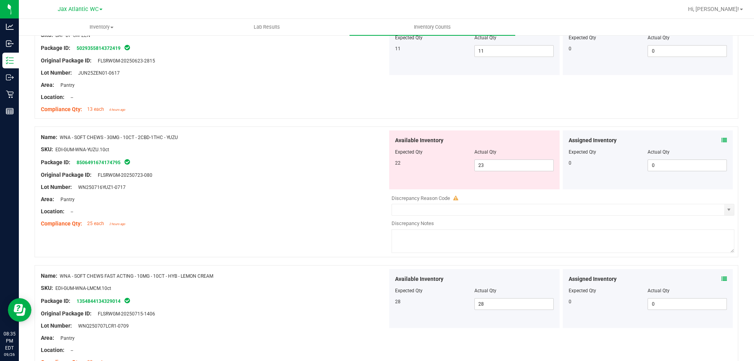
scroll to position [2072, 0]
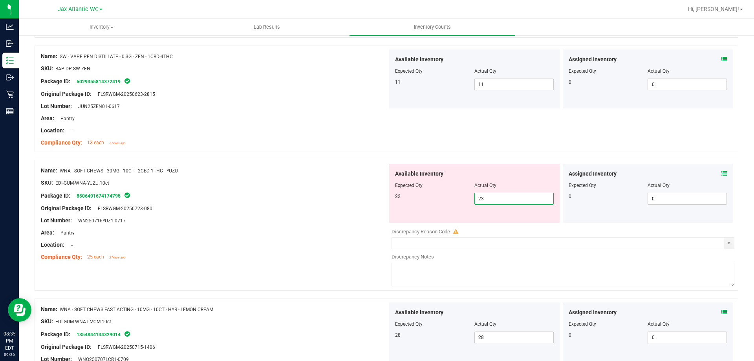
drag, startPoint x: 482, startPoint y: 202, endPoint x: 434, endPoint y: 212, distance: 49.3
click at [435, 212] on div "Available Inventory Expected Qty Actual Qty 22 23 23" at bounding box center [474, 193] width 170 height 59
type input "22"
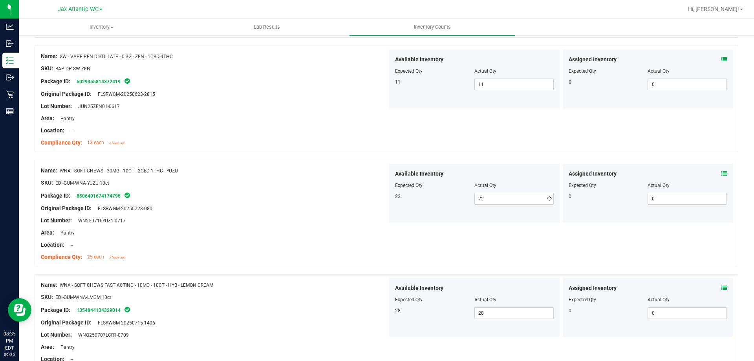
click at [363, 218] on div "Lot Number: WN250716YUZ1-0717" at bounding box center [214, 220] width 347 height 8
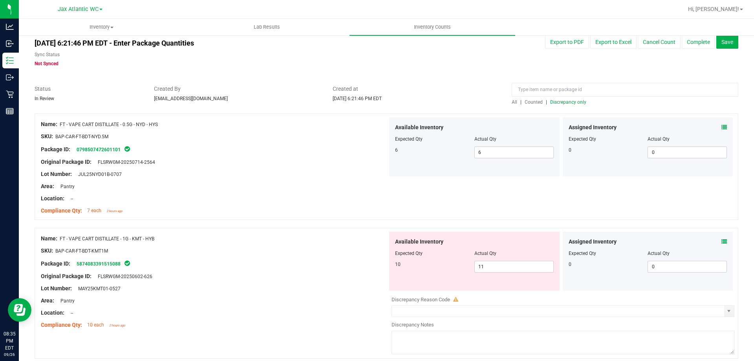
scroll to position [0, 0]
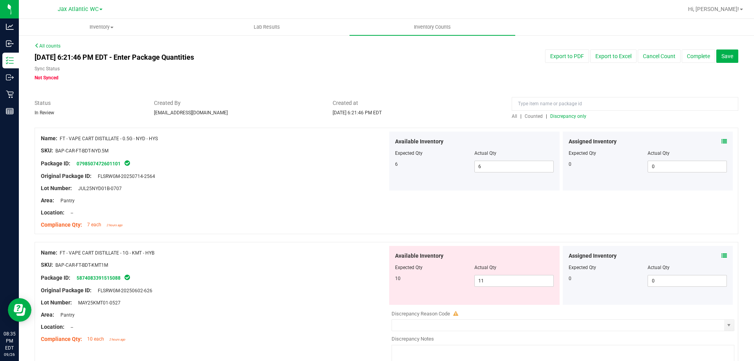
click at [571, 117] on span "Discrepancy only" at bounding box center [568, 115] width 36 height 5
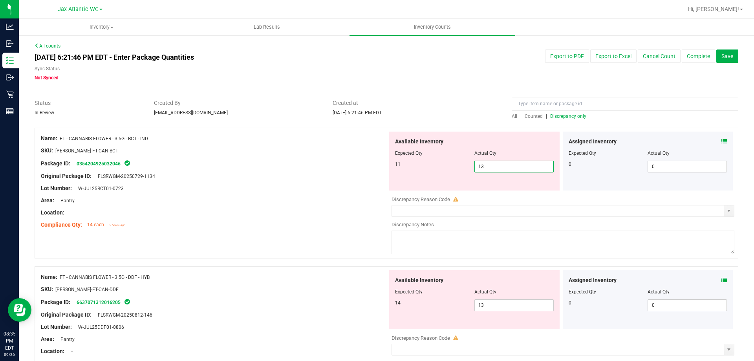
drag, startPoint x: 468, startPoint y: 172, endPoint x: 402, endPoint y: 181, distance: 66.6
click at [403, 181] on div "Available Inventory Expected Qty Actual Qty 11 13 13" at bounding box center [474, 160] width 170 height 59
click at [318, 197] on div "Area: Pantry" at bounding box center [214, 200] width 347 height 8
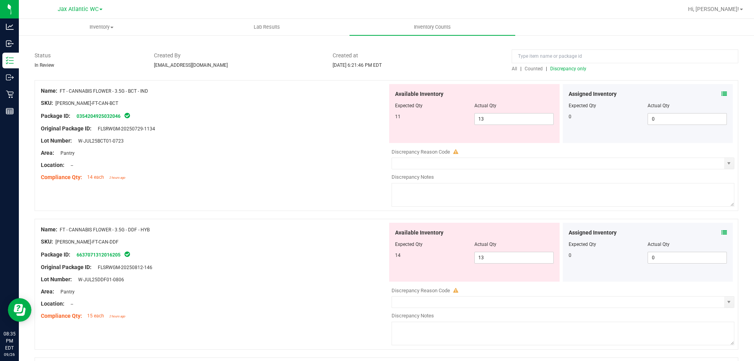
scroll to position [78, 0]
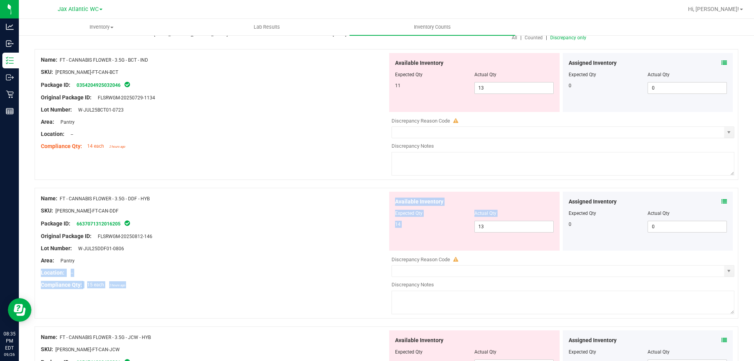
drag, startPoint x: 509, startPoint y: 234, endPoint x: 347, endPoint y: 257, distance: 163.6
click at [347, 257] on div "Name: FT - CANNABIS FLOWER - 3.5G - DDF - HYB SKU: [PERSON_NAME]-FT-CAN-DDF Pac…" at bounding box center [386, 253] width 703 height 131
drag, startPoint x: 436, startPoint y: 228, endPoint x: 435, endPoint y: 221, distance: 7.2
click at [436, 227] on div "14 13 13" at bounding box center [474, 227] width 159 height 12
click at [356, 199] on div "Name: FT - CANNABIS FLOWER - 3.5G - DDF - HYB" at bounding box center [214, 198] width 347 height 8
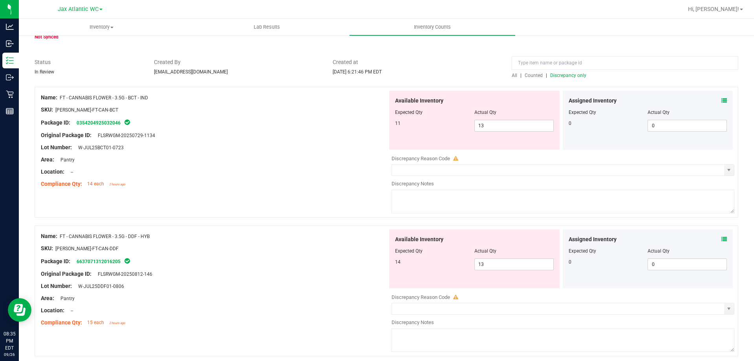
scroll to position [39, 0]
drag, startPoint x: 506, startPoint y: 126, endPoint x: 383, endPoint y: 135, distance: 122.8
click at [381, 137] on div "Name: FT - CANNABIS FLOWER - 3.5G - BCT - IND SKU: [PERSON_NAME]-FT-CAN-BCT Pac…" at bounding box center [386, 153] width 703 height 131
type input "1"
type input "11"
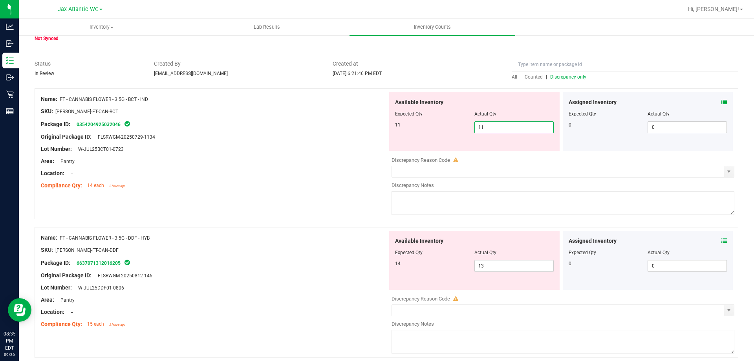
click at [288, 170] on div "Location: --" at bounding box center [214, 173] width 347 height 8
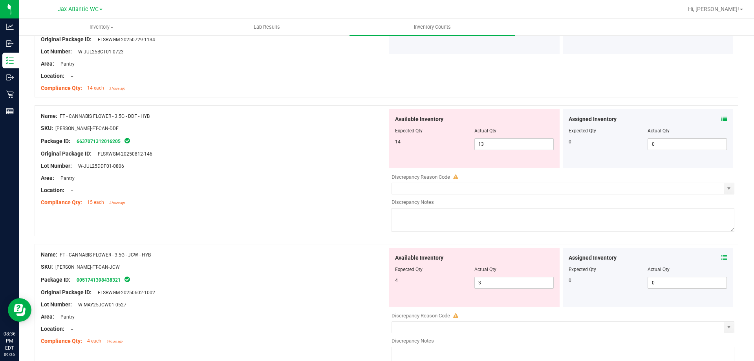
scroll to position [157, 0]
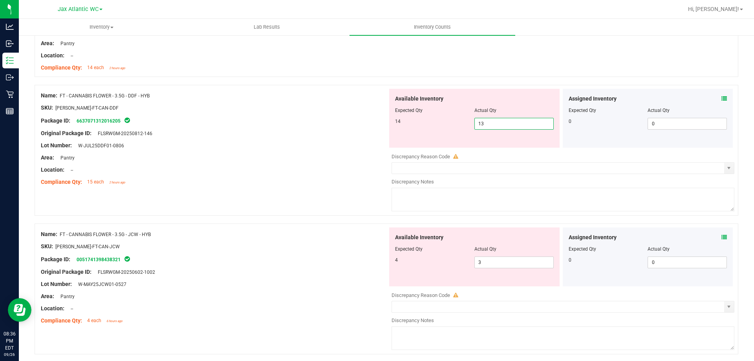
drag, startPoint x: 496, startPoint y: 126, endPoint x: 388, endPoint y: 127, distance: 107.5
click at [425, 126] on div "14 13 13" at bounding box center [474, 124] width 159 height 12
click at [357, 137] on div at bounding box center [214, 139] width 347 height 4
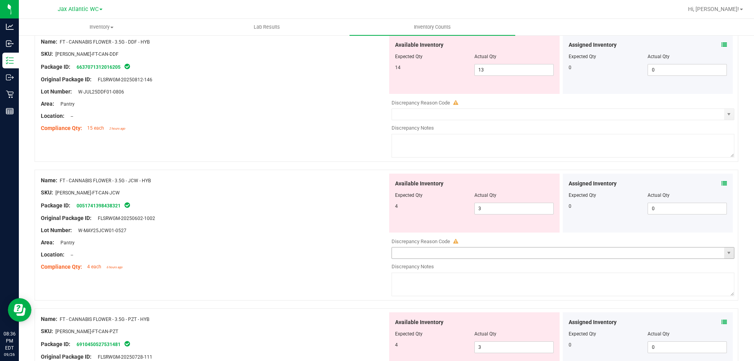
scroll to position [235, 0]
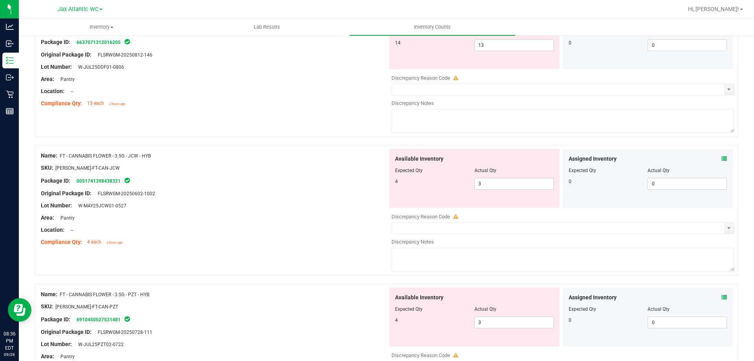
drag, startPoint x: 723, startPoint y: 158, endPoint x: 715, endPoint y: 158, distance: 8.2
click at [721, 159] on div "Assigned Inventory Expected Qty Actual Qty 0 0 0" at bounding box center [647, 178] width 170 height 59
click at [714, 158] on div "Assigned Inventory" at bounding box center [647, 159] width 159 height 8
click at [721, 158] on div "Assigned Inventory Expected Qty Actual Qty 0 0 0" at bounding box center [647, 178] width 170 height 59
click at [721, 158] on icon at bounding box center [723, 158] width 5 height 5
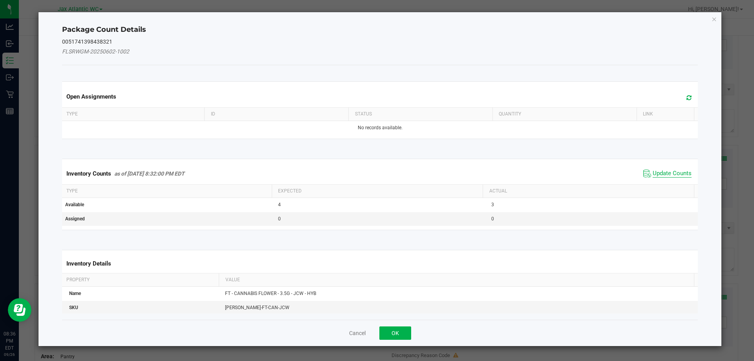
click at [653, 170] on span "Update Counts" at bounding box center [671, 174] width 39 height 8
click at [653, 168] on span "Update Counts" at bounding box center [668, 173] width 50 height 11
click at [654, 168] on span "Update Counts" at bounding box center [668, 173] width 50 height 11
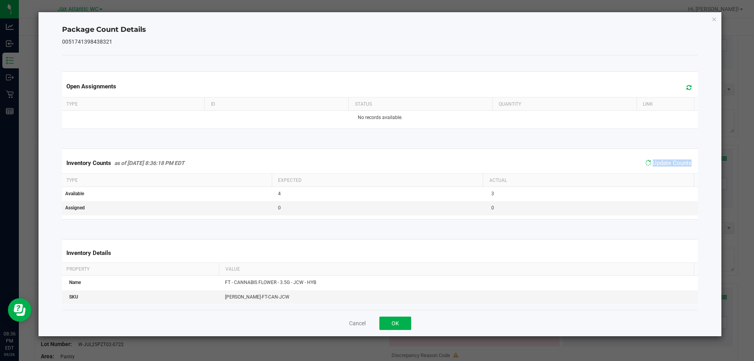
click at [654, 168] on span "Update Counts" at bounding box center [668, 162] width 50 height 11
drag, startPoint x: 408, startPoint y: 324, endPoint x: 412, endPoint y: 321, distance: 4.2
click at [408, 324] on button "OK" at bounding box center [395, 322] width 32 height 13
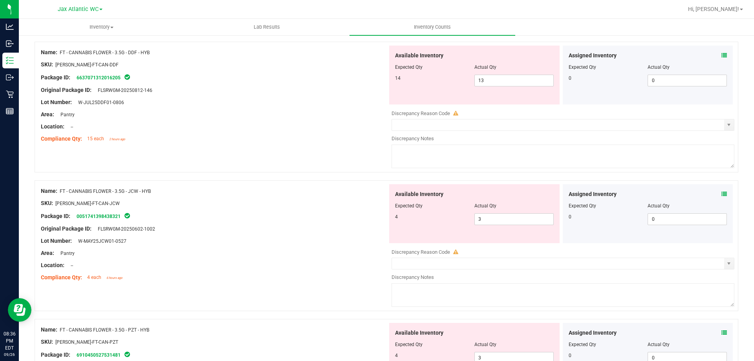
scroll to position [157, 0]
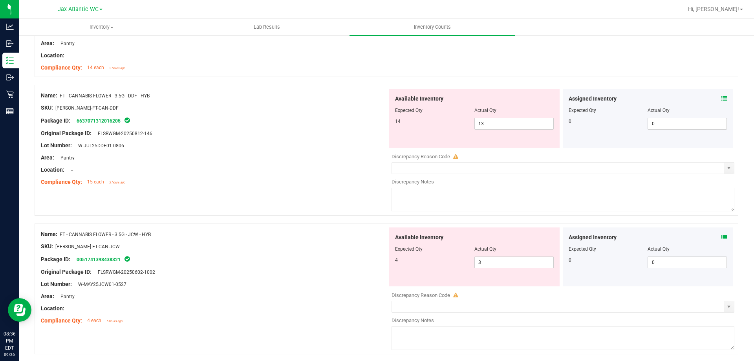
click at [721, 100] on icon at bounding box center [723, 98] width 5 height 5
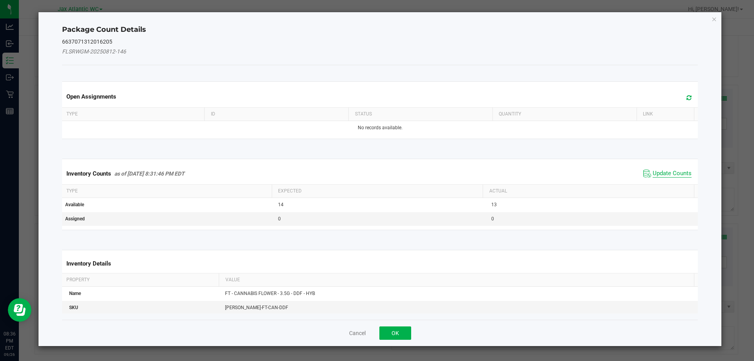
click at [653, 172] on span "Update Counts" at bounding box center [671, 174] width 39 height 8
click at [653, 172] on div "Inventory Counts as of [DATE] 8:31:46 PM EDT Update Counts" at bounding box center [379, 173] width 639 height 20
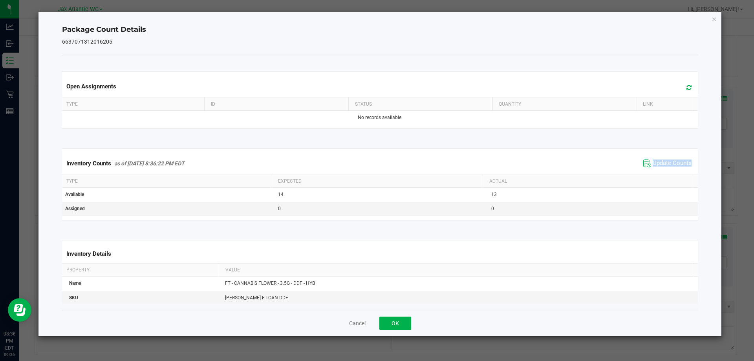
click at [653, 170] on div "Inventory Counts as of [DATE] 8:36:22 PM EDT Update Counts" at bounding box center [379, 163] width 639 height 21
click at [652, 169] on span "Update Counts" at bounding box center [667, 163] width 52 height 12
drag, startPoint x: 388, startPoint y: 322, endPoint x: 395, endPoint y: 320, distance: 7.6
click at [387, 322] on button "OK" at bounding box center [395, 322] width 32 height 13
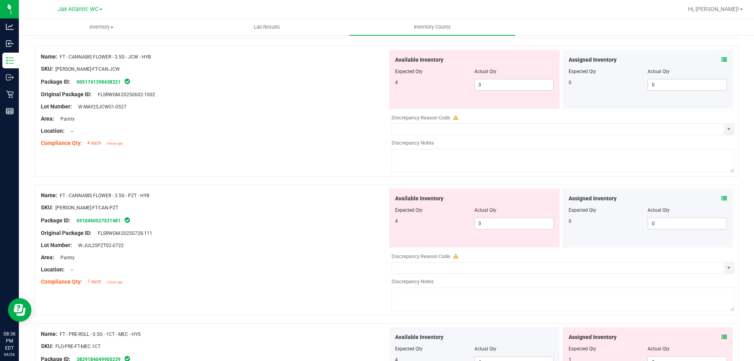
scroll to position [353, 0]
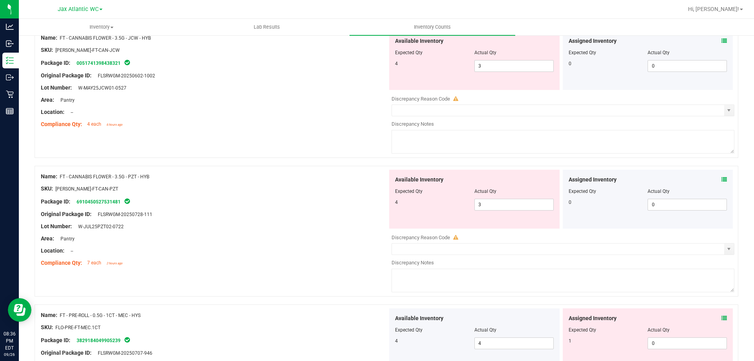
click at [721, 179] on icon at bounding box center [723, 179] width 5 height 5
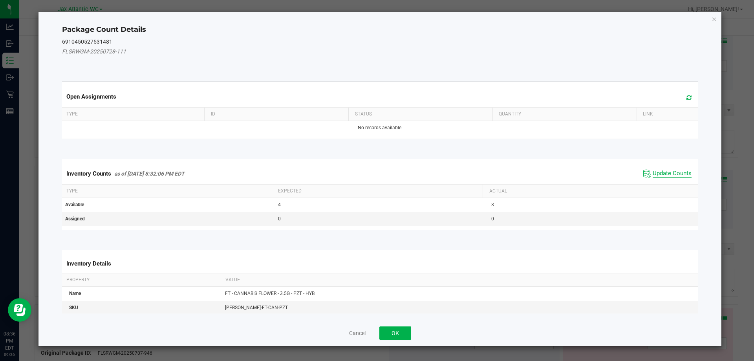
click at [663, 174] on span "Update Counts" at bounding box center [671, 174] width 39 height 8
click at [664, 173] on div "Inventory Counts as of [DATE] 8:32:06 PM EDT Update Counts" at bounding box center [379, 173] width 639 height 20
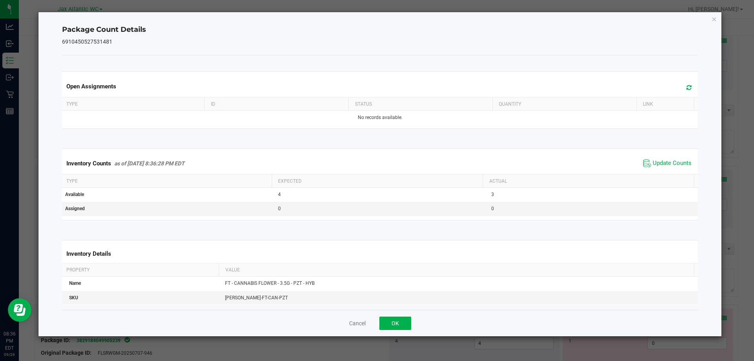
click at [665, 170] on div "Inventory Counts as of [DATE] 8:36:28 PM EDT Update Counts" at bounding box center [379, 163] width 639 height 21
click at [662, 171] on div "Inventory Counts as of [DATE] 8:36:28 PM EDT Update Counts" at bounding box center [379, 163] width 639 height 21
click at [661, 172] on div "Inventory Counts as of [DATE] 8:36:28 PM EDT Update Counts" at bounding box center [379, 163] width 639 height 21
click at [663, 170] on div "Inventory Counts as of [DATE] 8:36:28 PM EDT Update Counts" at bounding box center [379, 163] width 639 height 21
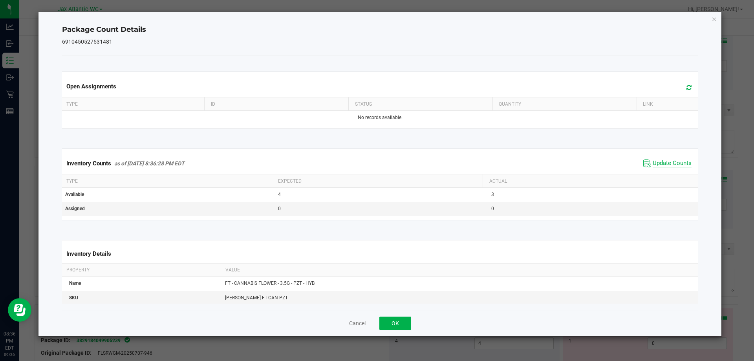
click at [673, 161] on span "Update Counts" at bounding box center [671, 163] width 39 height 8
click at [671, 161] on span "Update Counts" at bounding box center [671, 163] width 39 height 8
click at [670, 161] on span "Update Counts" at bounding box center [671, 163] width 39 height 8
click at [394, 322] on button "OK" at bounding box center [395, 322] width 32 height 13
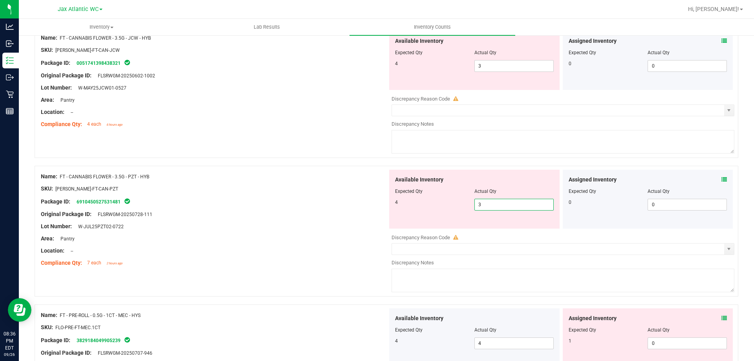
drag, startPoint x: 503, startPoint y: 206, endPoint x: 451, endPoint y: 212, distance: 52.2
click at [451, 212] on div "Available Inventory Expected Qty Actual Qty 4 3 3" at bounding box center [474, 199] width 170 height 59
click at [329, 214] on div "Original Package ID: FLSRWGM-20250728-111" at bounding box center [214, 214] width 347 height 8
click at [714, 180] on div "Assigned Inventory" at bounding box center [647, 179] width 159 height 8
click at [715, 180] on div "Assigned Inventory" at bounding box center [647, 179] width 159 height 8
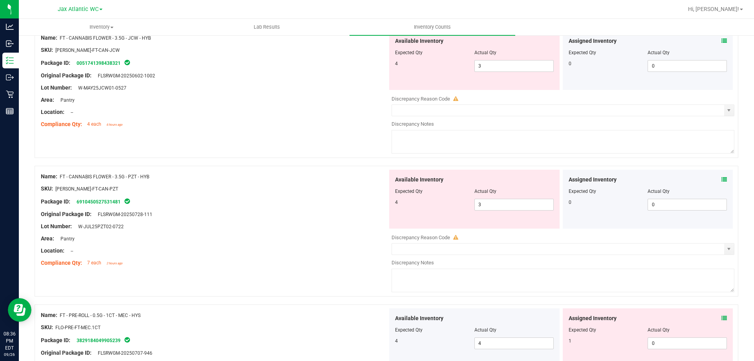
click at [721, 179] on icon at bounding box center [723, 179] width 5 height 5
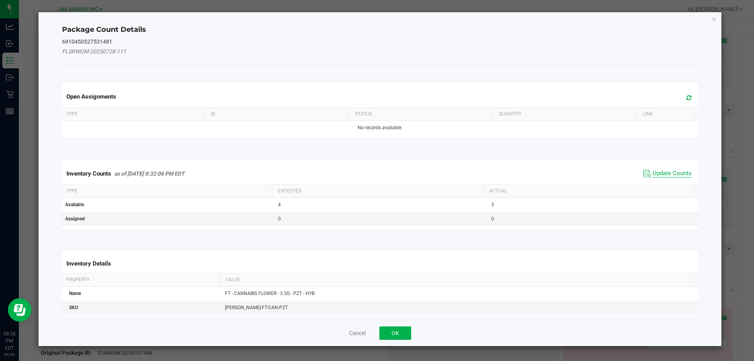
click at [677, 177] on span "Update Counts" at bounding box center [671, 174] width 39 height 8
click at [676, 172] on div "Inventory Counts as of [DATE] 8:32:06 PM EDT Update Counts" at bounding box center [379, 173] width 639 height 20
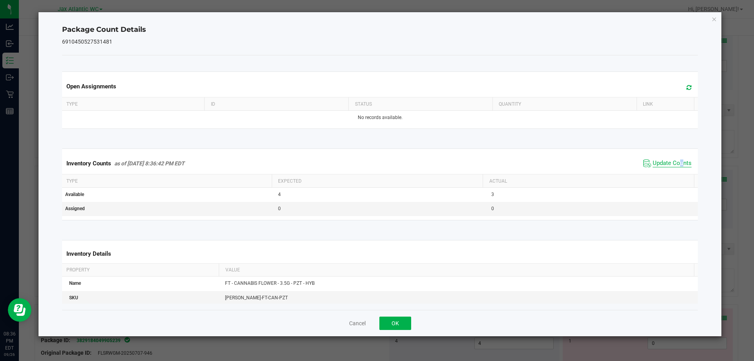
click at [675, 167] on div "Inventory Counts as of [DATE] 8:36:42 PM EDT Update Counts" at bounding box center [379, 163] width 639 height 21
click at [674, 164] on span "Update Counts" at bounding box center [671, 163] width 39 height 8
click at [674, 164] on span "Update Counts" at bounding box center [671, 162] width 39 height 7
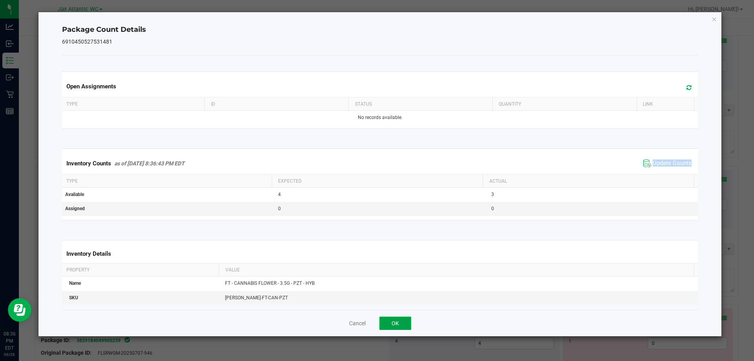
click at [394, 323] on button "OK" at bounding box center [395, 322] width 32 height 13
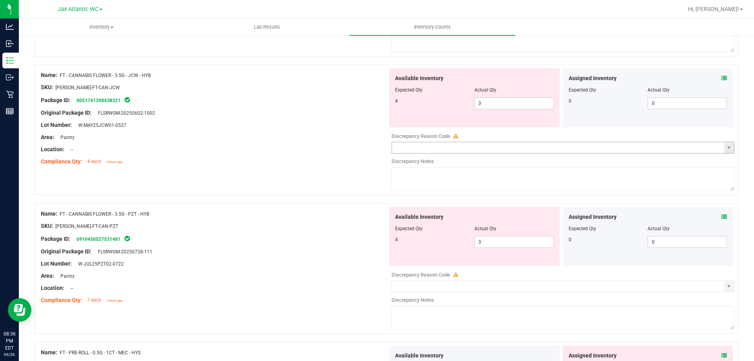
scroll to position [314, 0]
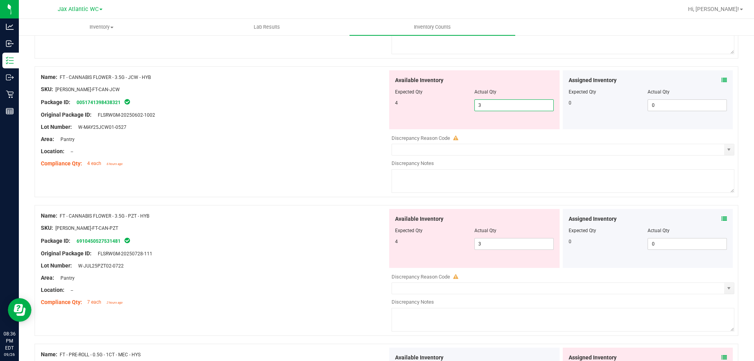
drag, startPoint x: 489, startPoint y: 103, endPoint x: 438, endPoint y: 116, distance: 52.6
click at [439, 115] on div "Available Inventory Expected Qty Actual Qty 4 3 3" at bounding box center [474, 99] width 170 height 59
click at [291, 154] on div "Location: --" at bounding box center [214, 151] width 347 height 8
type input "4"
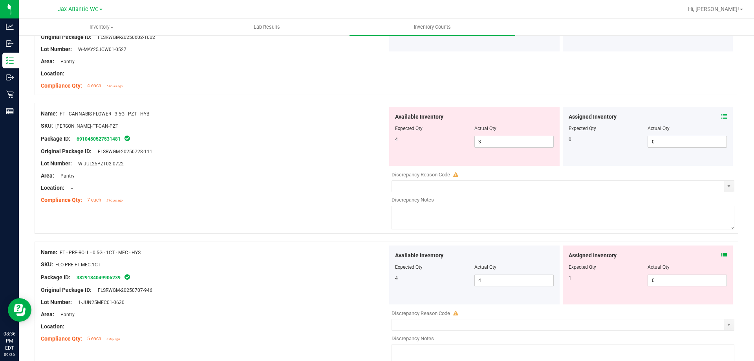
scroll to position [392, 0]
click at [712, 252] on div "Assigned Inventory" at bounding box center [647, 254] width 159 height 8
click at [721, 252] on icon at bounding box center [723, 254] width 5 height 5
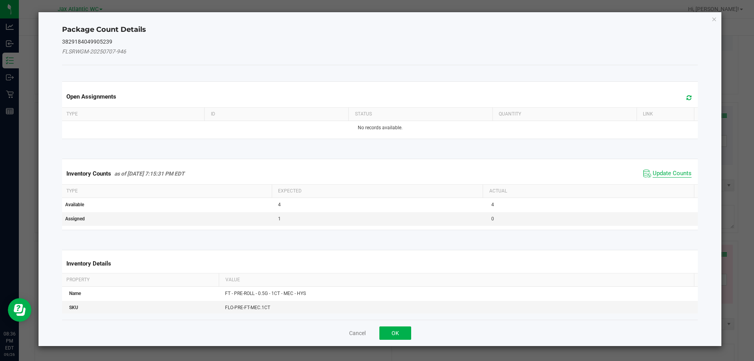
click at [652, 168] on span "Update Counts" at bounding box center [667, 174] width 52 height 12
click at [654, 170] on div "Inventory Counts as of [DATE] 7:15:31 PM EDT Update Counts" at bounding box center [379, 173] width 639 height 20
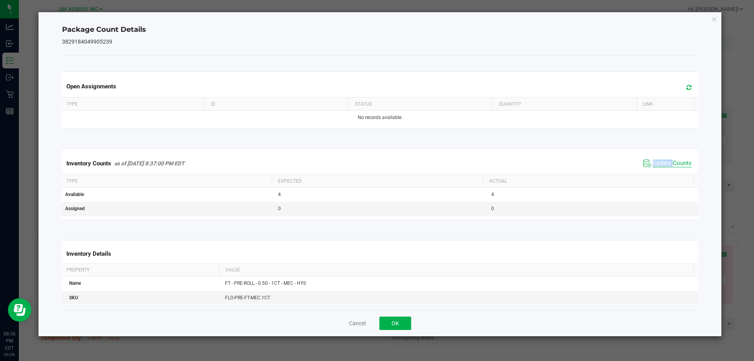
click at [654, 170] on div "Inventory Counts as of [DATE] 8:37:00 PM EDT Update Counts" at bounding box center [379, 163] width 639 height 21
drag, startPoint x: 654, startPoint y: 170, endPoint x: 484, endPoint y: 256, distance: 190.3
click at [653, 170] on div "Inventory Counts as of [DATE] 8:37:00 PM EDT Update Counts" at bounding box center [379, 163] width 639 height 21
click at [402, 328] on button "OK" at bounding box center [395, 322] width 32 height 13
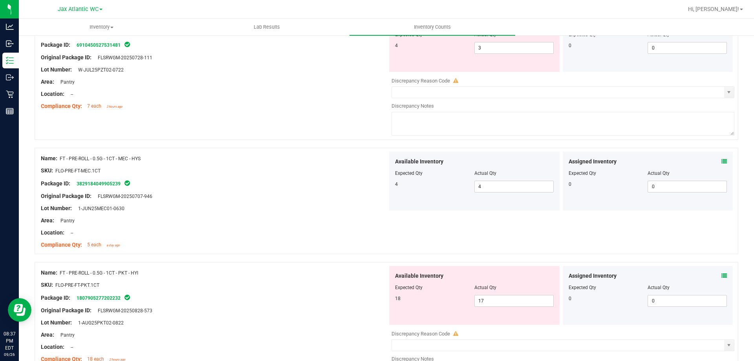
scroll to position [549, 0]
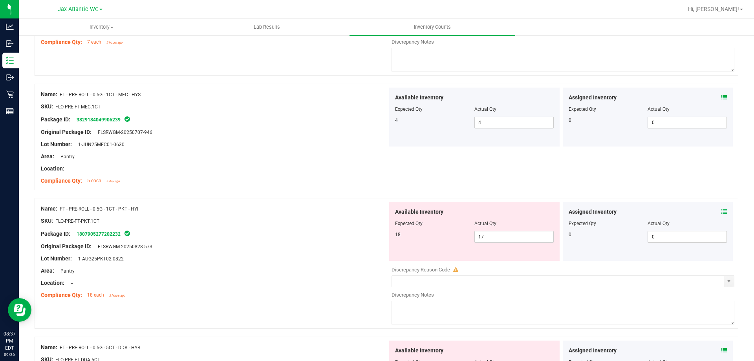
click at [721, 212] on icon at bounding box center [723, 211] width 5 height 5
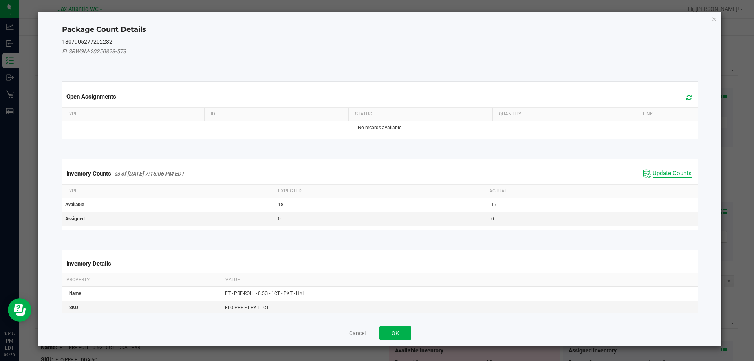
click at [664, 170] on span "Update Counts" at bounding box center [671, 174] width 39 height 8
click at [664, 169] on span "Update Counts" at bounding box center [668, 173] width 50 height 11
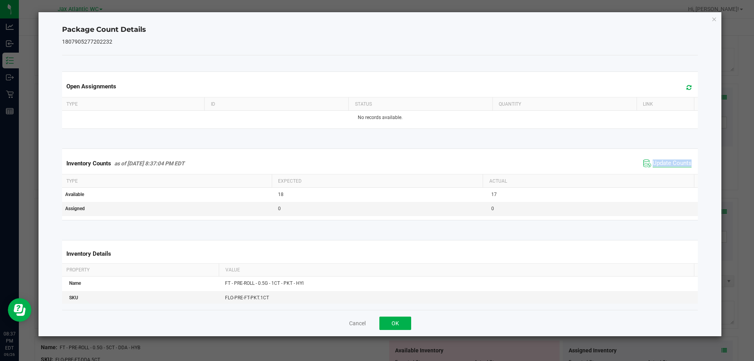
click at [664, 169] on div "Inventory Counts as of [DATE] 8:37:04 PM EDT Update Counts" at bounding box center [379, 163] width 639 height 21
click at [664, 169] on span "Update Counts" at bounding box center [667, 163] width 52 height 12
click at [405, 328] on button "OK" at bounding box center [395, 322] width 32 height 13
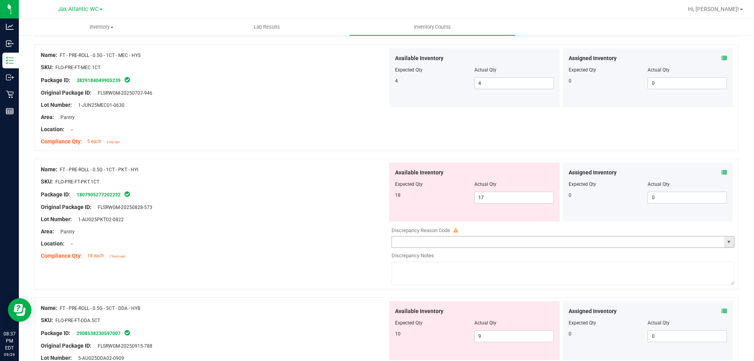
scroll to position [667, 0]
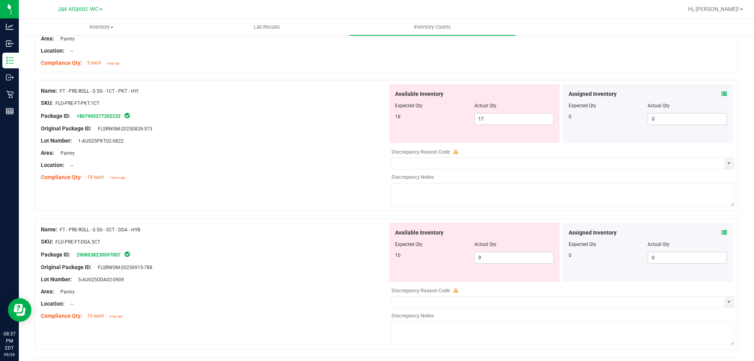
click at [721, 230] on icon at bounding box center [723, 232] width 5 height 5
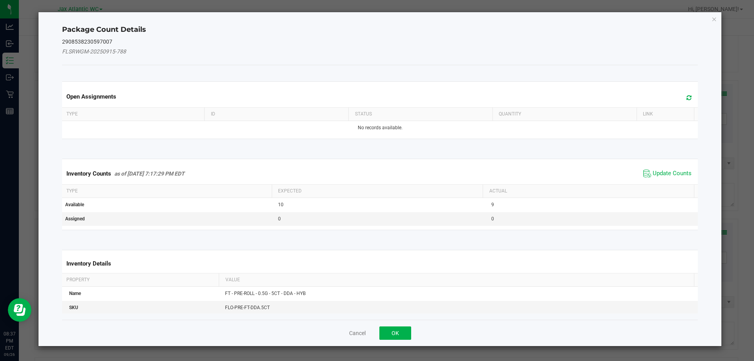
click at [659, 164] on div "Inventory Counts as of [DATE] 7:17:29 PM EDT Update Counts" at bounding box center [379, 173] width 639 height 21
click at [658, 170] on span "Update Counts" at bounding box center [671, 174] width 39 height 8
click at [658, 170] on div "Inventory Counts as of [DATE] 7:17:29 PM EDT Update Counts" at bounding box center [379, 173] width 639 height 20
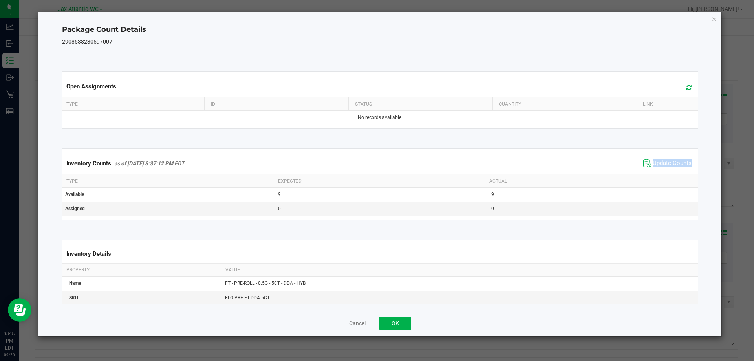
click at [658, 170] on div "Inventory Counts as of [DATE] 8:37:12 PM EDT Update Counts" at bounding box center [379, 163] width 639 height 21
click at [397, 325] on button "OK" at bounding box center [395, 322] width 32 height 13
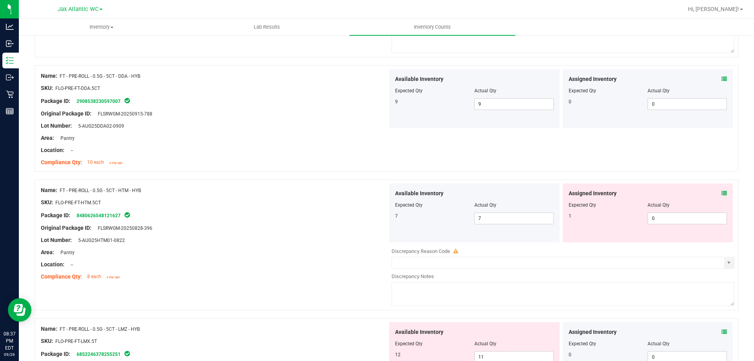
scroll to position [824, 0]
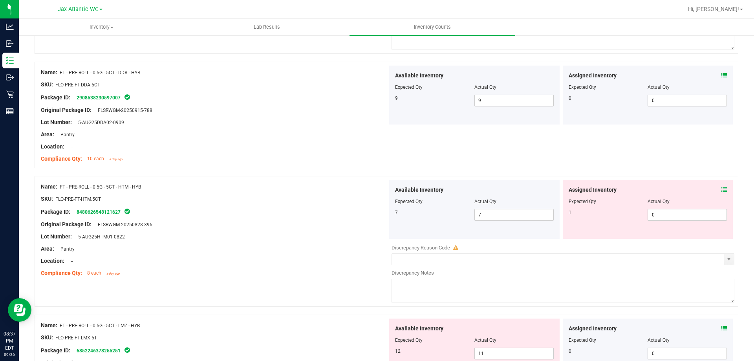
click at [721, 188] on icon at bounding box center [723, 189] width 5 height 5
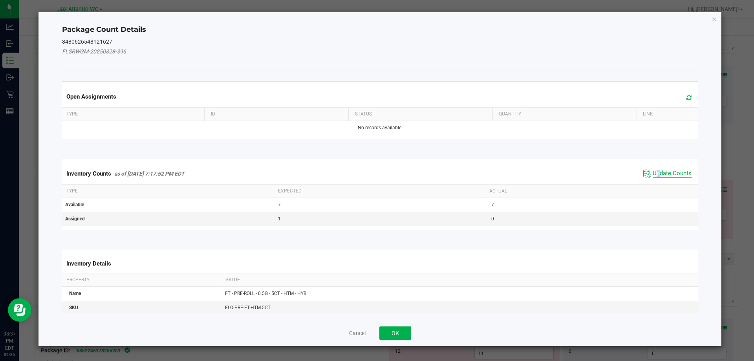
click at [653, 168] on div "Inventory Counts as of [DATE] 7:17:52 PM EDT Update Counts" at bounding box center [379, 173] width 639 height 21
click at [657, 172] on span "Update Counts" at bounding box center [671, 174] width 39 height 8
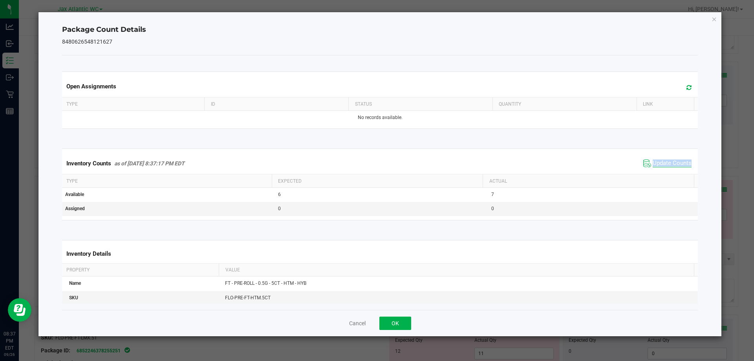
click at [657, 172] on div "Inventory Counts as of [DATE] 8:37:17 PM EDT Update Counts" at bounding box center [379, 163] width 639 height 21
click at [656, 171] on div "Inventory Counts as of [DATE] 8:37:17 PM EDT Update Counts" at bounding box center [379, 163] width 639 height 21
click at [399, 323] on button "OK" at bounding box center [395, 322] width 32 height 13
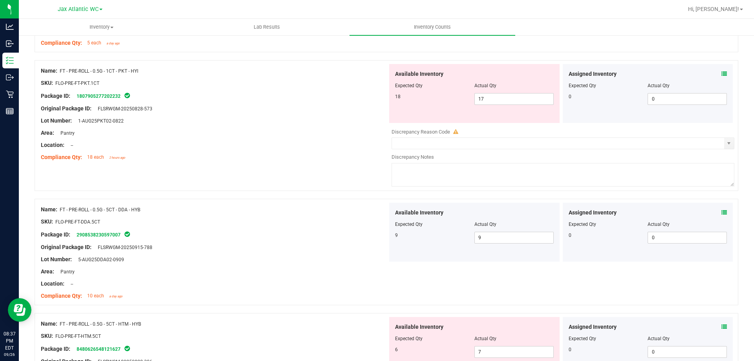
scroll to position [628, 0]
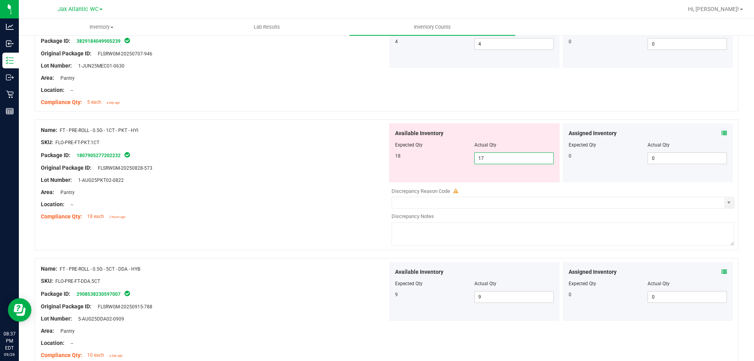
drag, startPoint x: 502, startPoint y: 156, endPoint x: 402, endPoint y: 164, distance: 100.4
click at [402, 164] on div "Available Inventory Expected Qty Actual Qty 18 17 17" at bounding box center [474, 152] width 170 height 59
type input "18"
click at [379, 174] on div at bounding box center [214, 174] width 347 height 4
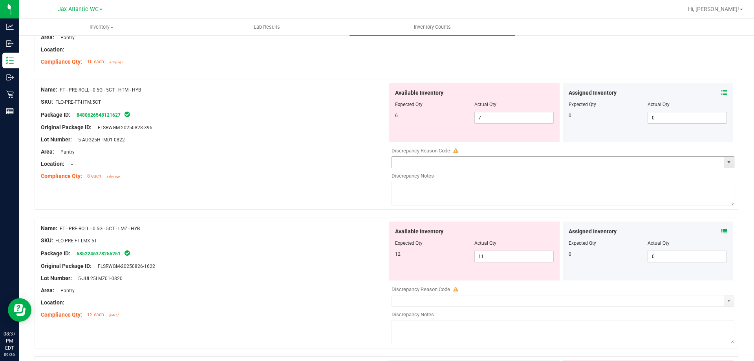
scroll to position [942, 0]
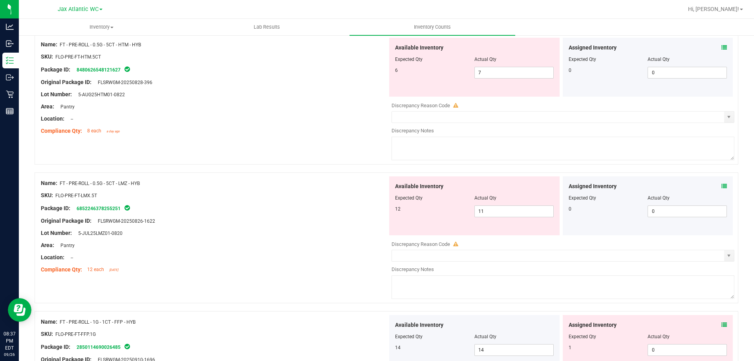
click at [721, 184] on icon at bounding box center [723, 185] width 5 height 5
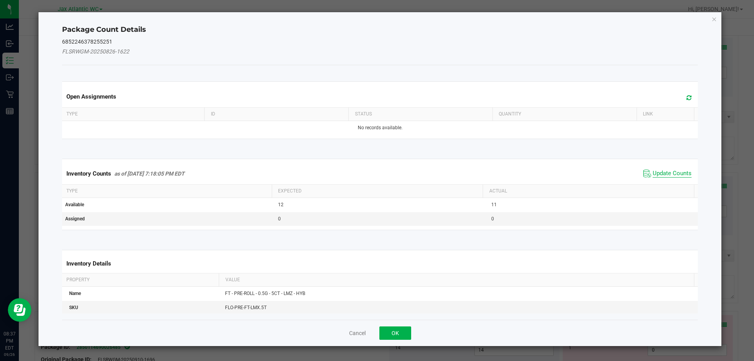
click at [667, 172] on span "Update Counts" at bounding box center [671, 174] width 39 height 8
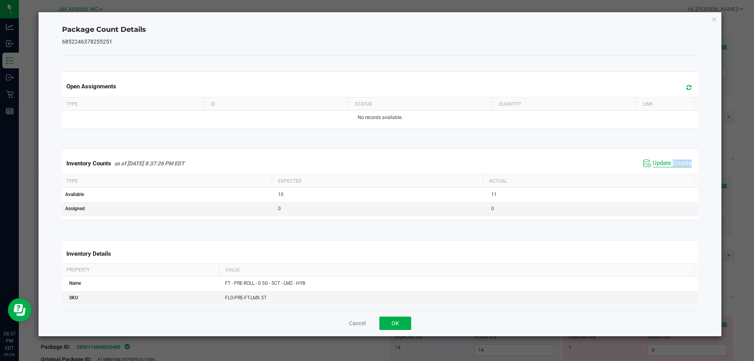
click at [667, 172] on div "Inventory Counts as of [DATE] 8:37:26 PM EDT Update Counts" at bounding box center [379, 163] width 639 height 21
click at [666, 171] on div "Inventory Counts as of [DATE] 8:37:26 PM EDT Update Counts" at bounding box center [379, 163] width 639 height 21
click at [390, 316] on button "OK" at bounding box center [395, 322] width 32 height 13
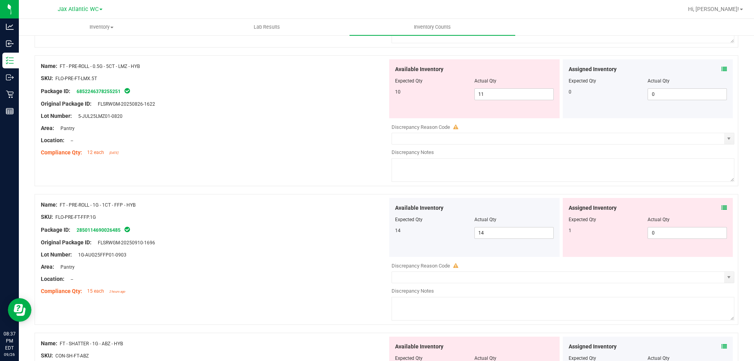
scroll to position [1060, 0]
click at [724, 208] on div "Assigned Inventory Expected Qty Actual Qty 1 0 0" at bounding box center [647, 226] width 170 height 59
click at [721, 208] on icon at bounding box center [723, 206] width 5 height 5
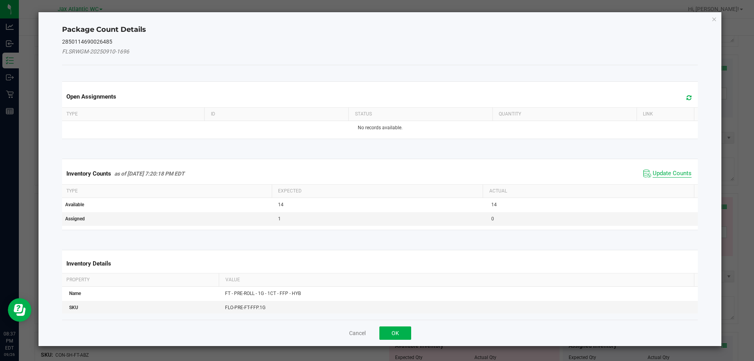
click at [664, 170] on span "Update Counts" at bounding box center [671, 174] width 39 height 8
click at [664, 170] on div "Inventory Counts as of [DATE] 7:20:18 PM EDT Update Counts" at bounding box center [379, 173] width 639 height 21
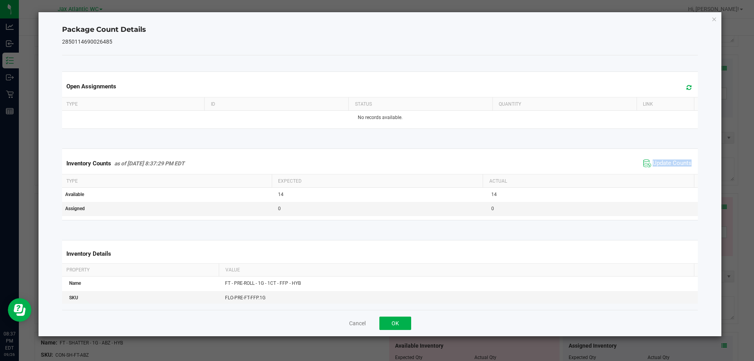
click at [664, 170] on div "Inventory Counts as of [DATE] 8:37:29 PM EDT Update Counts" at bounding box center [379, 163] width 639 height 21
click at [397, 325] on button "OK" at bounding box center [395, 322] width 32 height 13
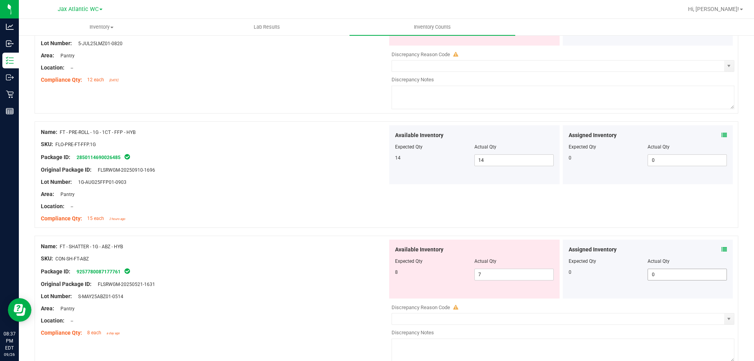
scroll to position [1138, 0]
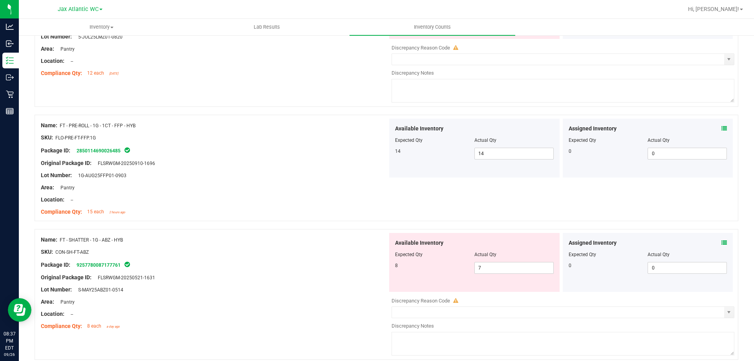
click at [717, 239] on div "Assigned Inventory Expected Qty Actual Qty 0 0 0" at bounding box center [647, 262] width 170 height 59
click at [724, 241] on div "Assigned Inventory Expected Qty Actual Qty 0 0 0" at bounding box center [647, 262] width 170 height 59
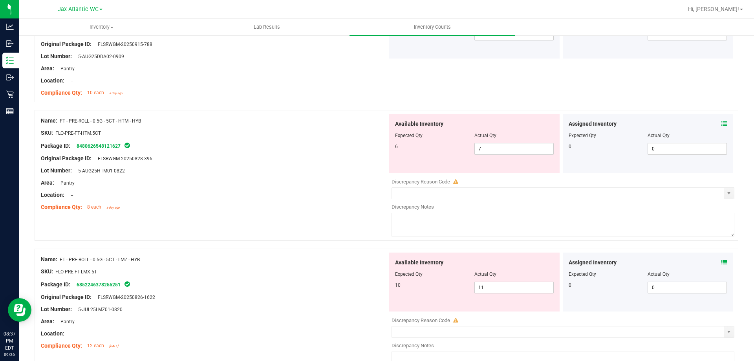
scroll to position [863, 0]
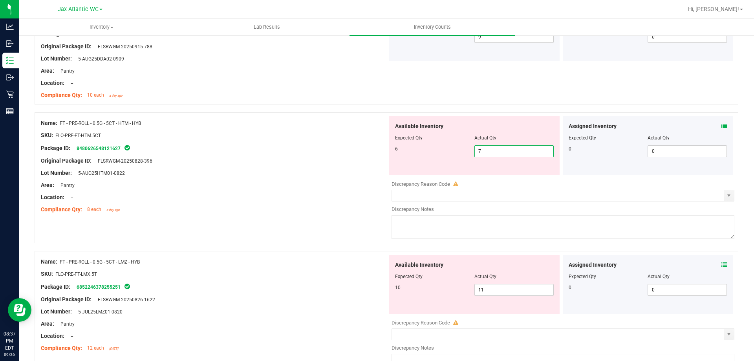
drag, startPoint x: 484, startPoint y: 153, endPoint x: 439, endPoint y: 158, distance: 44.6
click at [440, 158] on div "Available Inventory Expected Qty Actual Qty 6 7 7" at bounding box center [474, 145] width 170 height 59
type input "6"
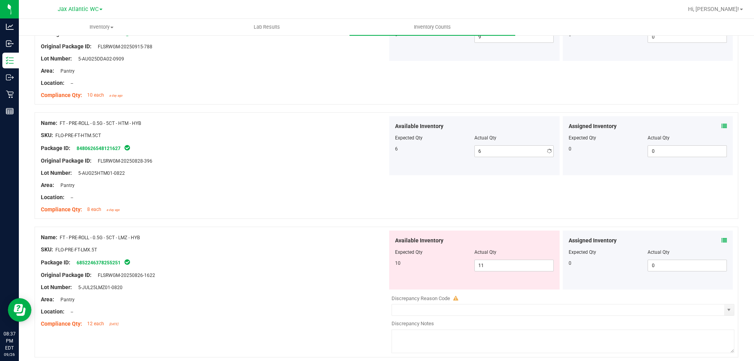
click at [347, 183] on div "Area: Pantry" at bounding box center [214, 185] width 347 height 8
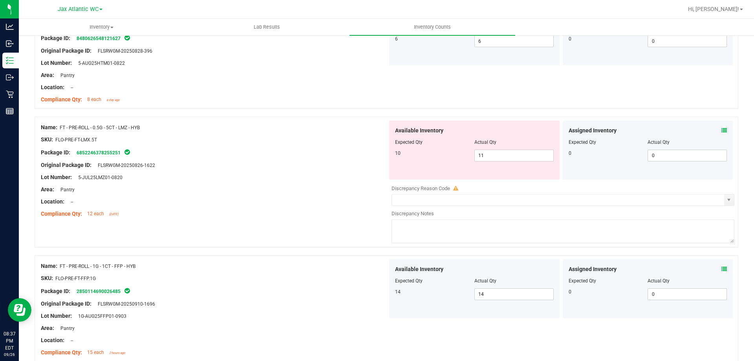
scroll to position [942, 0]
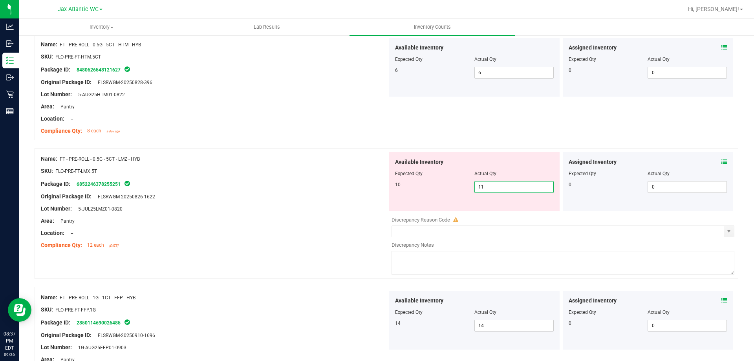
drag, startPoint x: 506, startPoint y: 192, endPoint x: 396, endPoint y: 190, distance: 110.3
click at [396, 191] on div "10 11 11" at bounding box center [474, 187] width 159 height 12
type input "10"
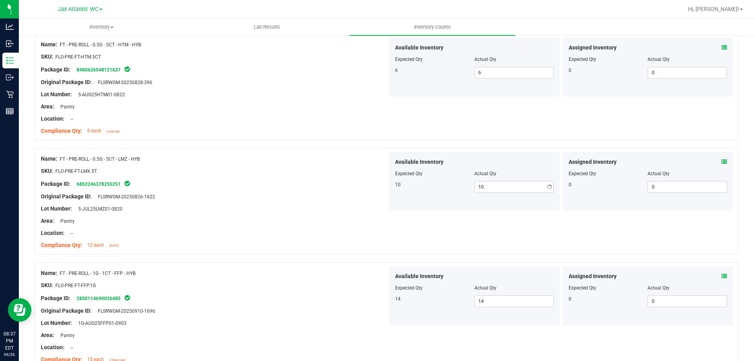
click at [299, 185] on div "Package ID: 6852246378255251" at bounding box center [214, 183] width 347 height 9
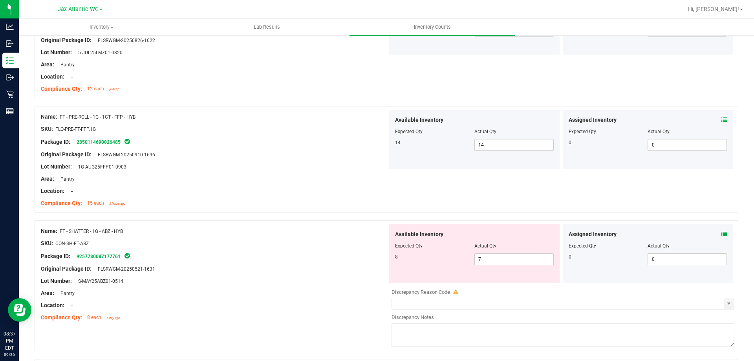
scroll to position [1099, 0]
click at [721, 234] on icon at bounding box center [723, 232] width 5 height 5
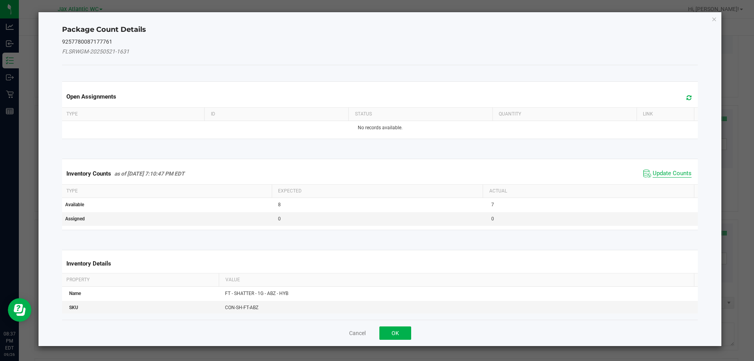
click at [661, 172] on span "Update Counts" at bounding box center [671, 174] width 39 height 8
click at [660, 172] on div "Inventory Counts as of [DATE] 7:10:47 PM EDT Update Counts" at bounding box center [379, 173] width 639 height 20
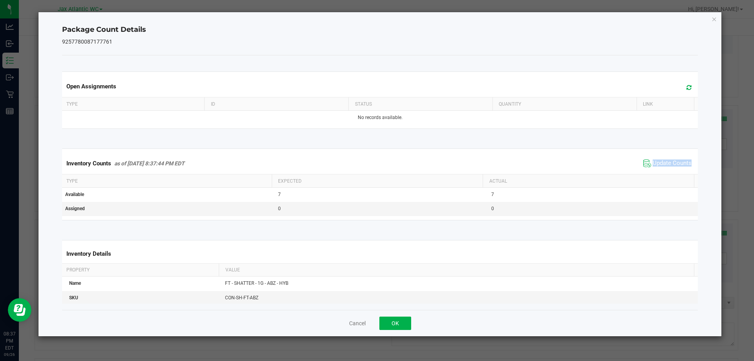
click at [660, 172] on div "Inventory Counts as of [DATE] 8:37:44 PM EDT Update Counts" at bounding box center [379, 163] width 639 height 21
click at [658, 172] on div "Inventory Counts as of [DATE] 8:37:44 PM EDT Update Counts" at bounding box center [379, 163] width 639 height 21
drag, startPoint x: 401, startPoint y: 319, endPoint x: 396, endPoint y: 312, distance: 7.6
click at [400, 319] on button "OK" at bounding box center [395, 322] width 32 height 13
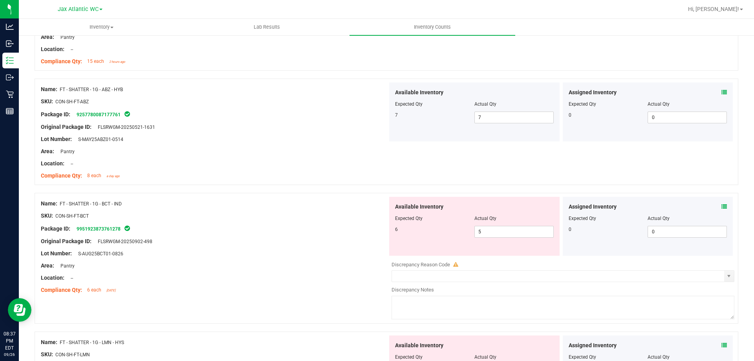
scroll to position [1256, 0]
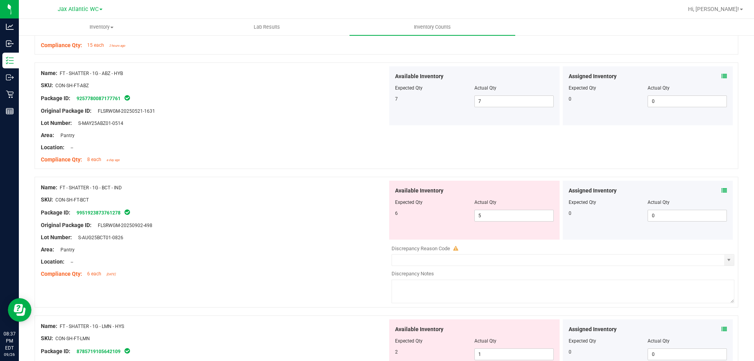
click at [720, 189] on div "Assigned Inventory Expected Qty Actual Qty 0 0 0" at bounding box center [647, 210] width 170 height 59
click at [721, 187] on span at bounding box center [723, 190] width 5 height 8
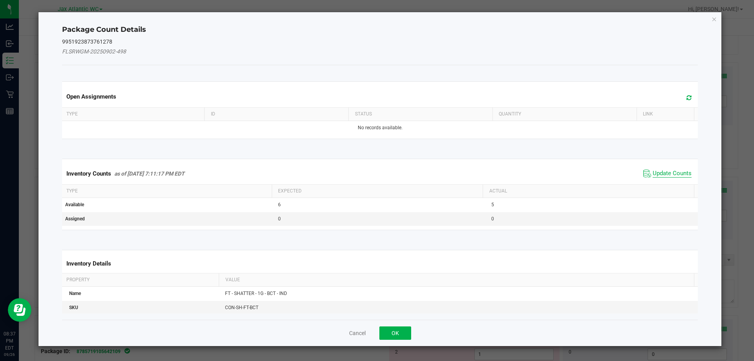
click at [652, 171] on span "Update Counts" at bounding box center [671, 174] width 39 height 8
click at [646, 171] on div "Inventory Counts as of [DATE] 7:11:17 PM EDT Update Counts" at bounding box center [379, 173] width 639 height 20
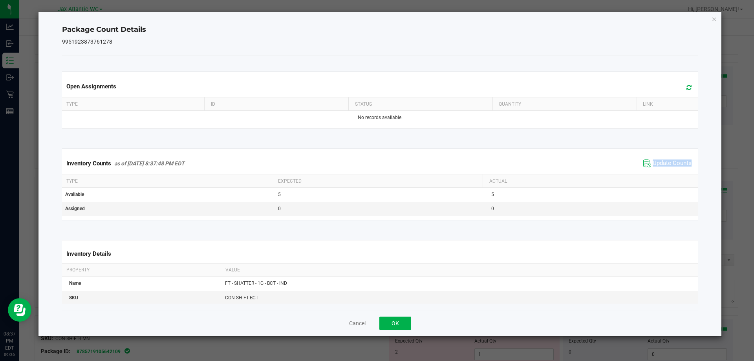
click at [646, 171] on div "Inventory Counts as of [DATE] 8:37:48 PM EDT Update Counts" at bounding box center [379, 163] width 639 height 21
drag, startPoint x: 398, startPoint y: 319, endPoint x: 448, endPoint y: 292, distance: 57.6
click at [398, 319] on button "OK" at bounding box center [395, 322] width 32 height 13
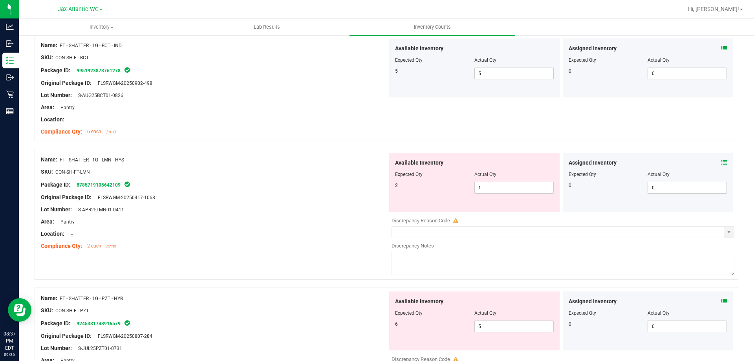
scroll to position [1413, 0]
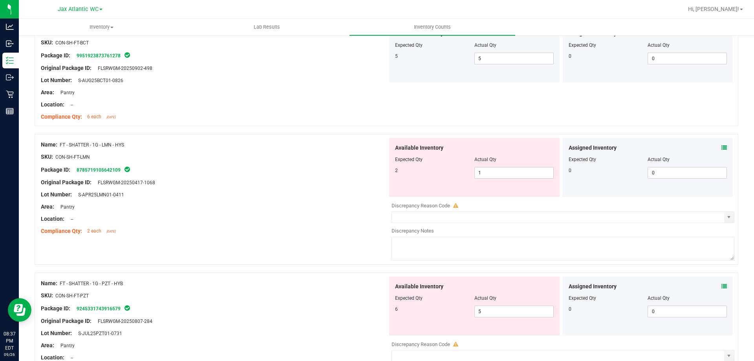
click at [721, 149] on icon at bounding box center [723, 147] width 5 height 5
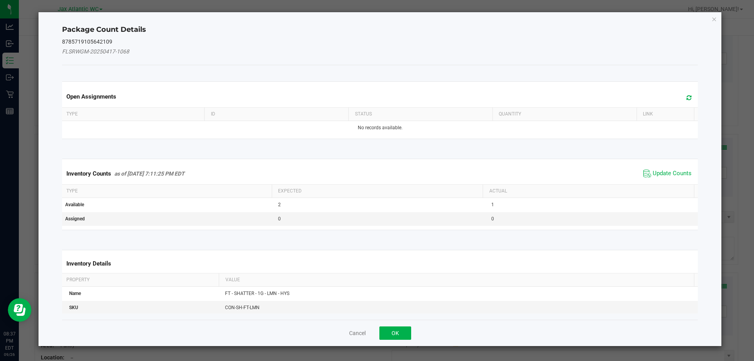
click at [647, 182] on div "Inventory Counts as of [DATE] 7:11:25 PM EDT Update Counts" at bounding box center [379, 173] width 639 height 21
click at [655, 174] on span "Update Counts" at bounding box center [671, 174] width 39 height 8
click at [656, 173] on div "Inventory Counts as of [DATE] 7:11:25 PM EDT Update Counts" at bounding box center [379, 173] width 639 height 20
click at [657, 172] on div "Inventory Counts as of [DATE] 7:11:25 PM EDT Update Counts" at bounding box center [379, 173] width 639 height 20
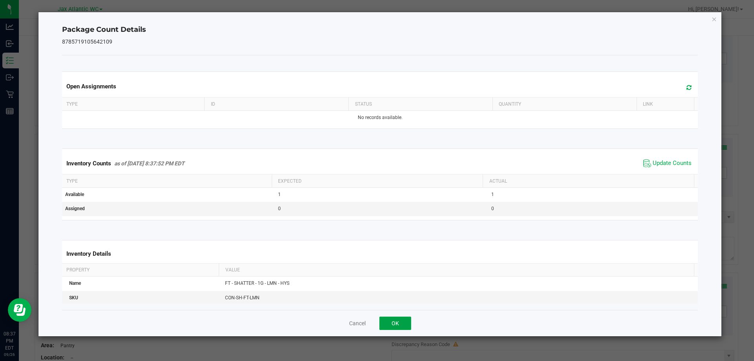
click at [409, 321] on button "OK" at bounding box center [395, 322] width 32 height 13
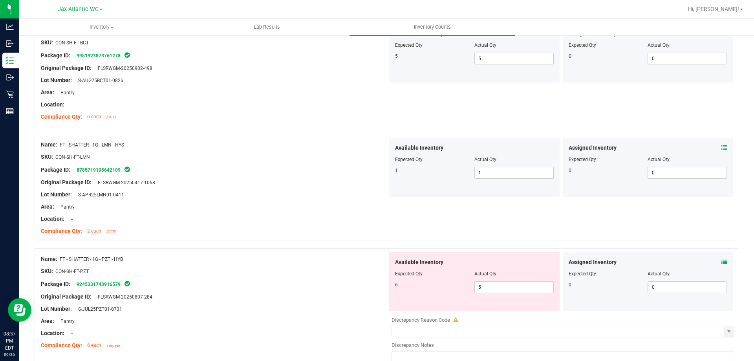
click at [714, 259] on div "Assigned Inventory" at bounding box center [647, 262] width 159 height 8
click at [721, 262] on icon at bounding box center [723, 261] width 5 height 5
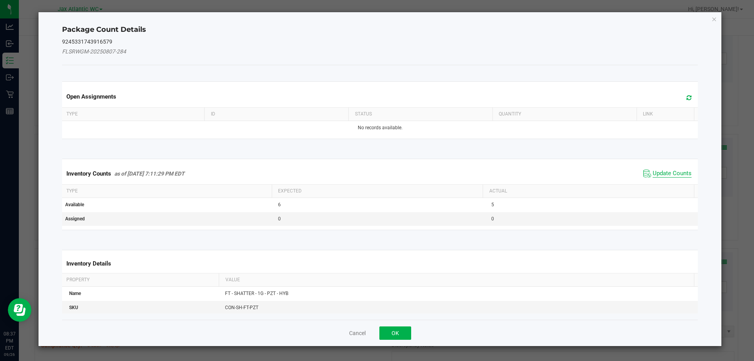
click at [662, 175] on span "Update Counts" at bounding box center [671, 174] width 39 height 8
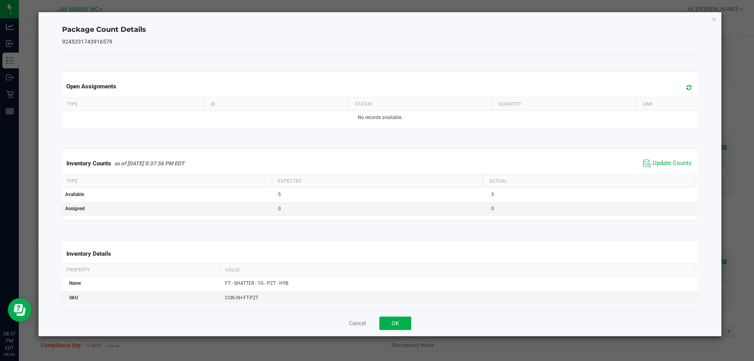
click at [661, 174] on div "Inventory Counts as of [DATE] 8:37:56 PM EDT Update Counts" at bounding box center [379, 163] width 639 height 21
drag, startPoint x: 406, startPoint y: 324, endPoint x: 419, endPoint y: 312, distance: 17.8
click at [405, 323] on button "OK" at bounding box center [395, 322] width 32 height 13
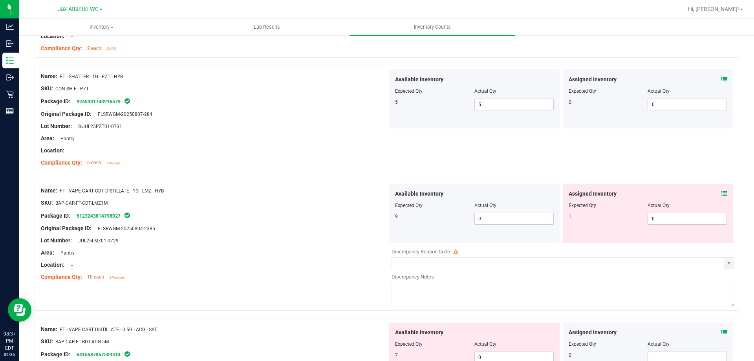
scroll to position [1609, 0]
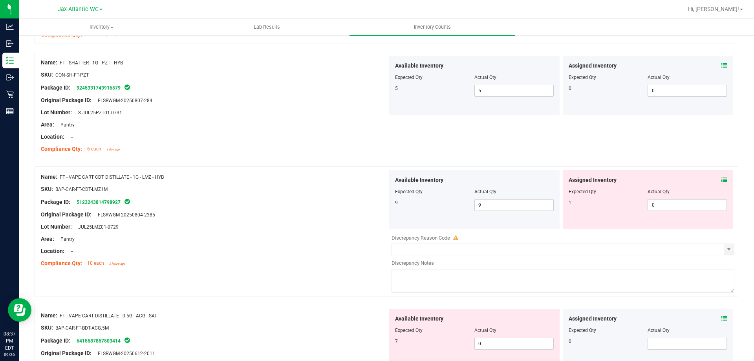
click at [721, 180] on icon at bounding box center [723, 179] width 5 height 5
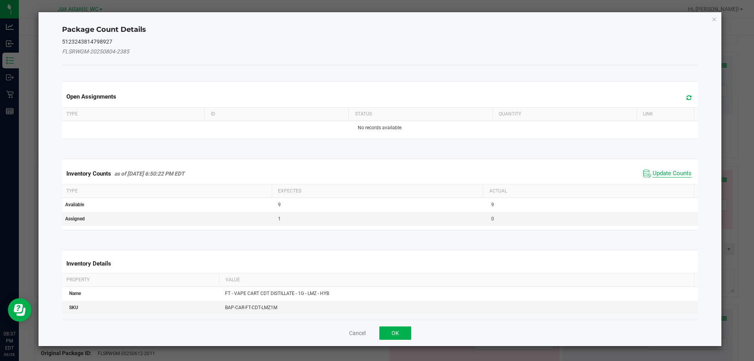
drag, startPoint x: 675, startPoint y: 166, endPoint x: 668, endPoint y: 173, distance: 9.7
click at [670, 171] on div "Inventory Counts as of [DATE] 6:50:22 PM EDT Update Counts" at bounding box center [379, 173] width 639 height 21
click at [667, 173] on span "Update Counts" at bounding box center [671, 174] width 39 height 8
click at [667, 173] on div "Inventory Counts as of [DATE] 6:50:22 PM EDT Update Counts" at bounding box center [379, 173] width 639 height 20
click at [667, 172] on div "Inventory Counts as of [DATE] 6:50:22 PM EDT Update Counts" at bounding box center [379, 173] width 639 height 20
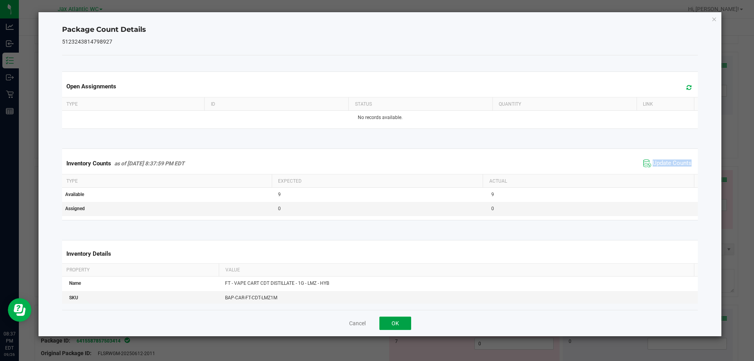
click at [382, 321] on button "OK" at bounding box center [395, 322] width 32 height 13
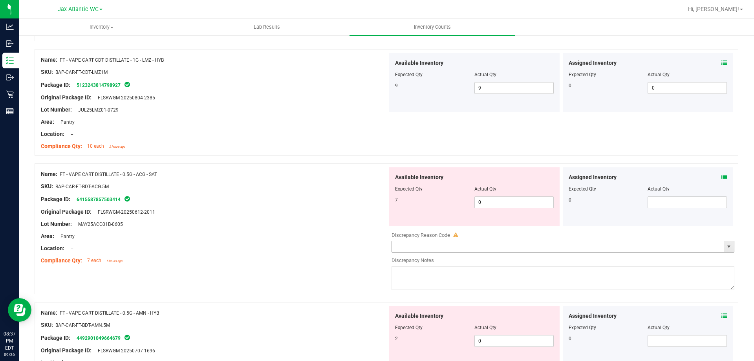
scroll to position [1727, 0]
click at [721, 177] on icon at bounding box center [723, 175] width 5 height 5
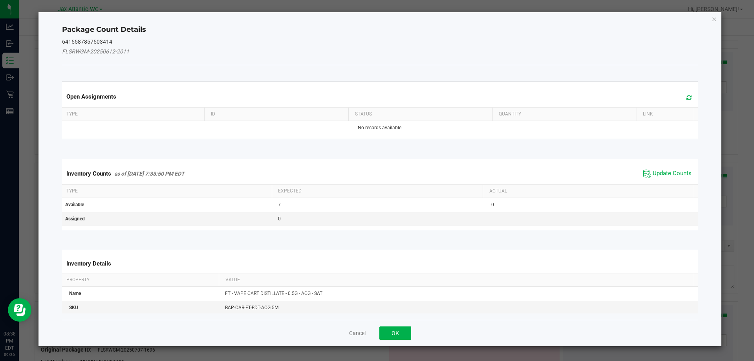
click at [664, 166] on div "Inventory Counts as of [DATE] 7:33:50 PM EDT Update Counts" at bounding box center [379, 173] width 639 height 21
click at [663, 169] on span "Update Counts" at bounding box center [667, 174] width 52 height 12
click at [663, 169] on span "Update Counts" at bounding box center [668, 173] width 50 height 11
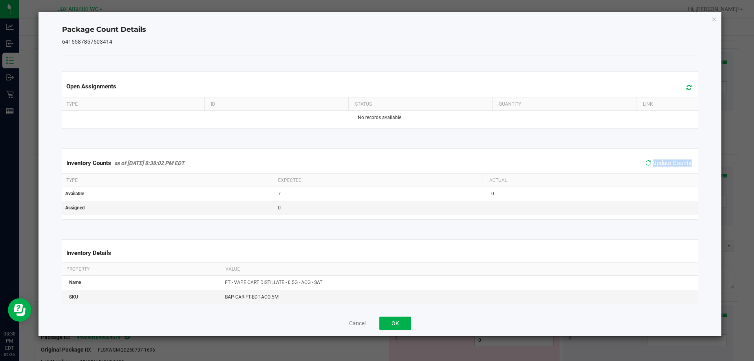
click at [663, 169] on div "Inventory Counts as of [DATE] 8:38:02 PM EDT Update Counts" at bounding box center [379, 163] width 639 height 20
click at [663, 168] on span "Update Counts" at bounding box center [668, 162] width 50 height 11
click at [396, 324] on button "OK" at bounding box center [395, 322] width 32 height 13
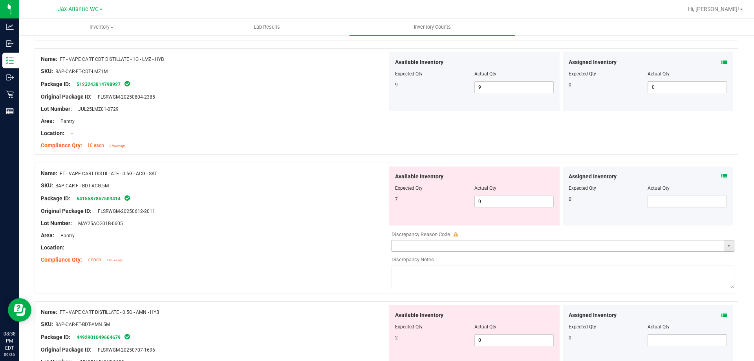
scroll to position [1805, 0]
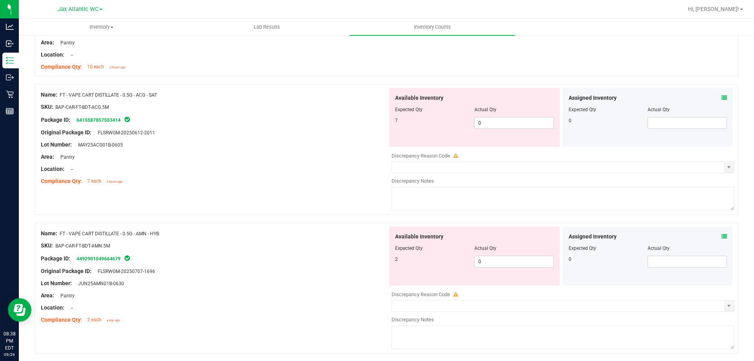
click at [721, 237] on icon at bounding box center [723, 236] width 5 height 5
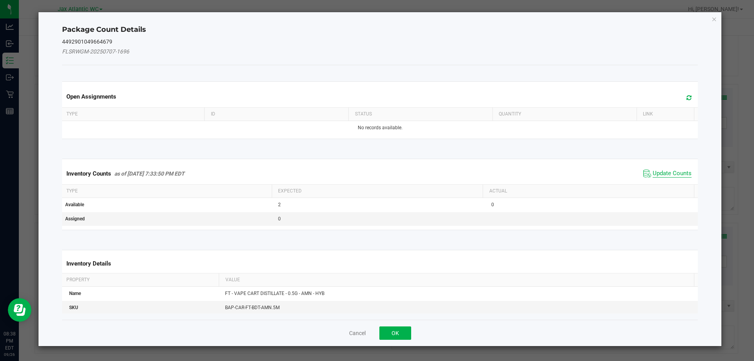
click at [651, 173] on span "Update Counts" at bounding box center [667, 174] width 52 height 12
click at [651, 174] on div "Inventory Counts as of [DATE] 7:33:50 PM EDT Update Counts" at bounding box center [379, 173] width 639 height 20
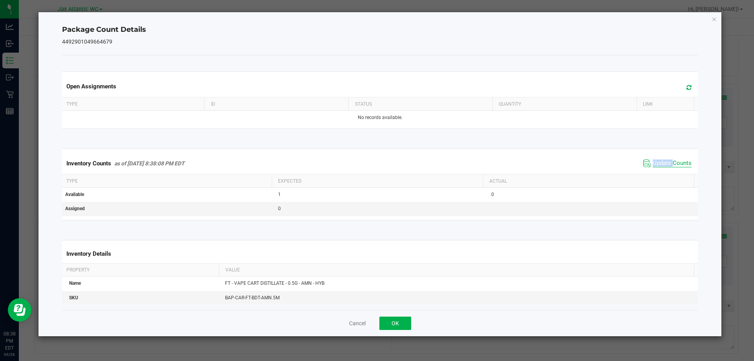
click at [651, 174] on div "Inventory Counts as of [DATE] 8:38:08 PM EDT Update Counts" at bounding box center [379, 163] width 639 height 21
click at [394, 327] on button "OK" at bounding box center [395, 322] width 32 height 13
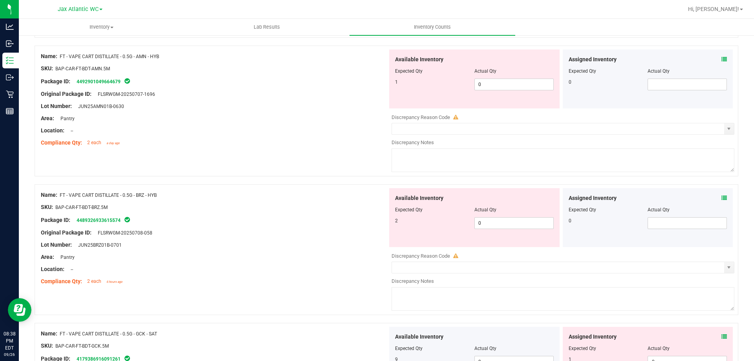
scroll to position [2002, 0]
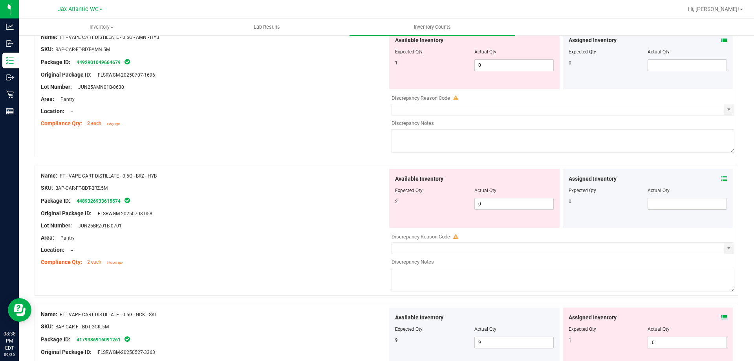
click at [713, 177] on div "Assigned Inventory" at bounding box center [647, 179] width 159 height 8
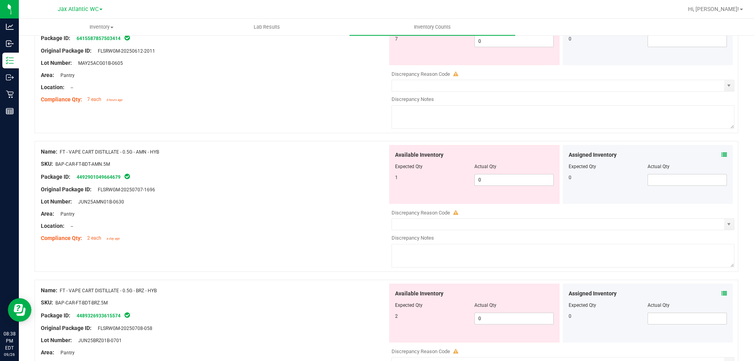
scroll to position [1884, 0]
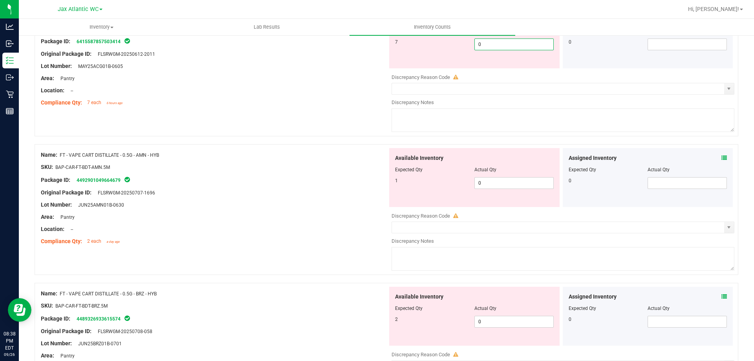
drag, startPoint x: 490, startPoint y: 49, endPoint x: 484, endPoint y: 49, distance: 5.6
click at [485, 49] on span "0 0" at bounding box center [513, 44] width 79 height 12
drag, startPoint x: 491, startPoint y: 49, endPoint x: 478, endPoint y: 139, distance: 90.9
click at [446, 62] on div "Available Inventory Expected Qty Actual Qty 7 0 0" at bounding box center [474, 38] width 170 height 59
type input "7"
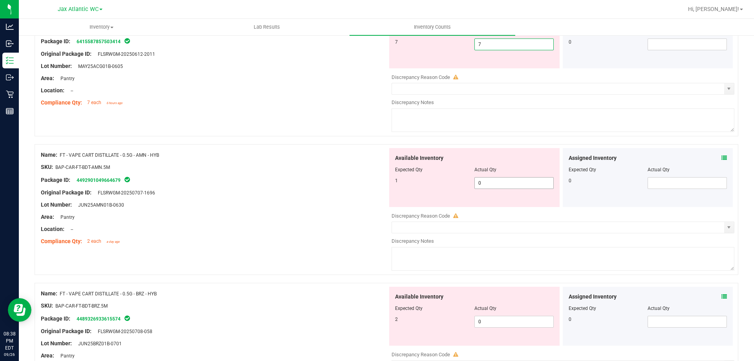
type input "7"
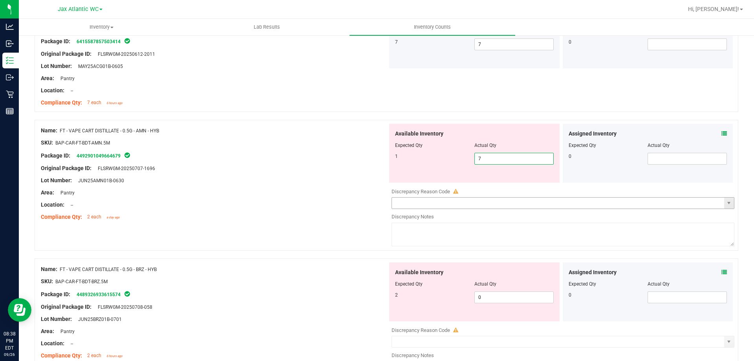
drag, startPoint x: 501, startPoint y: 181, endPoint x: 429, endPoint y: 202, distance: 74.6
click at [429, 202] on div "Available Inventory Expected Qty Actual Qty 1 0 7" at bounding box center [560, 186] width 347 height 124
type input "1"
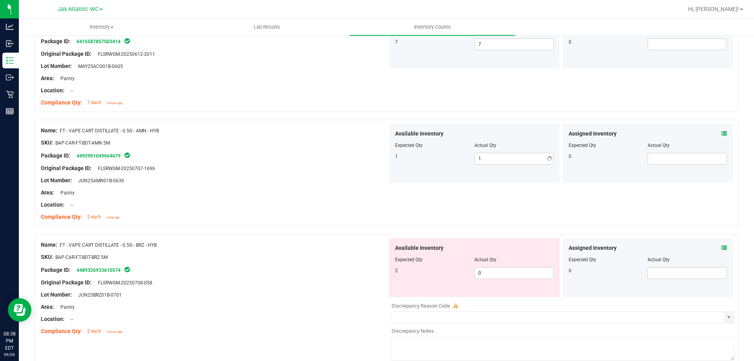
drag, startPoint x: 330, startPoint y: 212, endPoint x: 377, endPoint y: 213, distance: 47.1
click at [331, 212] on div at bounding box center [214, 211] width 347 height 4
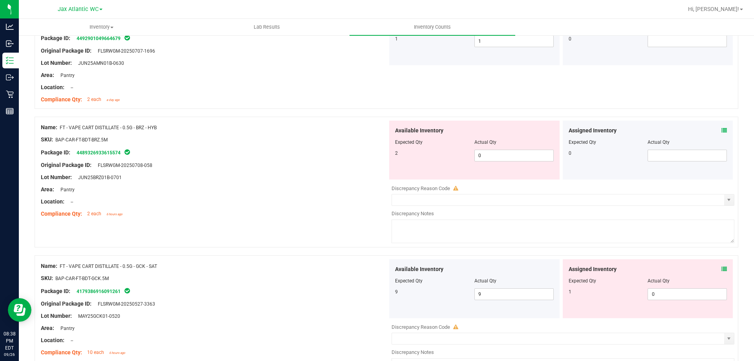
scroll to position [2002, 0]
click at [719, 135] on div at bounding box center [647, 136] width 159 height 4
click at [721, 133] on span at bounding box center [723, 130] width 5 height 8
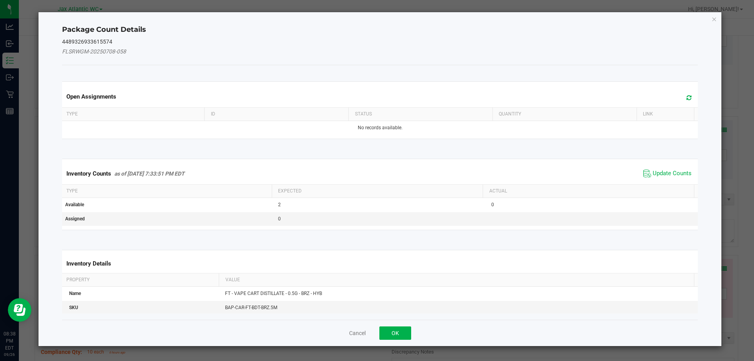
click at [646, 171] on span "Update Counts" at bounding box center [667, 174] width 52 height 12
click at [648, 172] on div "Inventory Counts as of [DATE] 7:33:51 PM EDT Update Counts" at bounding box center [379, 173] width 639 height 20
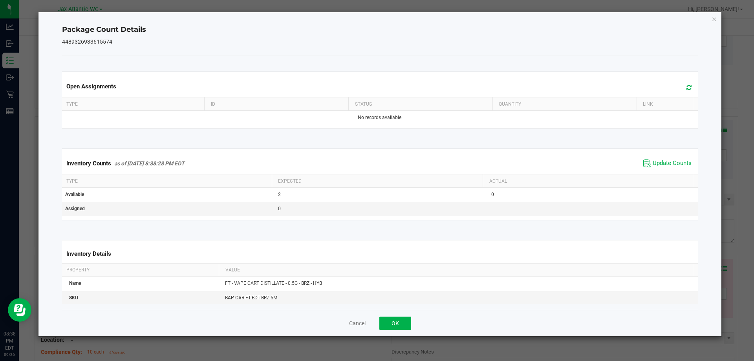
click at [408, 331] on div "Cancel OK" at bounding box center [380, 323] width 636 height 26
click at [403, 324] on button "OK" at bounding box center [395, 322] width 32 height 13
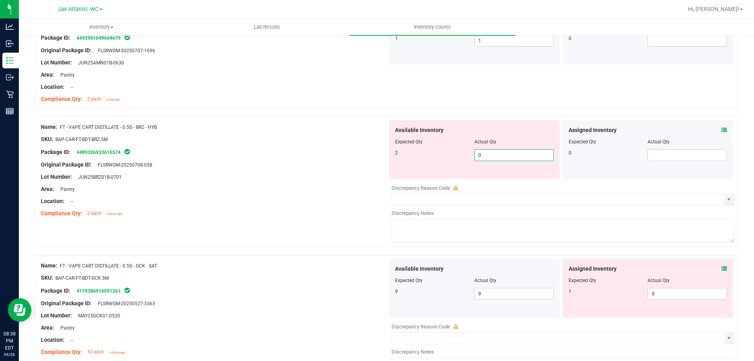
drag, startPoint x: 460, startPoint y: 159, endPoint x: 433, endPoint y: 162, distance: 26.8
click at [434, 162] on div "Available Inventory Expected Qty Actual Qty 2 0 0" at bounding box center [474, 149] width 170 height 59
drag, startPoint x: 502, startPoint y: 150, endPoint x: 438, endPoint y: 157, distance: 64.0
click at [438, 157] on div "2 0 0" at bounding box center [474, 155] width 159 height 12
type input "2"
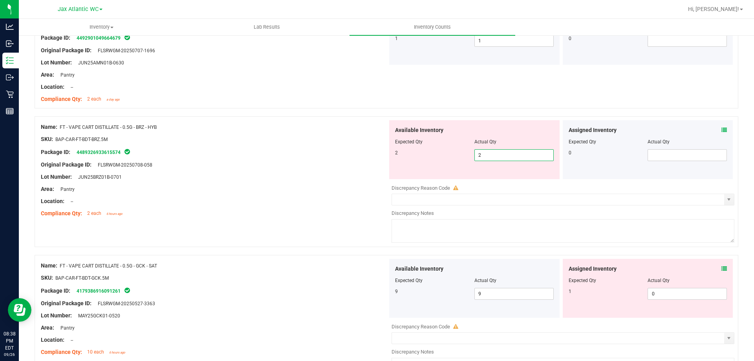
type input "2"
click at [305, 164] on div "Original Package ID: FLSRWGM-20250708-058" at bounding box center [214, 165] width 347 height 8
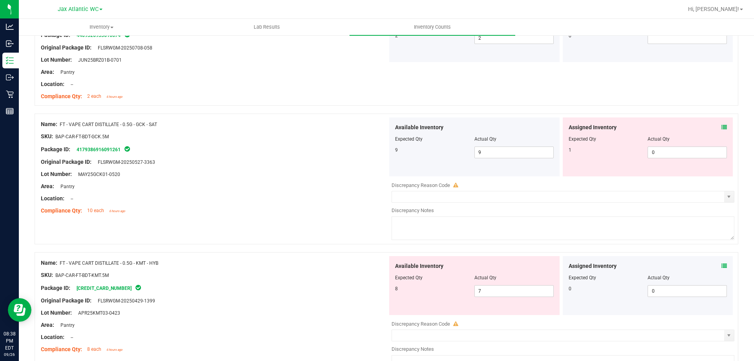
scroll to position [2119, 0]
drag, startPoint x: 723, startPoint y: 125, endPoint x: 717, endPoint y: 126, distance: 5.9
click at [720, 126] on div "Assigned Inventory Expected Qty Actual Qty 1 0 0" at bounding box center [647, 146] width 170 height 59
click at [721, 126] on icon at bounding box center [723, 126] width 5 height 5
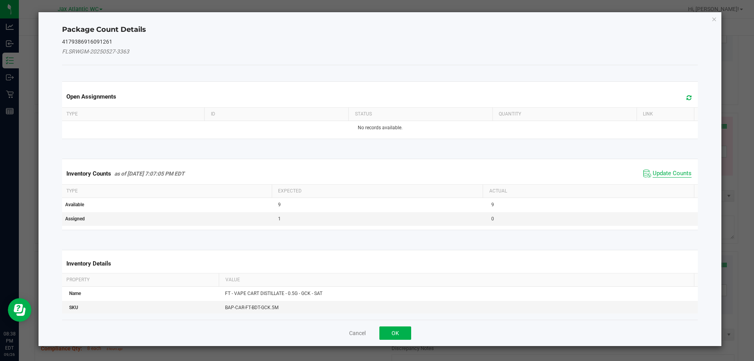
click at [652, 174] on span "Update Counts" at bounding box center [671, 174] width 39 height 8
click at [647, 172] on div "Inventory Counts as of [DATE] 7:07:05 PM EDT Update Counts" at bounding box center [379, 173] width 639 height 20
click at [648, 171] on div "Inventory Counts as of [DATE] 7:07:05 PM EDT Update Counts" at bounding box center [379, 173] width 639 height 20
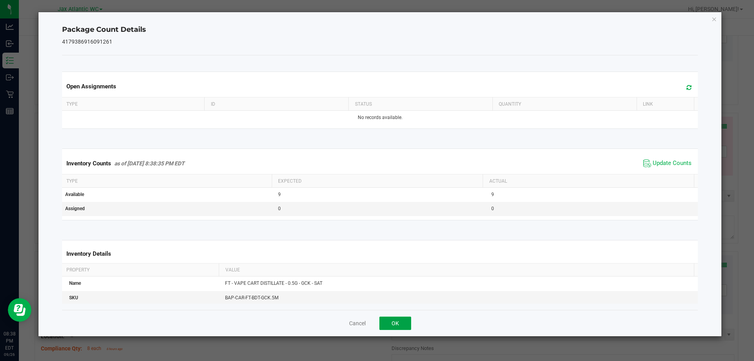
click at [394, 322] on button "OK" at bounding box center [395, 322] width 32 height 13
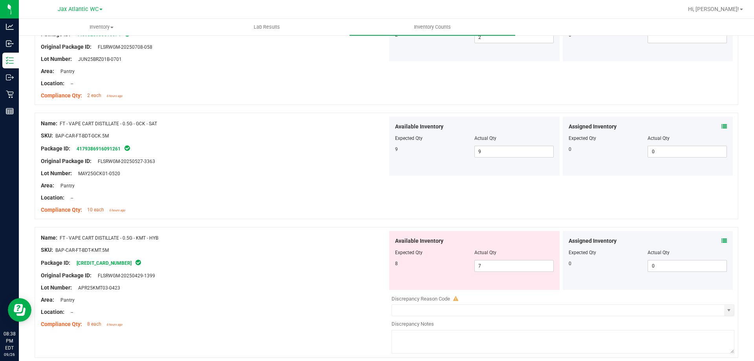
click at [714, 239] on div "Assigned Inventory" at bounding box center [647, 241] width 159 height 8
click at [721, 239] on icon at bounding box center [723, 240] width 5 height 5
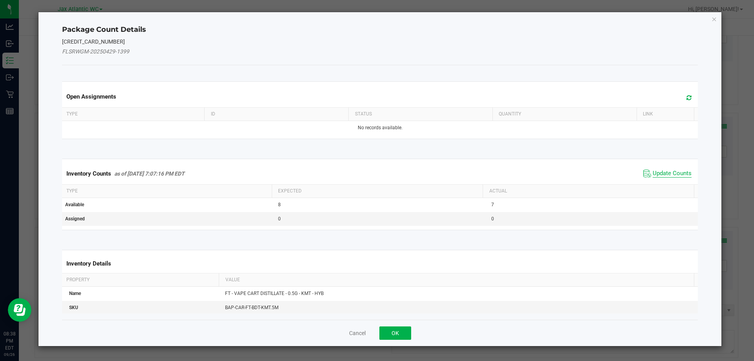
click at [664, 175] on span "Update Counts" at bounding box center [671, 174] width 39 height 8
click at [664, 175] on kendo-grid "Inventory Counts as of [DATE] 7:07:16 PM EDT Update Counts Type Expected Actual…" at bounding box center [380, 194] width 648 height 71
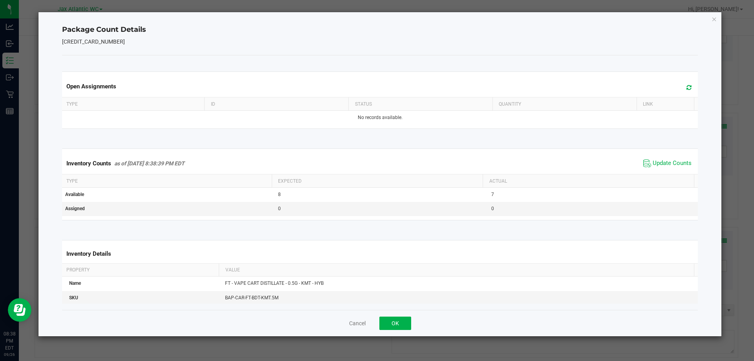
click at [663, 173] on kendo-grid "Inventory Counts as of [DATE] 8:38:39 PM EDT Update Counts Type Expected Actual…" at bounding box center [380, 183] width 648 height 71
click at [663, 158] on span "Update Counts" at bounding box center [667, 163] width 52 height 12
click at [662, 159] on span "Update Counts" at bounding box center [671, 163] width 39 height 8
click at [662, 159] on span "Update Counts" at bounding box center [671, 162] width 39 height 7
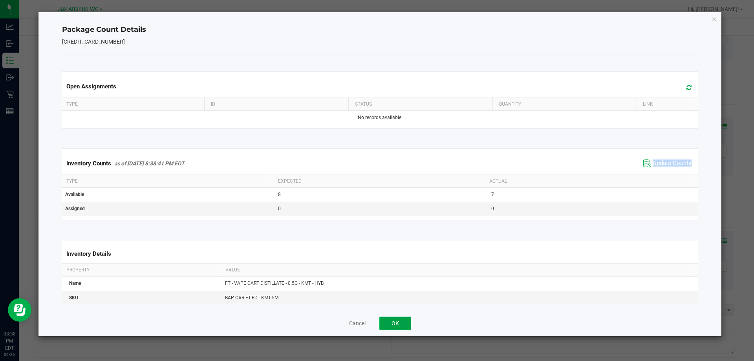
click at [395, 321] on button "OK" at bounding box center [395, 322] width 32 height 13
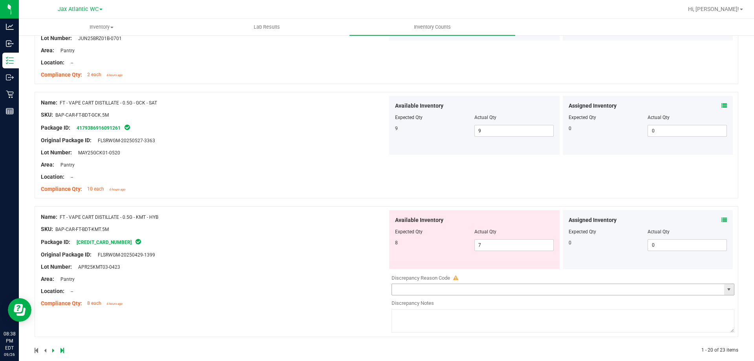
scroll to position [2151, 0]
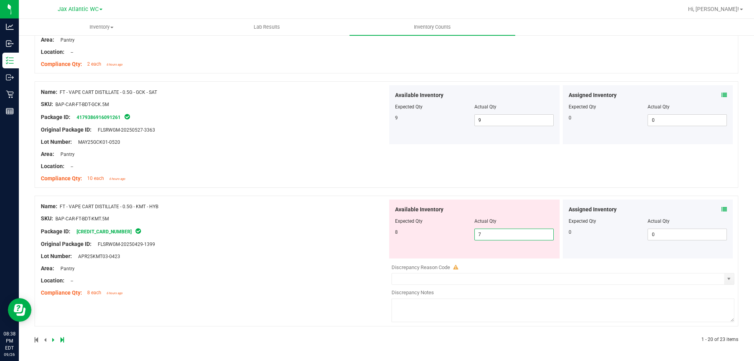
drag, startPoint x: 469, startPoint y: 239, endPoint x: 417, endPoint y: 241, distance: 51.9
click at [417, 241] on div "Available Inventory Expected Qty Actual Qty 8 7 7" at bounding box center [474, 228] width 170 height 59
drag, startPoint x: 484, startPoint y: 235, endPoint x: 420, endPoint y: 245, distance: 64.3
click at [427, 247] on div "Available Inventory Expected Qty Actual Qty 8 7 8" at bounding box center [474, 228] width 170 height 59
type input "7"
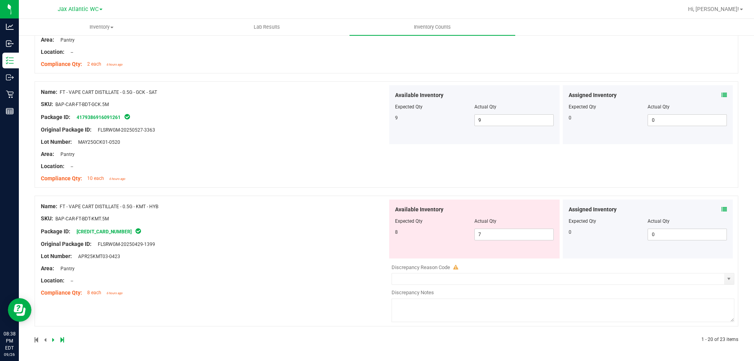
click at [368, 234] on div "Package ID: [CREDIT_CARD_NUMBER]" at bounding box center [214, 230] width 347 height 9
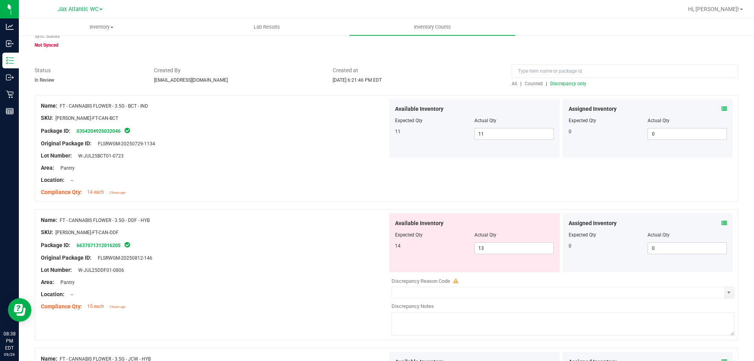
scroll to position [0, 0]
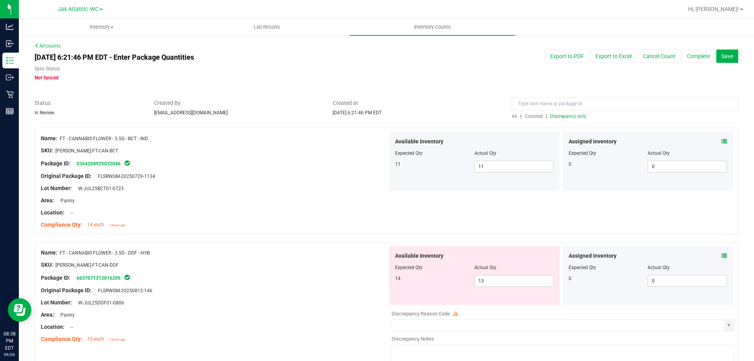
click at [567, 117] on span "Discrepancy only" at bounding box center [568, 115] width 36 height 5
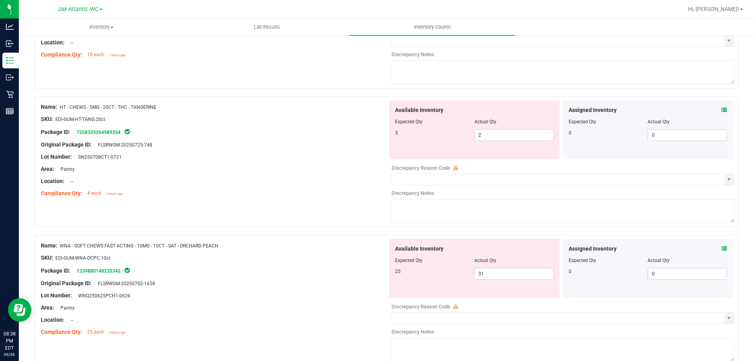
scroll to position [625, 0]
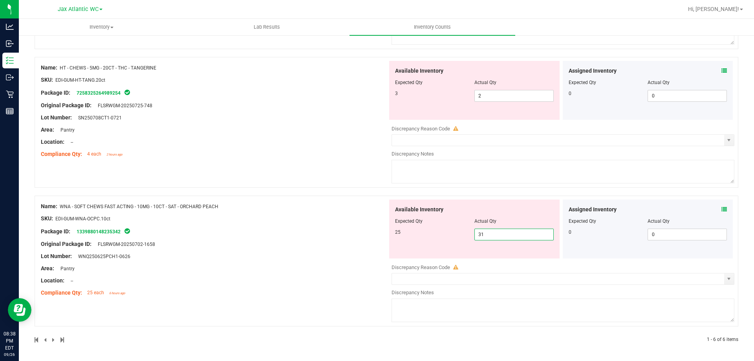
drag, startPoint x: 492, startPoint y: 235, endPoint x: 411, endPoint y: 244, distance: 81.0
click at [412, 244] on div "Available Inventory Expected Qty Actual Qty 25 31 31" at bounding box center [474, 228] width 170 height 59
type input "25"
drag, startPoint x: 360, startPoint y: 230, endPoint x: 364, endPoint y: 228, distance: 4.1
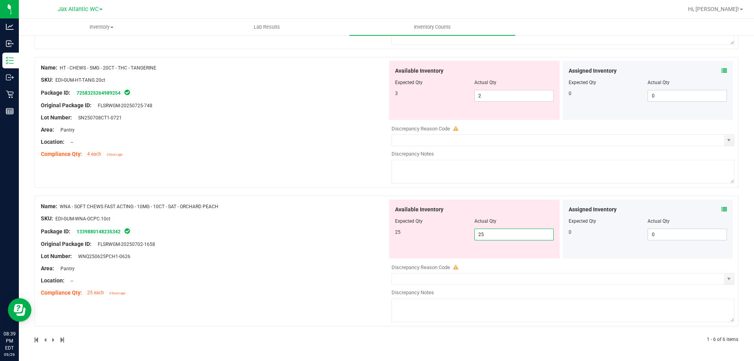
click at [361, 228] on div "Name: WNA - SOFT CHEWS FAST ACTING - 10MG - 10CT - SAT - ORCHARD PEACH SKU: EDI…" at bounding box center [214, 249] width 347 height 100
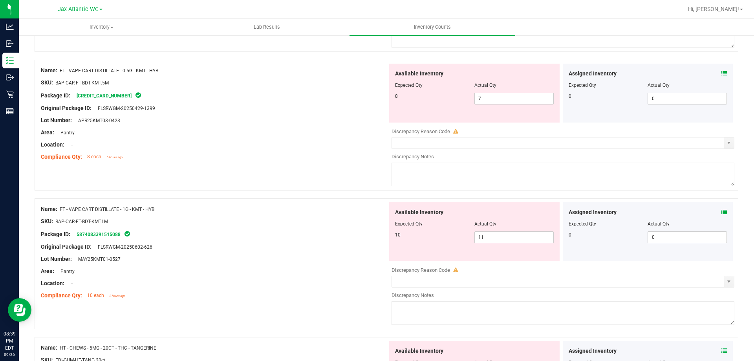
scroll to position [326, 0]
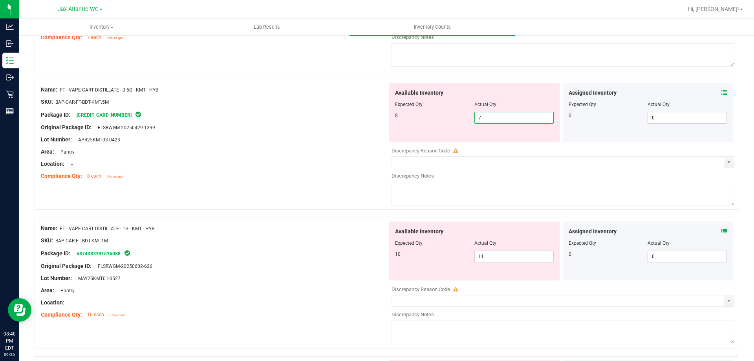
drag, startPoint x: 497, startPoint y: 120, endPoint x: 354, endPoint y: 126, distance: 143.7
click at [361, 123] on div "Name: FT - VAPE CART DISTILLATE - 0.5G - KMT - HYB SKU: BAP-CAR-FT-BDT-KMT.5M P…" at bounding box center [386, 144] width 703 height 131
type input "8"
drag, startPoint x: 309, startPoint y: 152, endPoint x: 335, endPoint y: 168, distance: 30.4
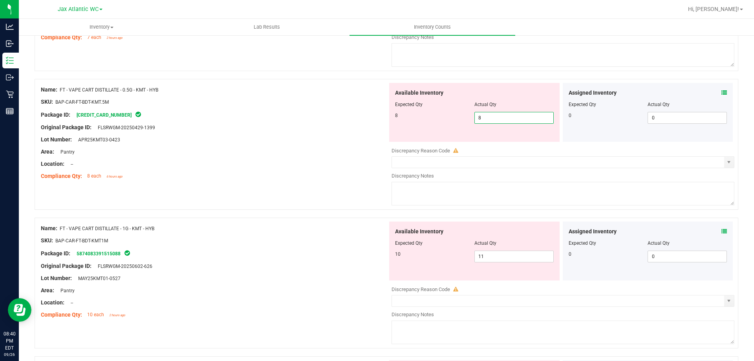
click at [312, 153] on div "Area: Pantry" at bounding box center [214, 152] width 347 height 8
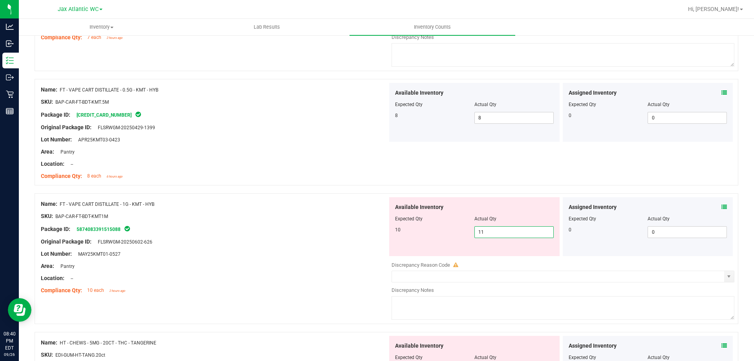
drag, startPoint x: 487, startPoint y: 235, endPoint x: 392, endPoint y: 237, distance: 95.4
click at [395, 237] on div "10 11 11" at bounding box center [474, 232] width 159 height 12
type input "10"
click at [324, 253] on div "Lot Number: MAY25KMT01-0527" at bounding box center [214, 254] width 347 height 8
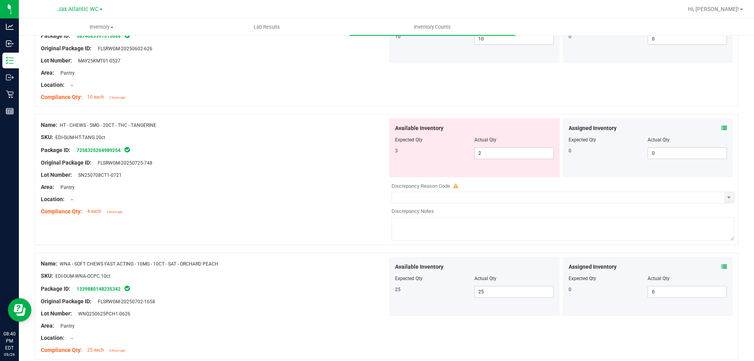
scroll to position [473, 0]
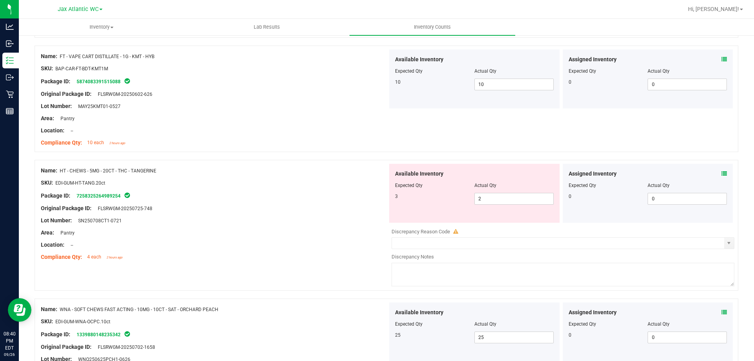
click at [721, 174] on icon at bounding box center [723, 173] width 5 height 5
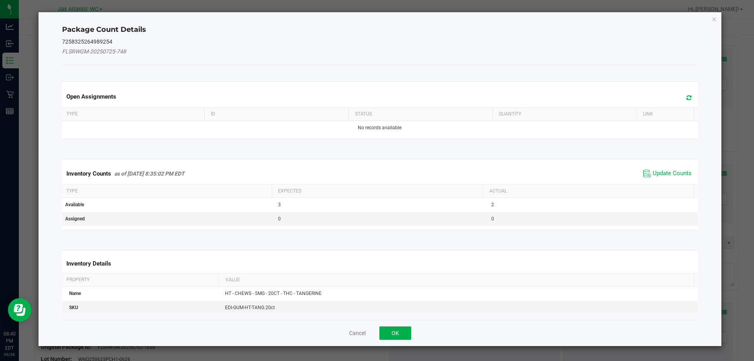
click at [645, 174] on span "Update Counts" at bounding box center [667, 174] width 52 height 12
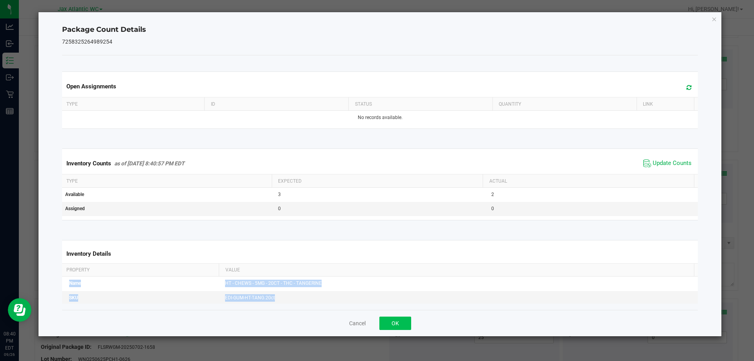
drag, startPoint x: 406, startPoint y: 310, endPoint x: 384, endPoint y: 323, distance: 25.7
click at [398, 316] on div "Package Count Details 7258325264989254 Open Assignments Type ID Status Quantity…" at bounding box center [379, 174] width 683 height 324
click at [385, 322] on button "OK" at bounding box center [395, 322] width 32 height 13
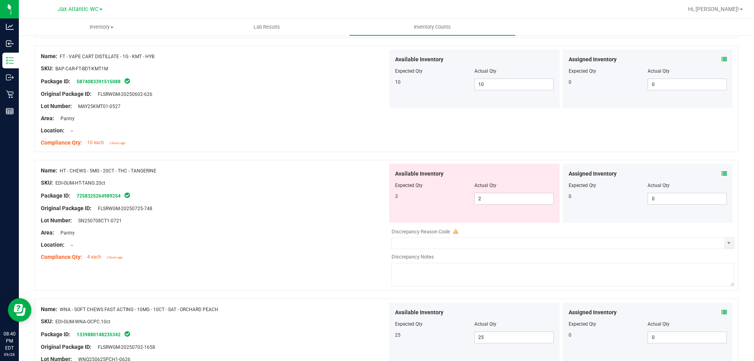
click at [571, 212] on div "Assigned Inventory Expected Qty Actual Qty 0 0 0" at bounding box center [647, 193] width 170 height 59
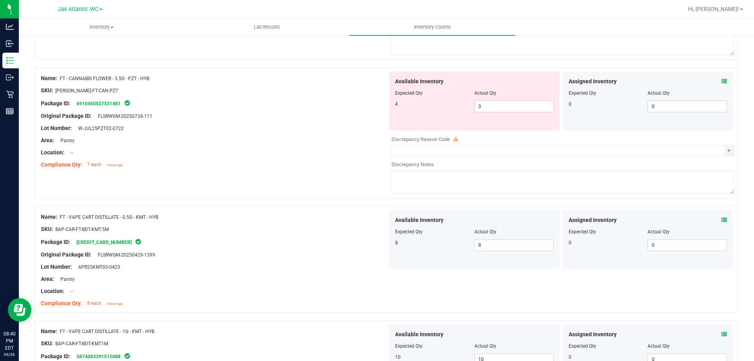
scroll to position [0, 0]
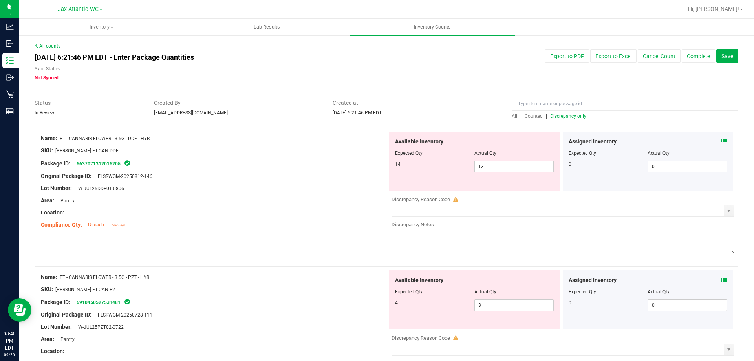
click at [565, 113] on div "All | Counted | Discrepancy only" at bounding box center [624, 116] width 226 height 7
click at [561, 114] on span "Discrepancy only" at bounding box center [568, 115] width 36 height 5
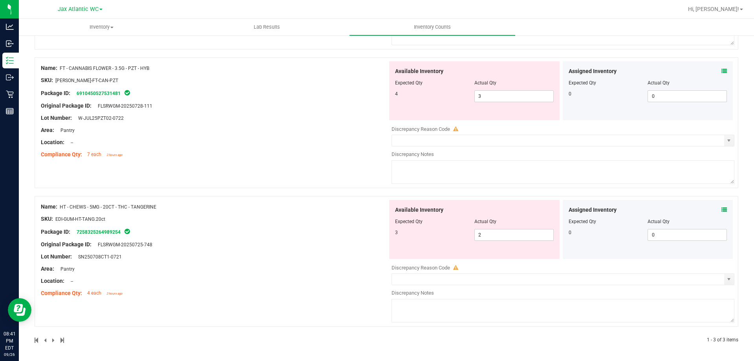
scroll to position [209, 0]
drag, startPoint x: 489, startPoint y: 235, endPoint x: 380, endPoint y: 238, distance: 109.9
click at [382, 238] on div "Name: HT - CHEWS - 5MG - 20CT - THC - TANGERINE SKU: EDI-GUM-HT-TANG.20ct Packa…" at bounding box center [386, 260] width 703 height 131
type input "3"
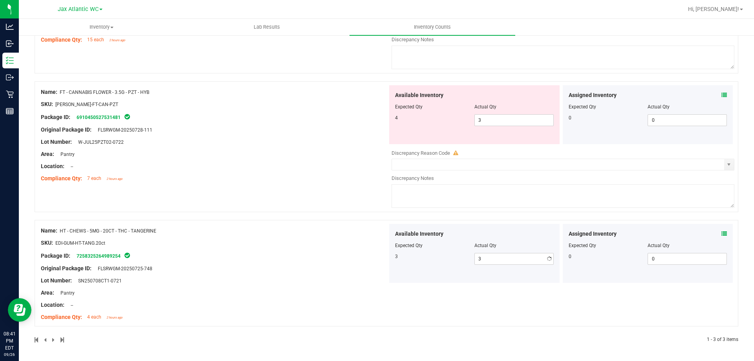
click at [370, 240] on div "Name: HT - CHEWS - 5MG - 20CT - THC - TANGERINE SKU: EDI-GUM-HT-TANG.20ct Packa…" at bounding box center [214, 274] width 347 height 100
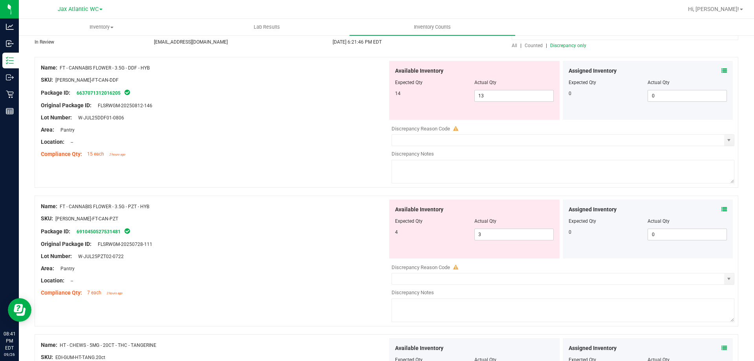
scroll to position [67, 0]
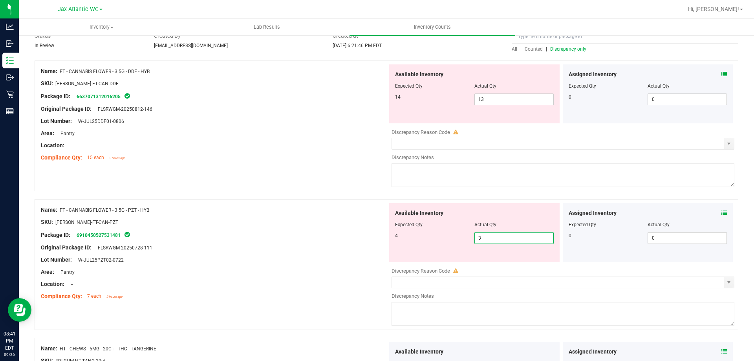
drag, startPoint x: 485, startPoint y: 235, endPoint x: 407, endPoint y: 243, distance: 78.1
click at [410, 243] on div "4 3 3" at bounding box center [474, 238] width 159 height 12
type input "4"
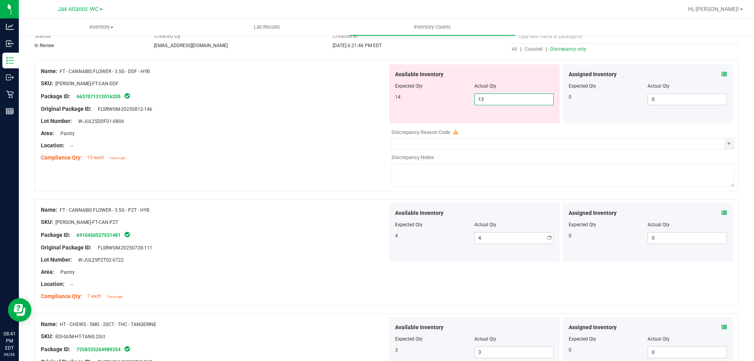
drag, startPoint x: 482, startPoint y: 103, endPoint x: 452, endPoint y: 104, distance: 30.2
click at [480, 104] on span "13 13" at bounding box center [513, 99] width 79 height 12
drag, startPoint x: 452, startPoint y: 104, endPoint x: 414, endPoint y: 105, distance: 38.1
click at [413, 106] on div "Available Inventory Expected Qty Actual Qty 14 13 13" at bounding box center [474, 93] width 170 height 59
drag, startPoint x: 492, startPoint y: 102, endPoint x: 423, endPoint y: 110, distance: 69.2
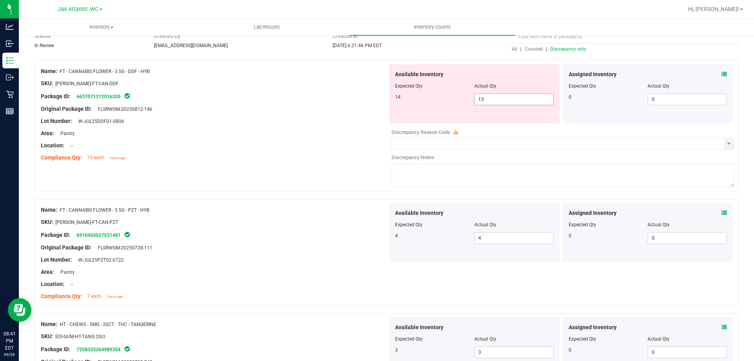
click at [423, 110] on div "Available Inventory Expected Qty Actual Qty 14 13 13" at bounding box center [474, 93] width 170 height 59
type input "14"
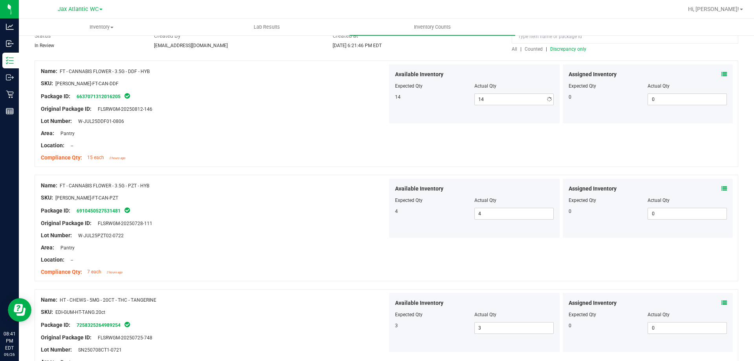
click at [376, 141] on div at bounding box center [214, 139] width 347 height 4
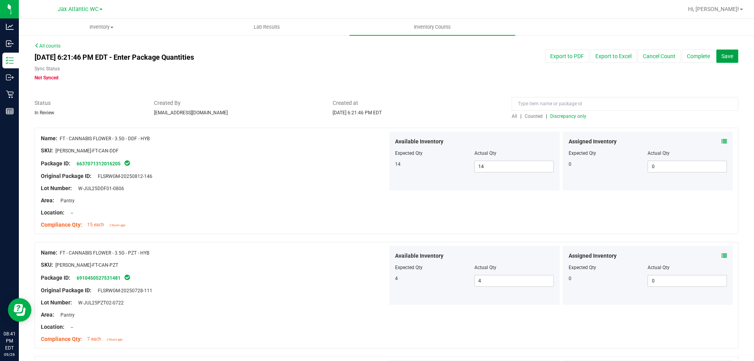
click at [724, 55] on span "Save" at bounding box center [727, 56] width 12 height 6
